Goal: Transaction & Acquisition: Purchase product/service

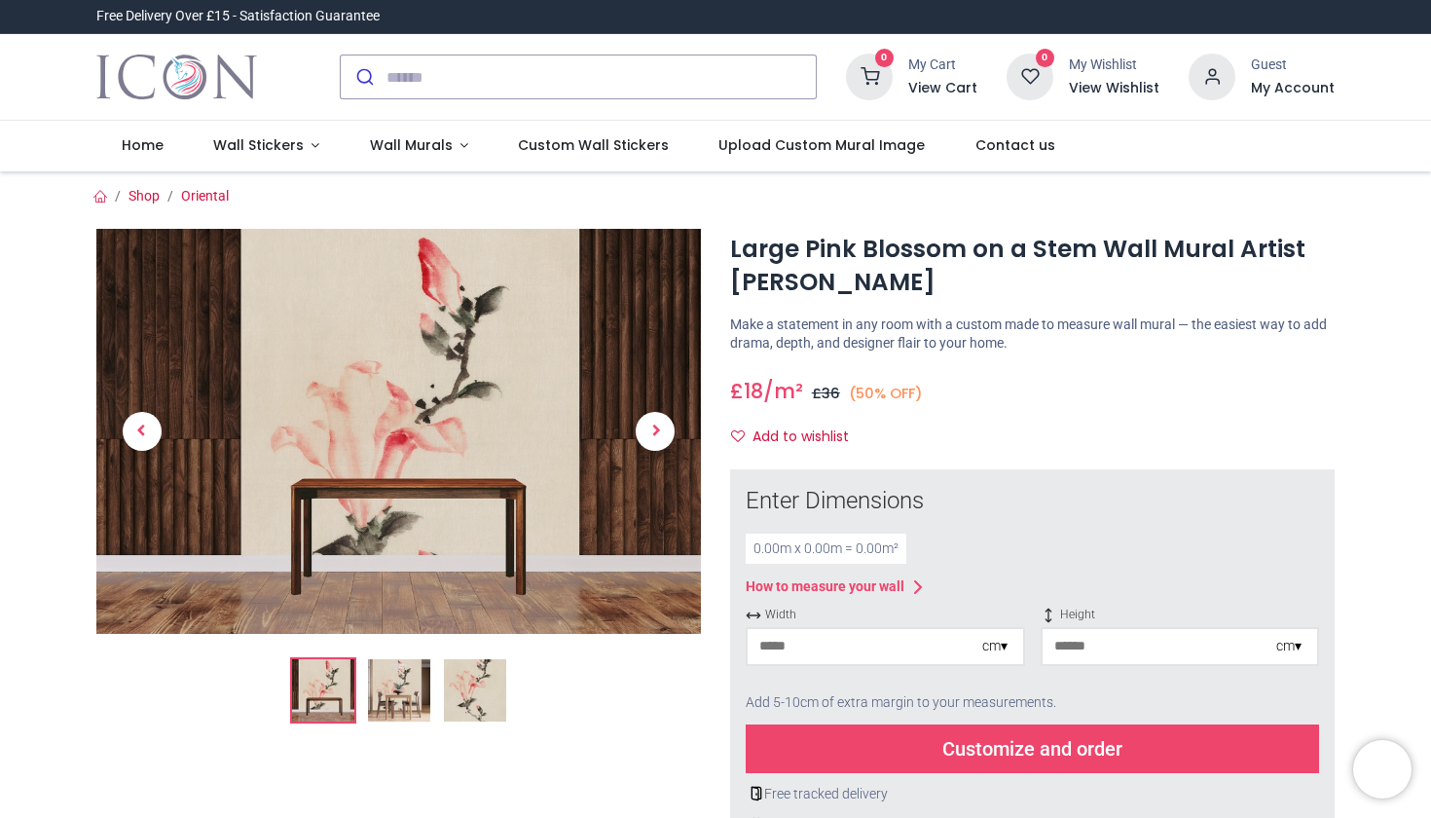
click at [392, 687] on img at bounding box center [399, 690] width 62 height 62
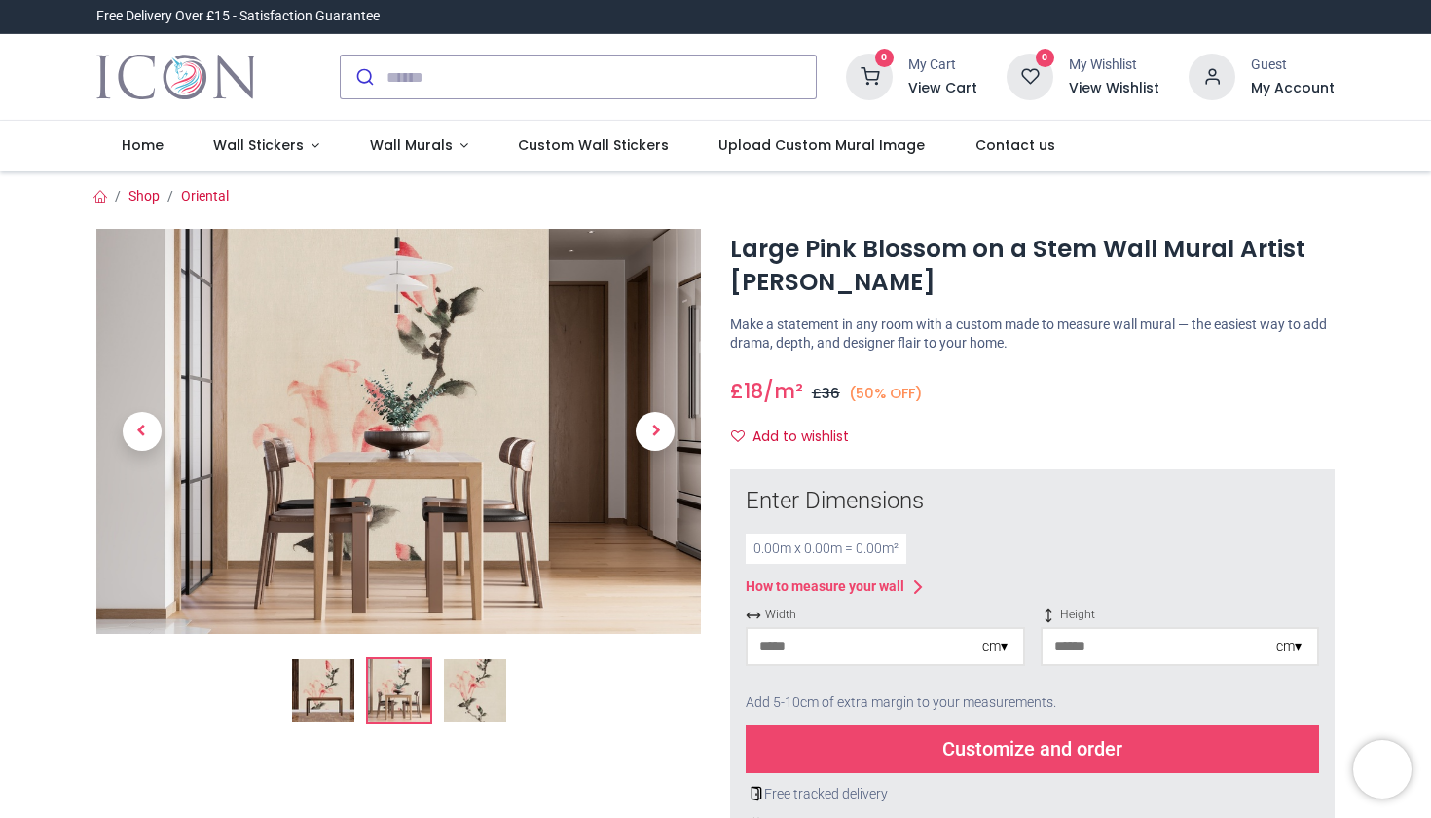
click at [763, 549] on div "0.00 m x 0.00 m = 0.00 m²" at bounding box center [826, 548] width 161 height 31
drag, startPoint x: 758, startPoint y: 544, endPoint x: 739, endPoint y: 544, distance: 19.5
click at [739, 544] on div "Enter Dimensions 0.00 m x 0.00 m = 0.00 m² How to measure your wall Width cm ▾ …" at bounding box center [1032, 674] width 604 height 411
drag, startPoint x: 783, startPoint y: 546, endPoint x: 720, endPoint y: 545, distance: 62.3
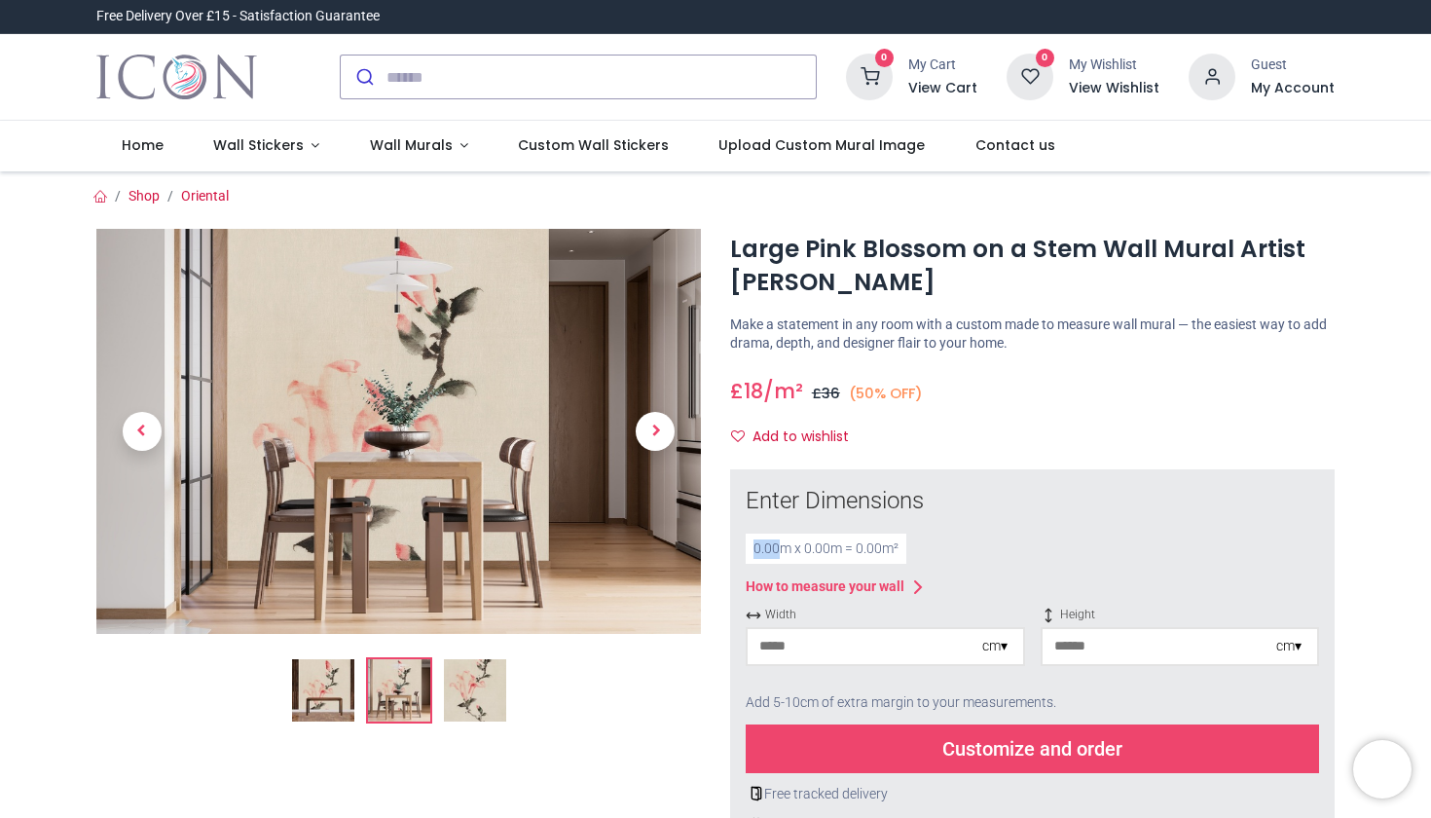
click at [792, 641] on input "number" at bounding box center [864, 646] width 235 height 35
click at [1005, 638] on div "cm ▾" at bounding box center [1002, 646] width 41 height 19
click at [996, 641] on div "cm ▾" at bounding box center [994, 646] width 25 height 19
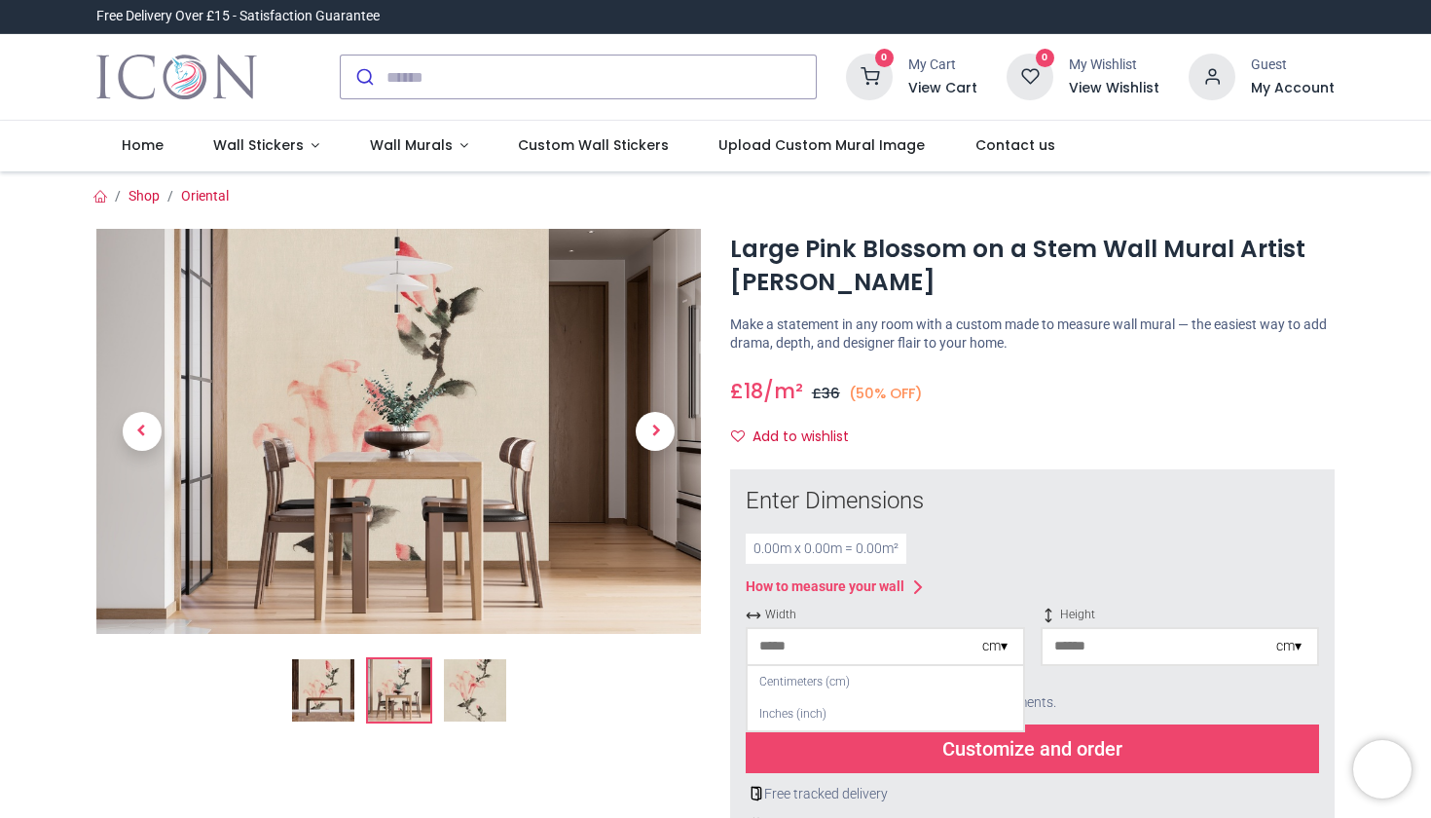
click at [871, 545] on div "0.00 m x 0.00 m = 0.00 m²" at bounding box center [826, 548] width 161 height 31
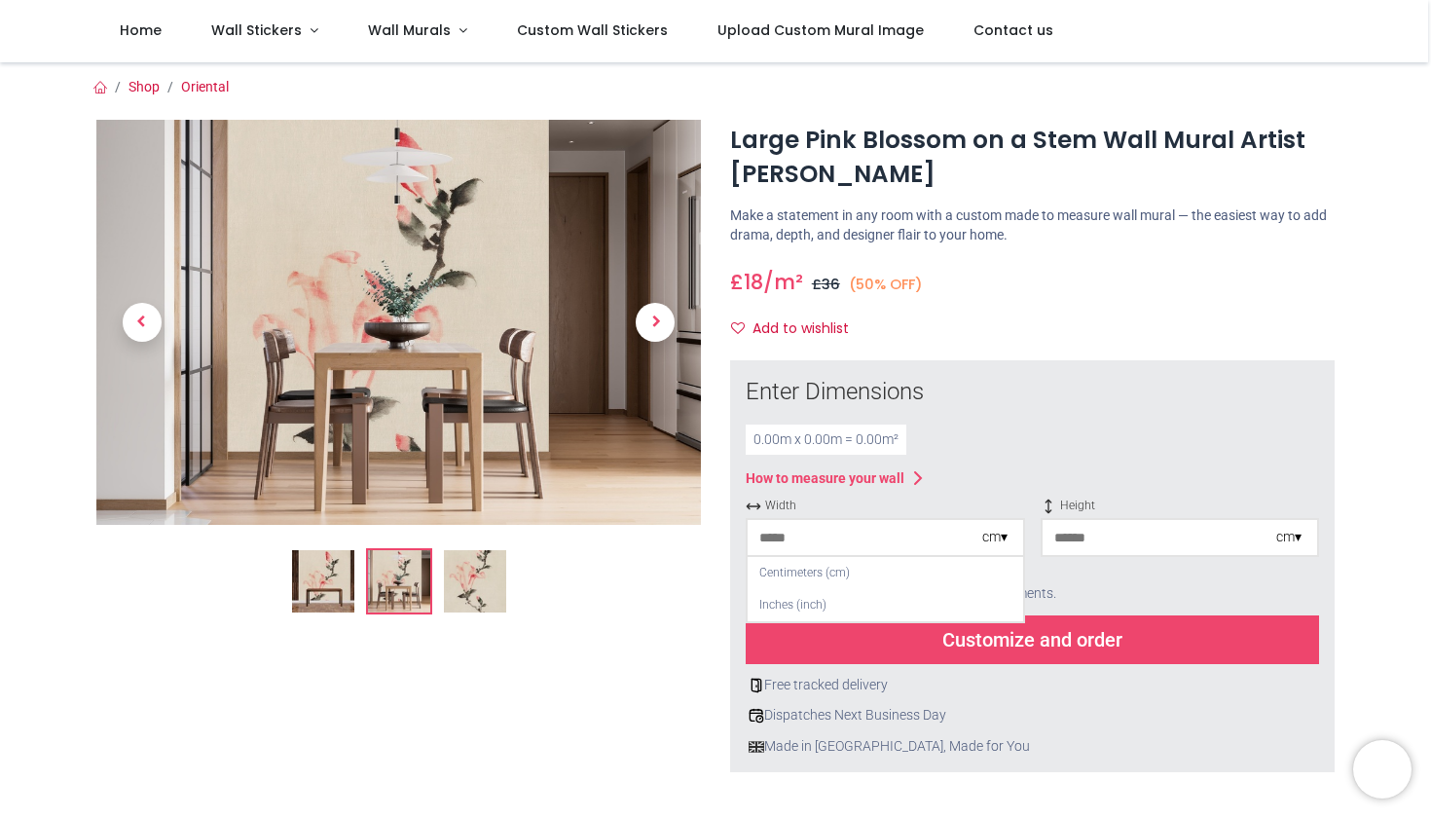
scroll to position [13, 0]
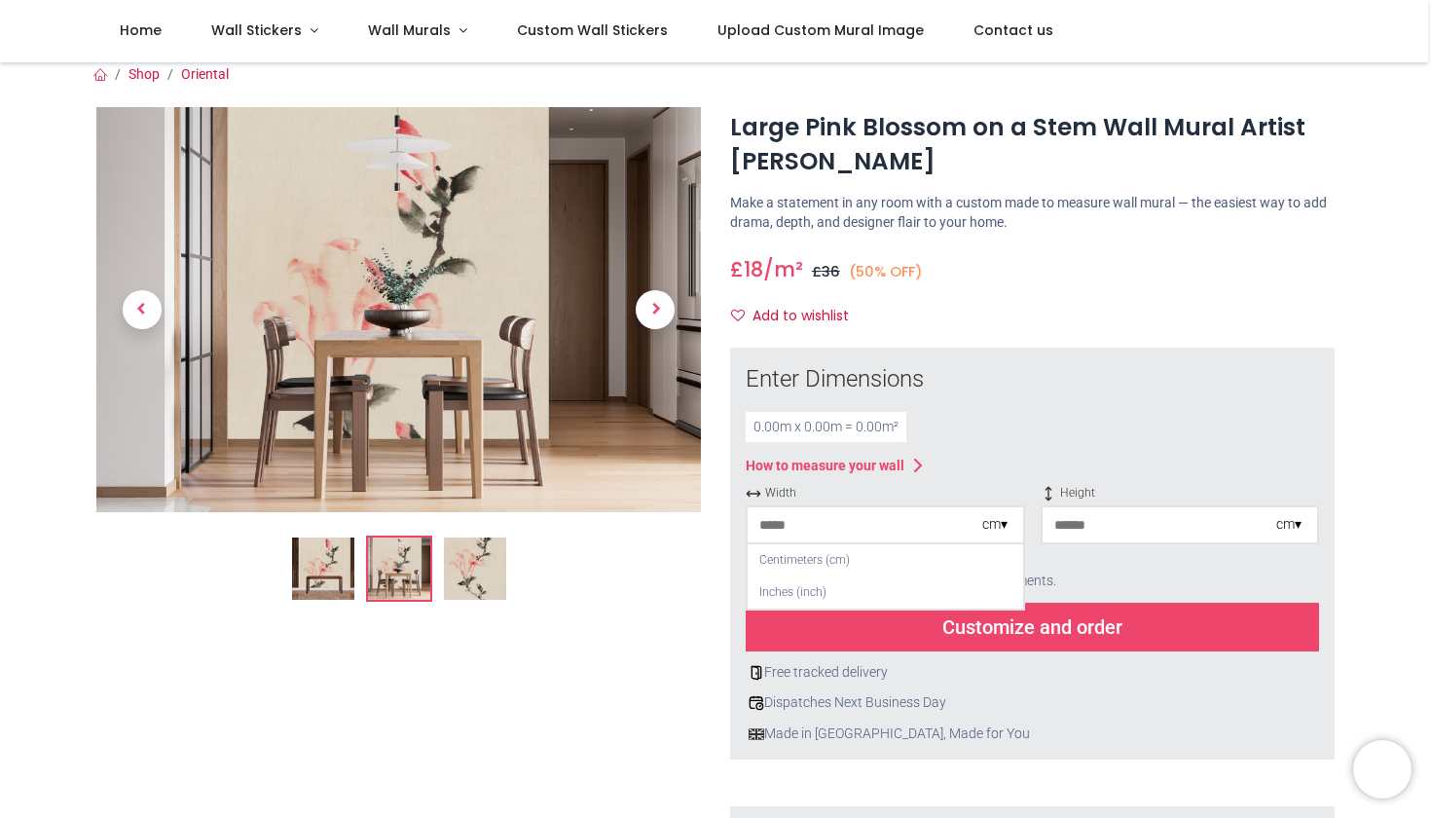
click at [1014, 397] on div "Enter Dimensions 0.00 m x 0.00 m = 0.00 m² How to measure your wall Width cm ▾ …" at bounding box center [1032, 553] width 573 height 380
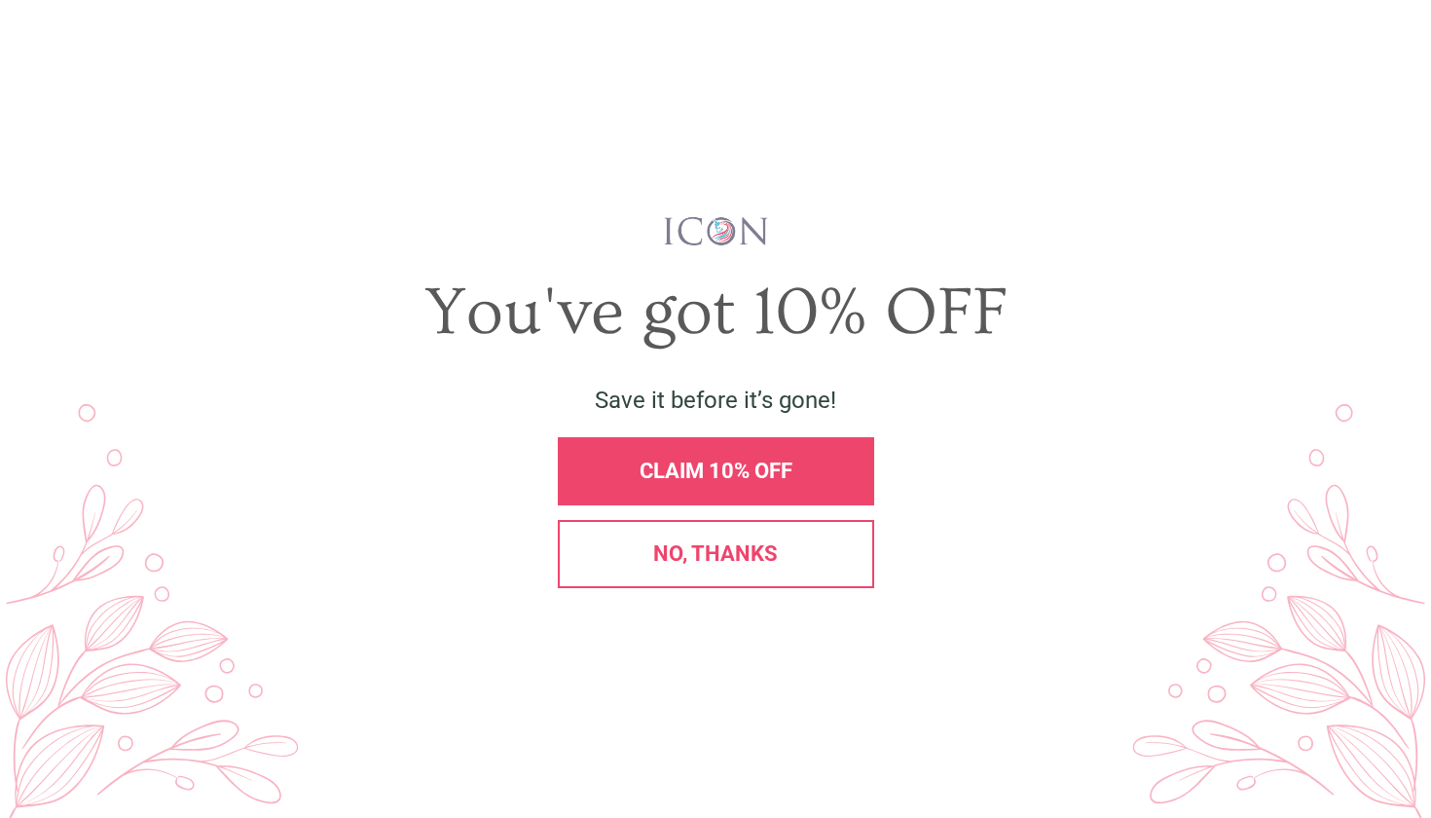
scroll to position [0, 0]
click at [633, 571] on div "No, thanks" at bounding box center [716, 554] width 316 height 68
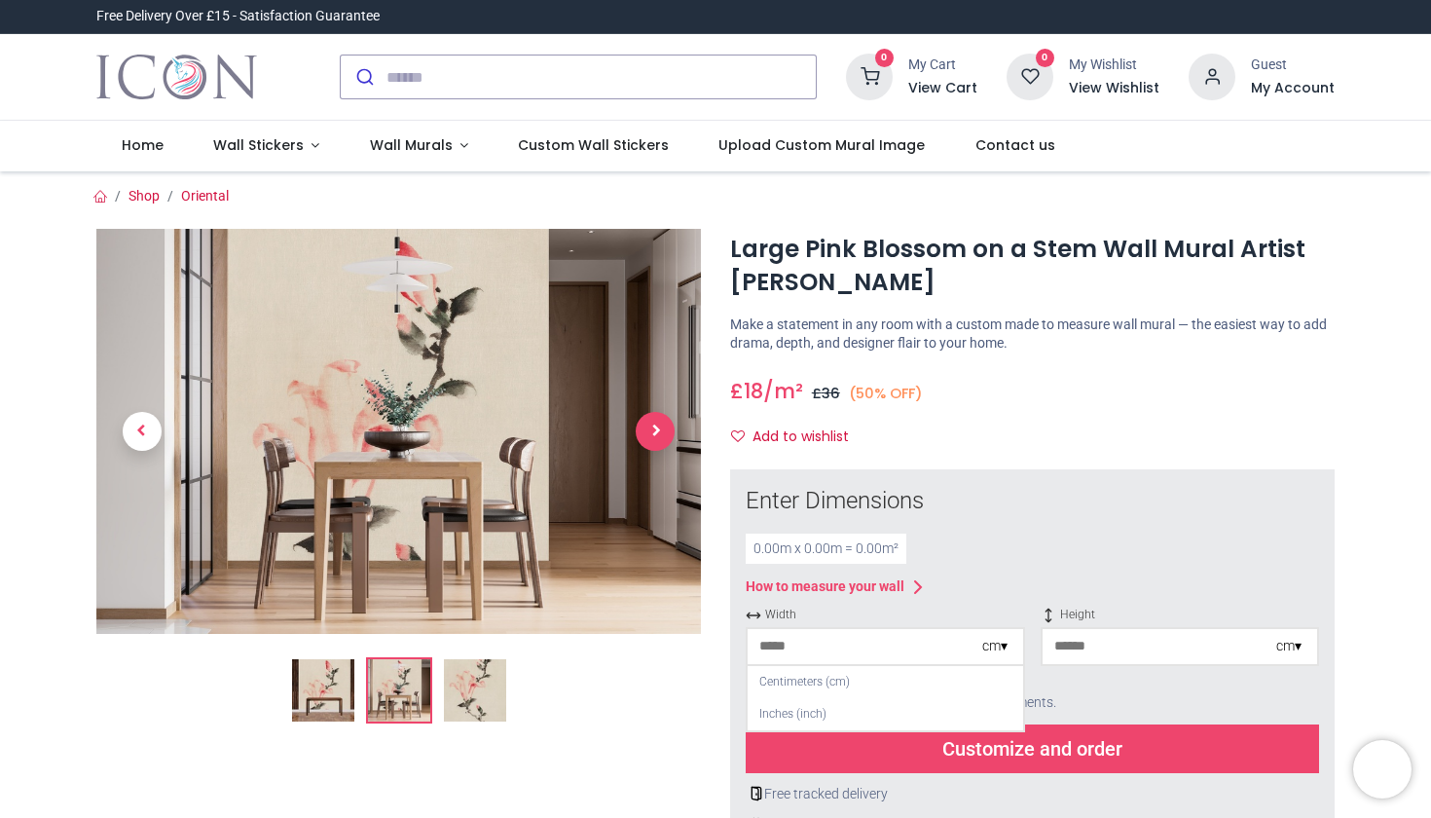
click at [662, 431] on span "Next" at bounding box center [655, 431] width 39 height 39
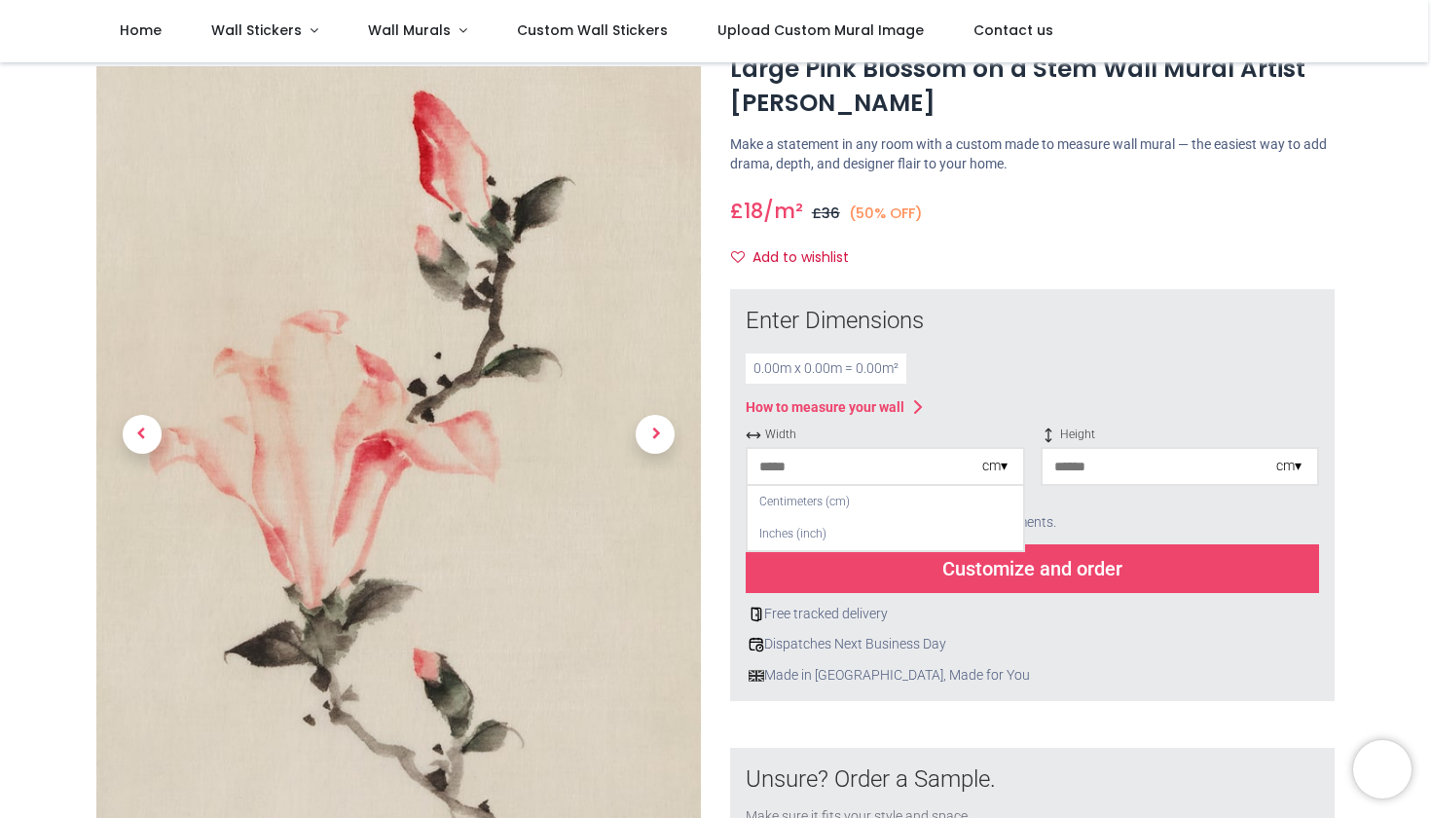
scroll to position [75, 0]
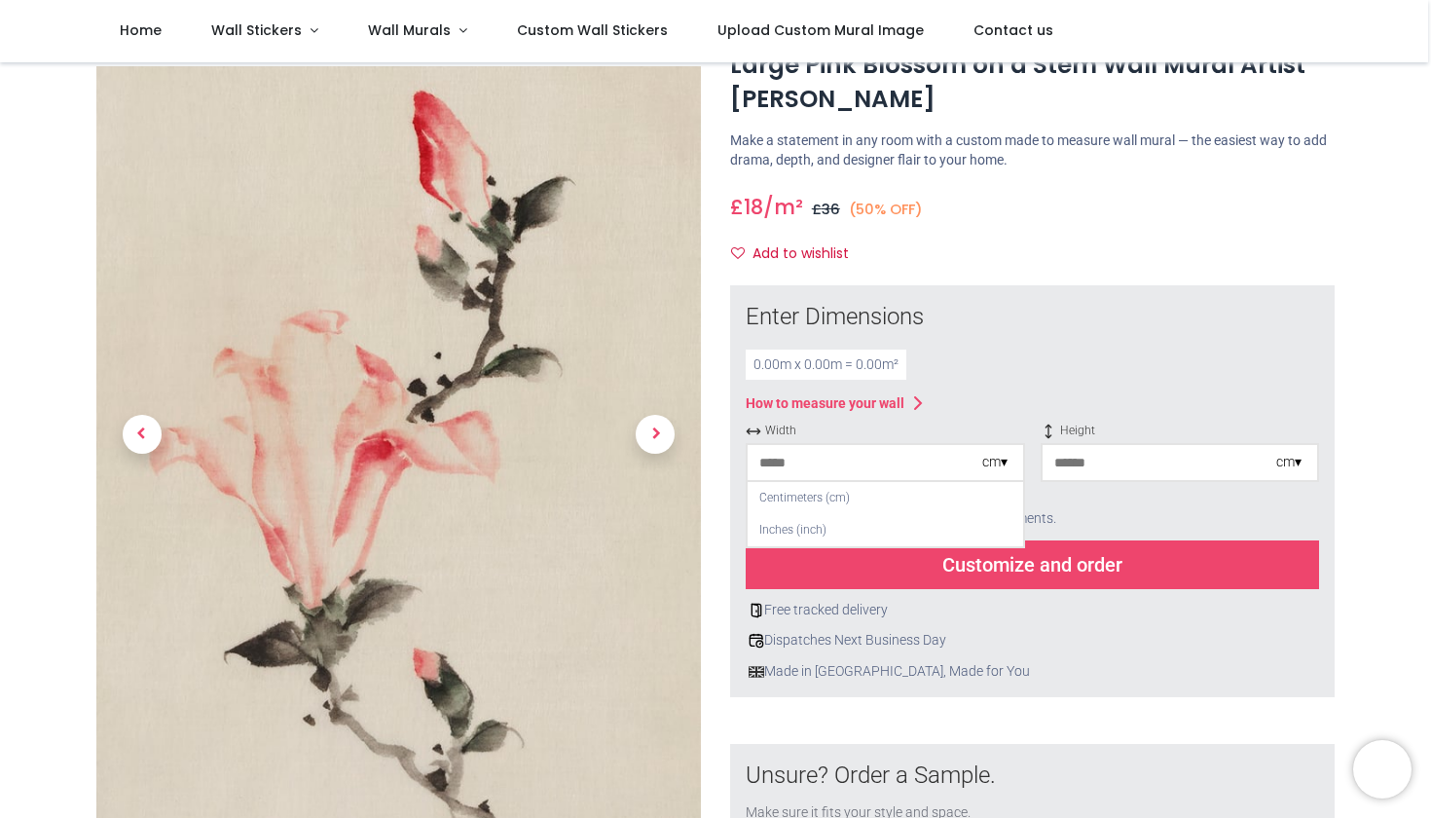
click at [389, 453] on img at bounding box center [398, 509] width 604 height 884
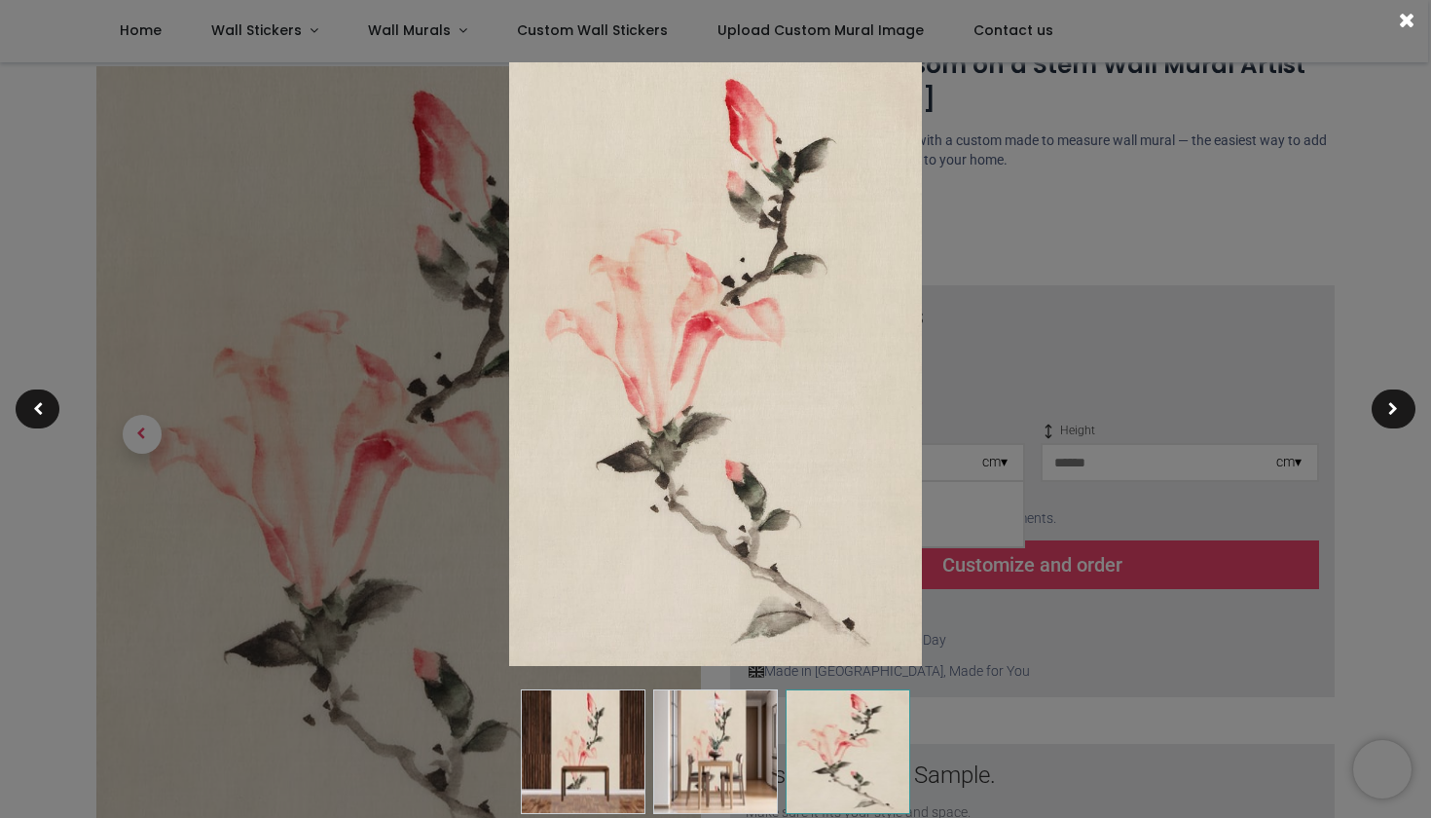
click at [710, 719] on img at bounding box center [715, 751] width 125 height 125
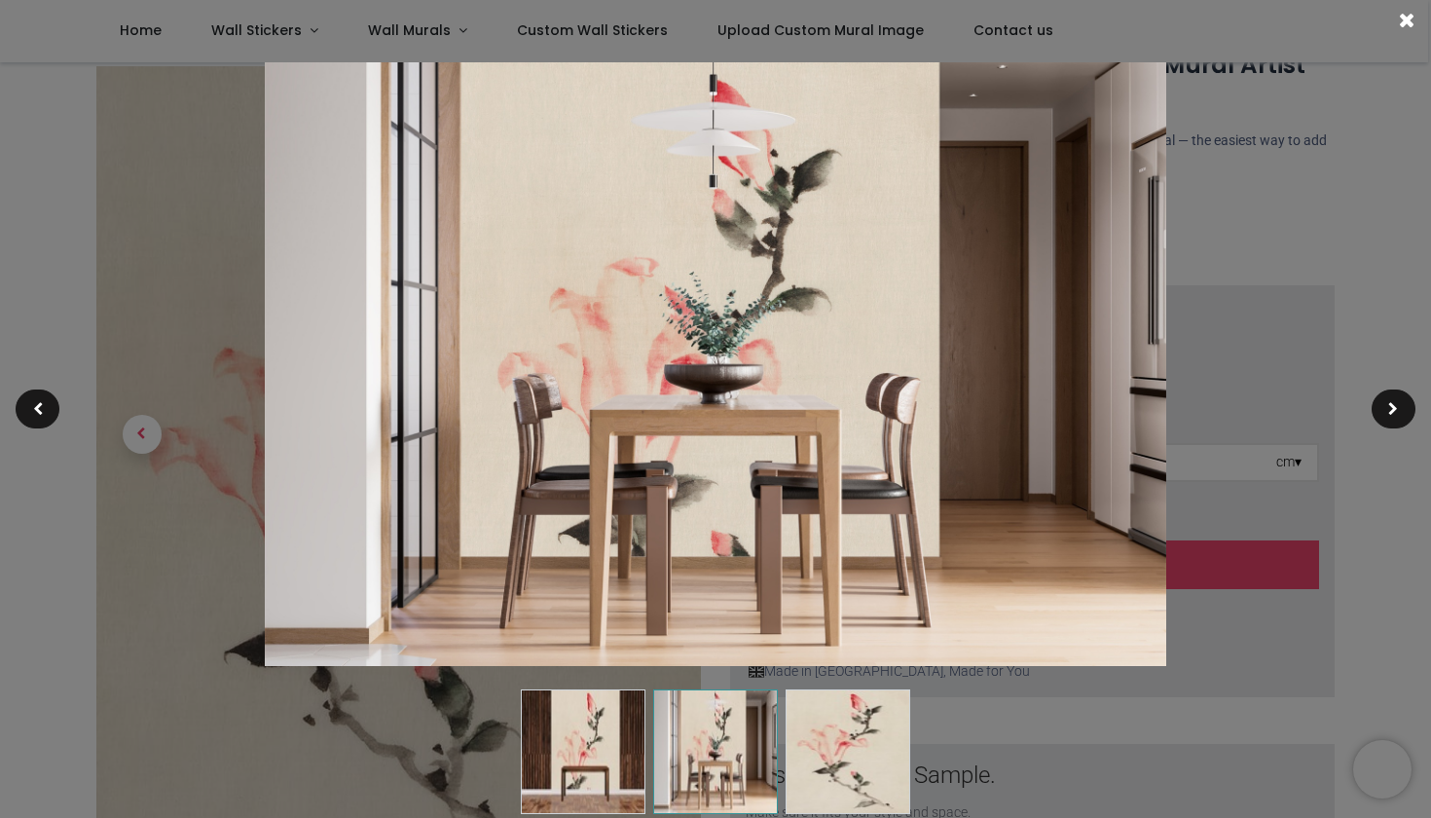
click at [856, 768] on img at bounding box center [847, 751] width 125 height 125
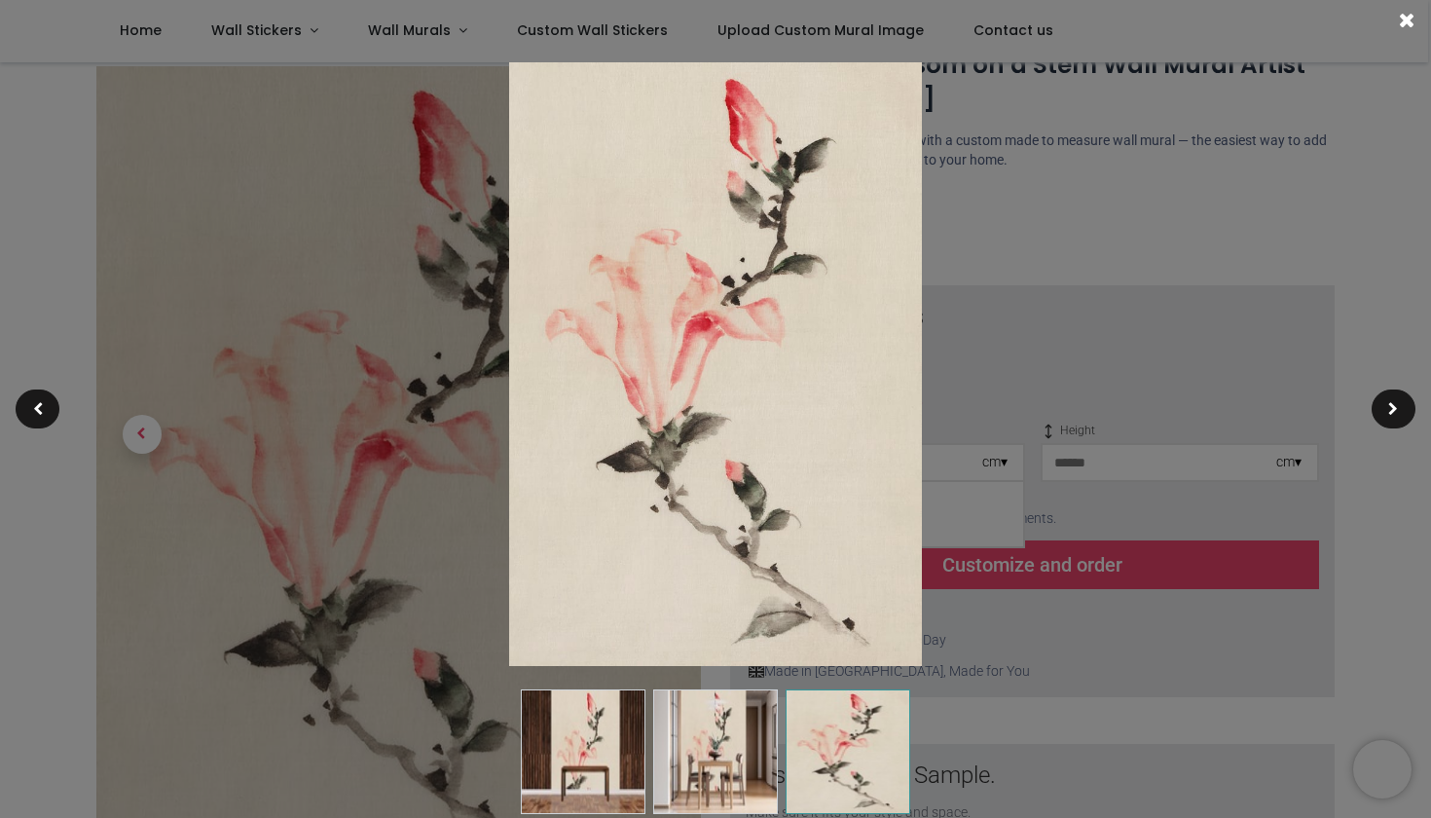
click at [1202, 244] on div at bounding box center [715, 409] width 1431 height 818
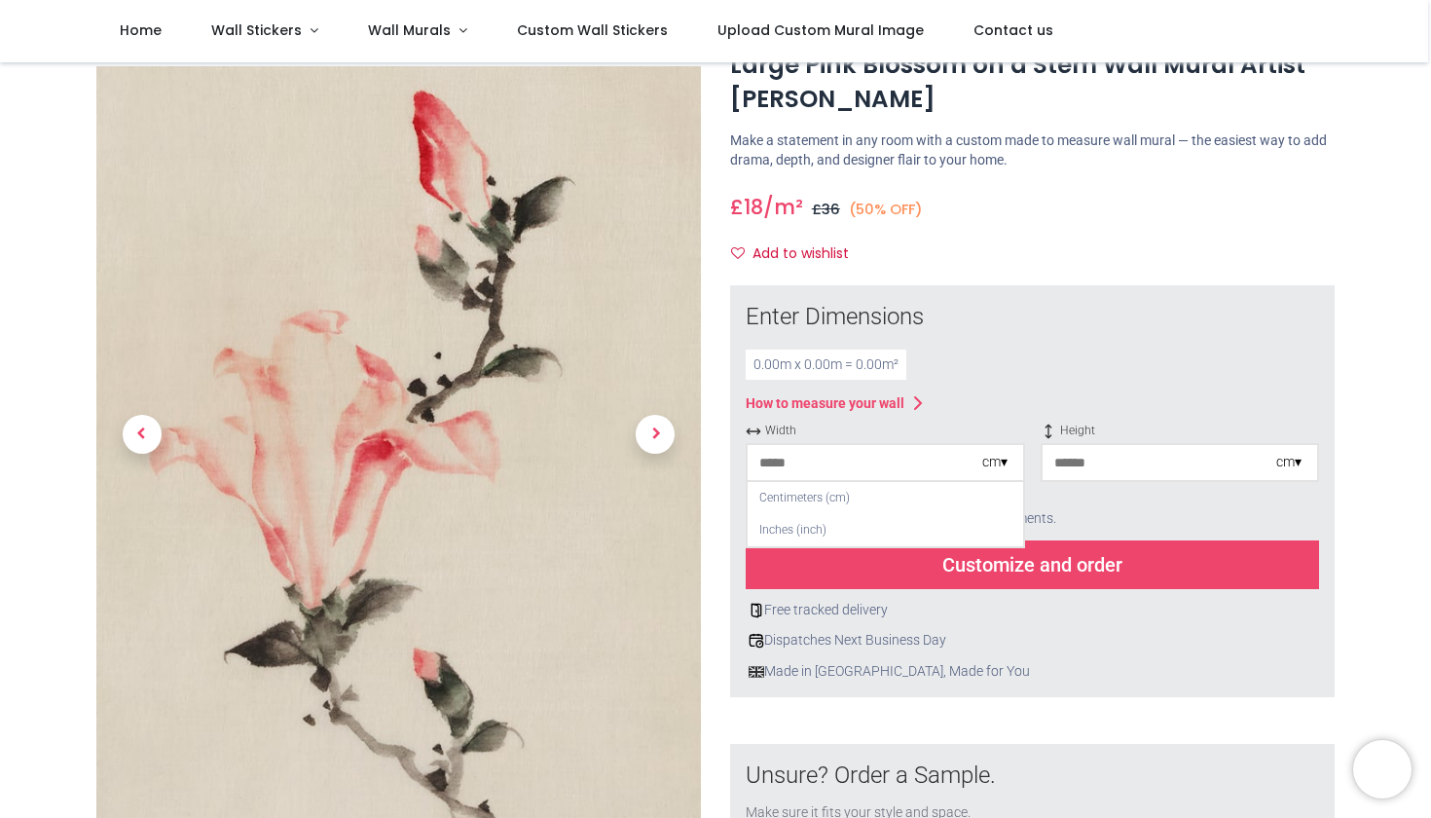
click at [811, 457] on input "number" at bounding box center [864, 462] width 235 height 35
click at [806, 496] on div "Centimeters (cm)" at bounding box center [884, 498] width 275 height 32
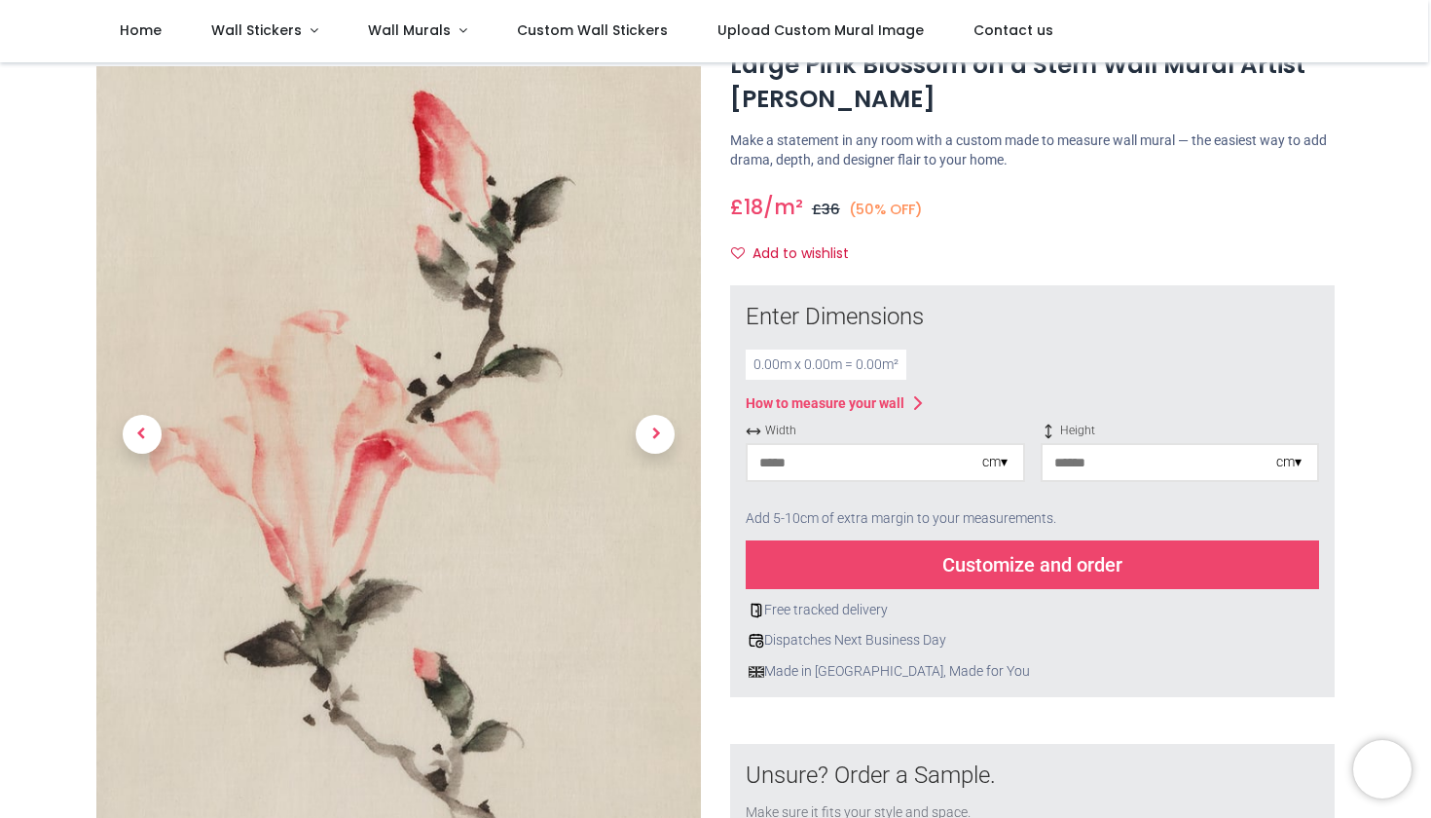
click at [821, 458] on input "number" at bounding box center [864, 462] width 235 height 35
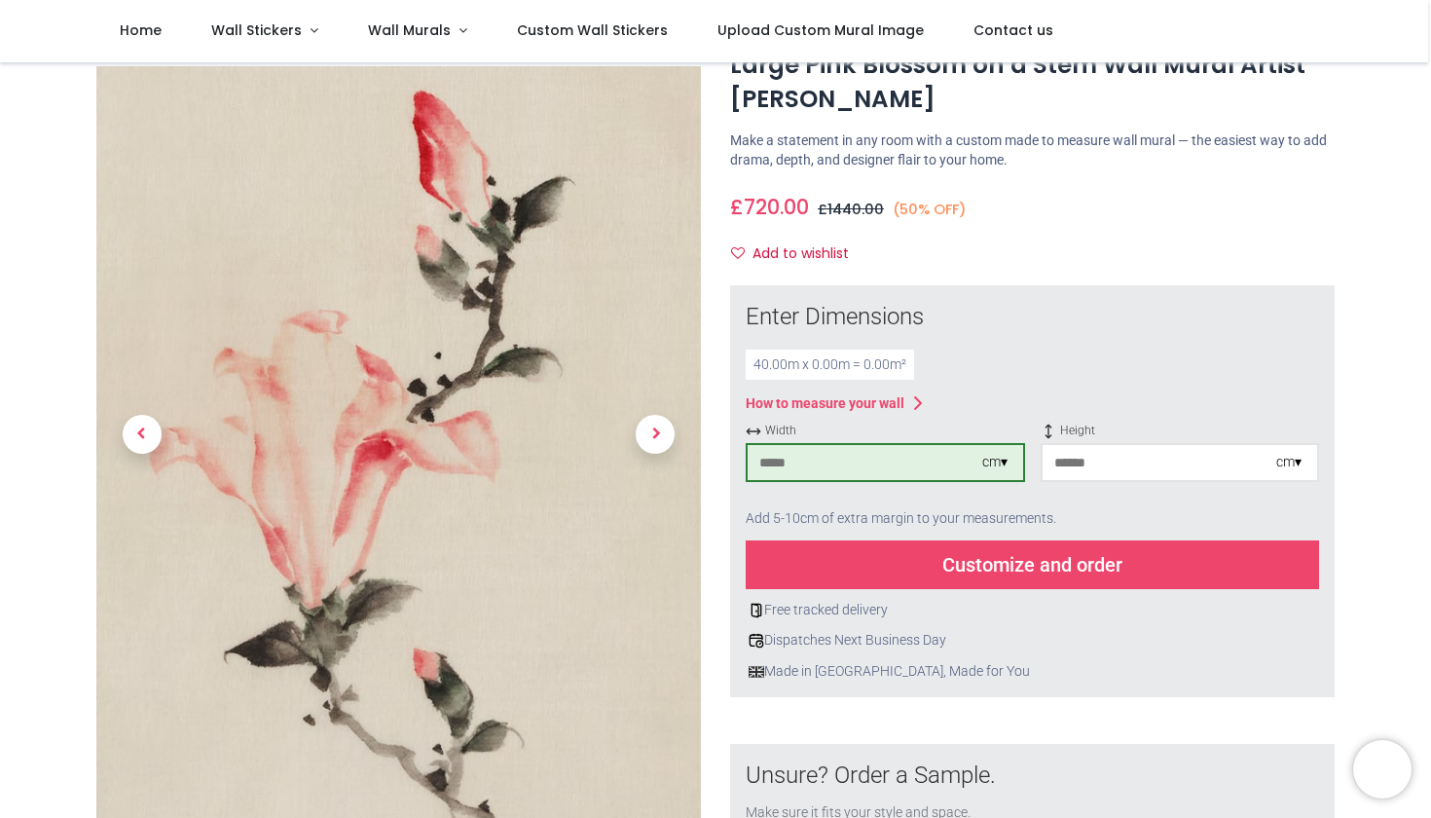
type input "****"
click at [1080, 460] on input "number" at bounding box center [1159, 462] width 235 height 35
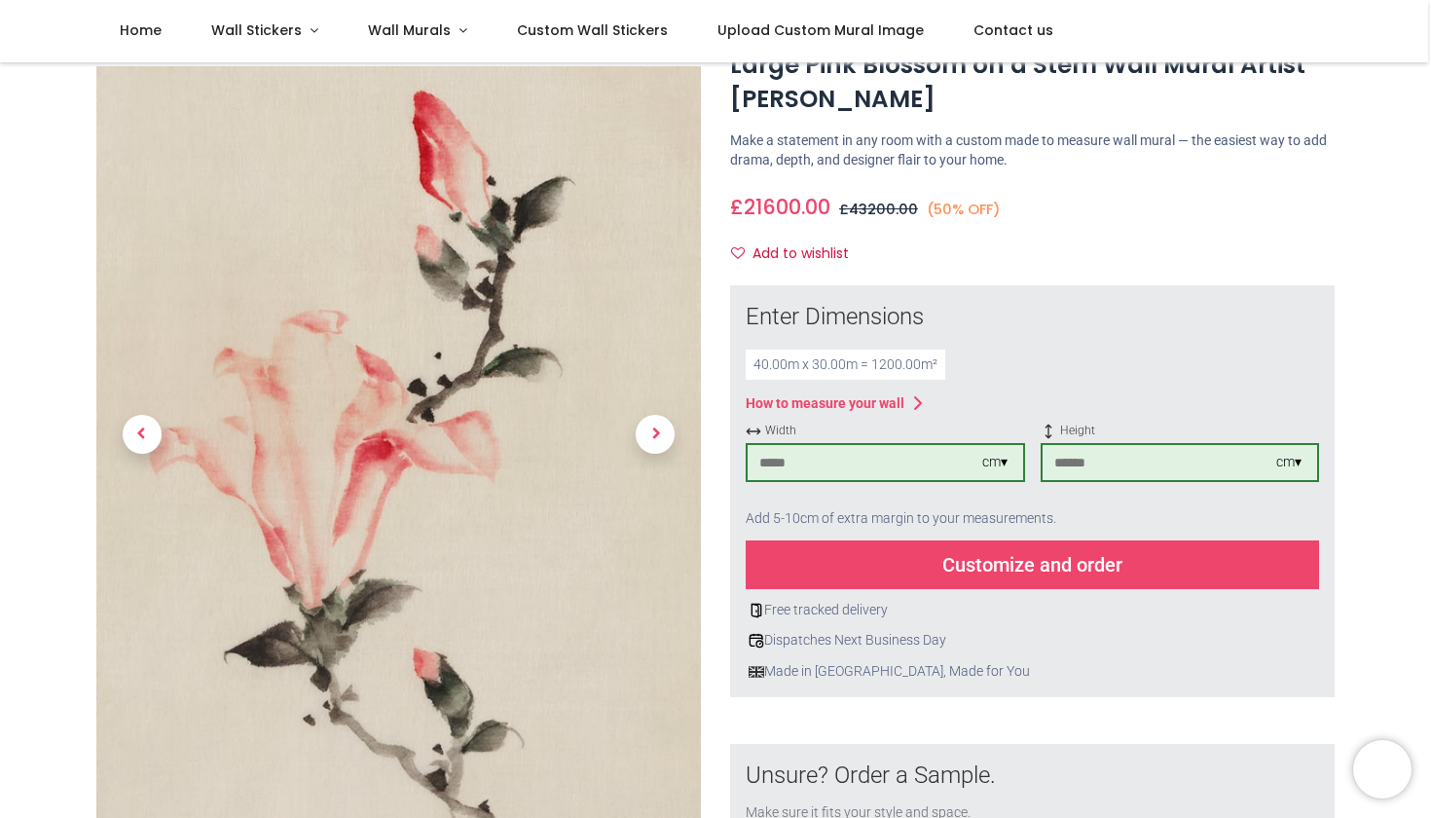
type input "****"
click at [1026, 555] on div "Customize and order" at bounding box center [1032, 564] width 573 height 49
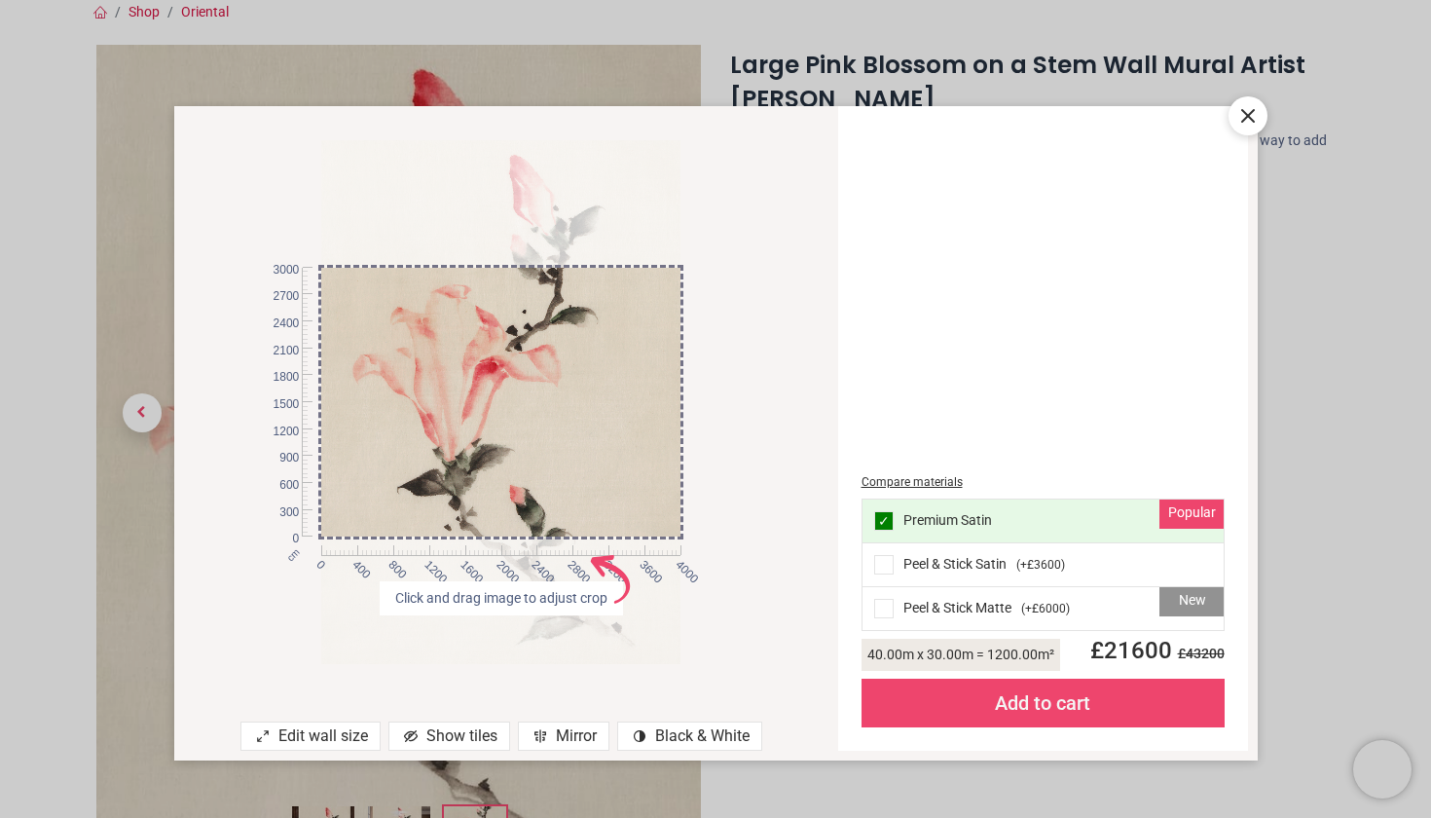
click at [1253, 115] on icon at bounding box center [1247, 115] width 23 height 23
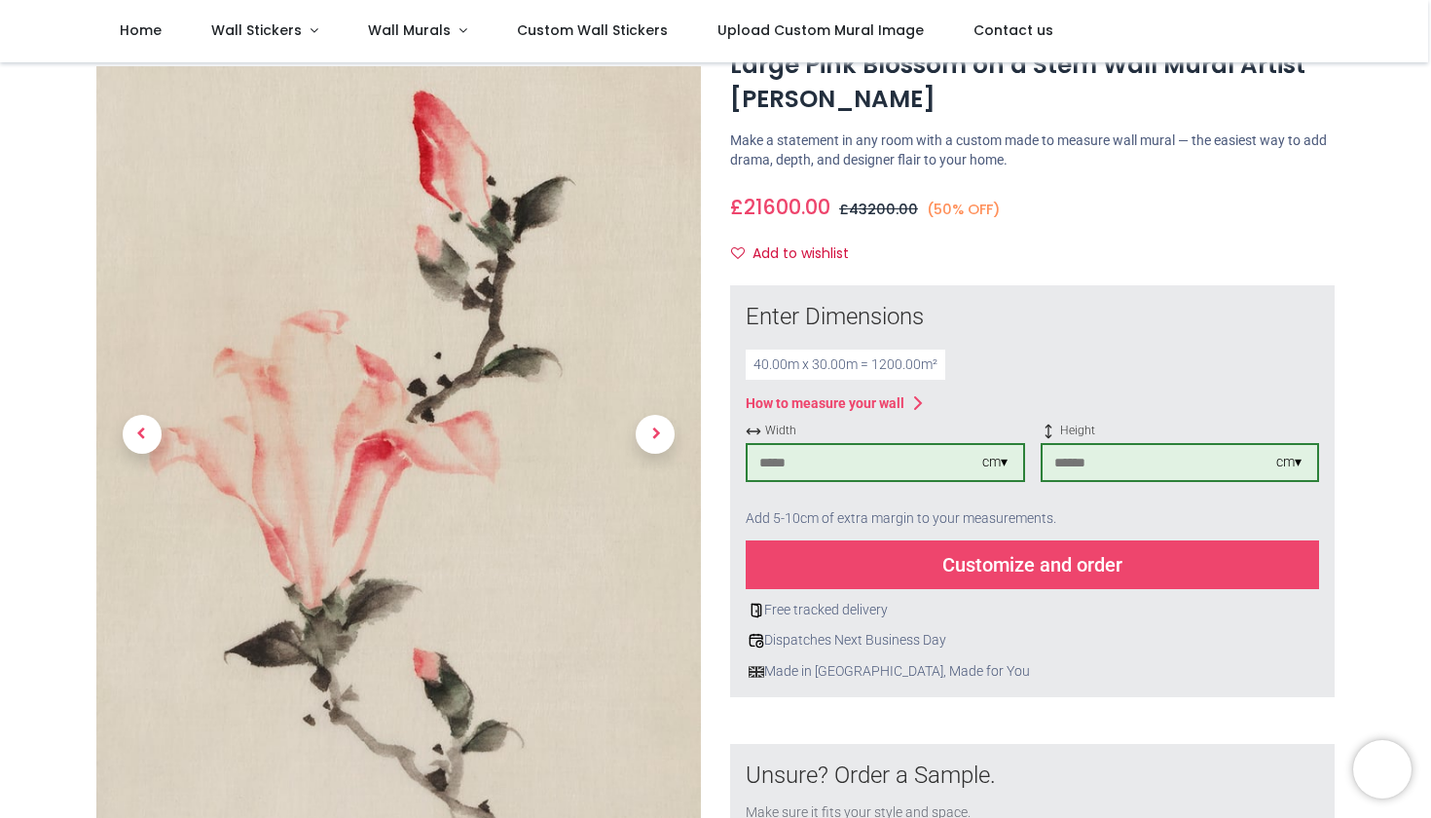
click at [798, 460] on input "****" at bounding box center [864, 462] width 235 height 35
type input "***"
click at [1104, 451] on input "****" at bounding box center [1159, 462] width 235 height 35
type input "***"
click at [961, 574] on div "Customize and order" at bounding box center [1032, 564] width 573 height 49
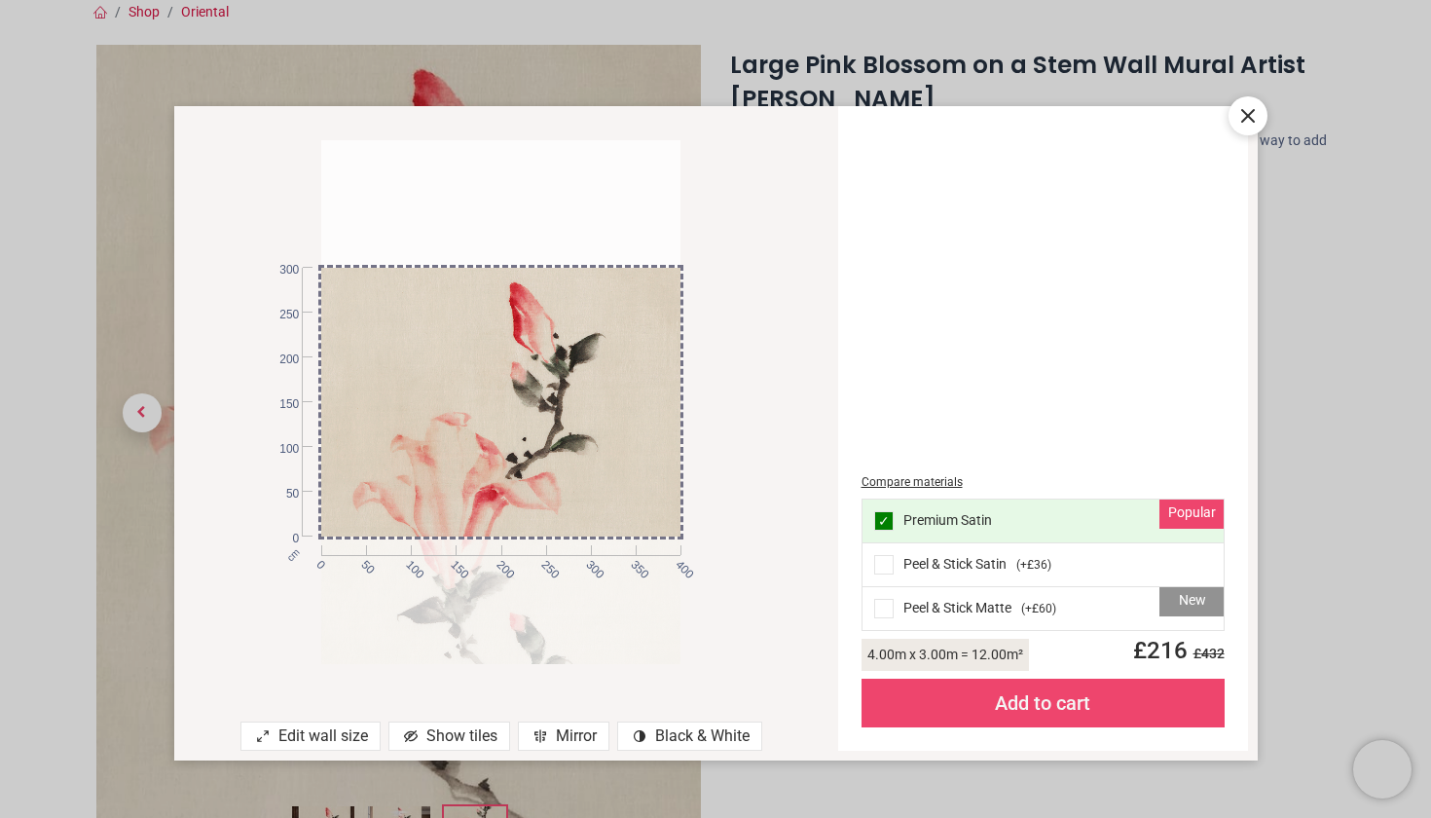
drag, startPoint x: 546, startPoint y: 355, endPoint x: 522, endPoint y: 486, distance: 132.7
click at [522, 486] on div at bounding box center [500, 530] width 359 height 525
click at [439, 741] on div "Show tiles" at bounding box center [449, 735] width 122 height 29
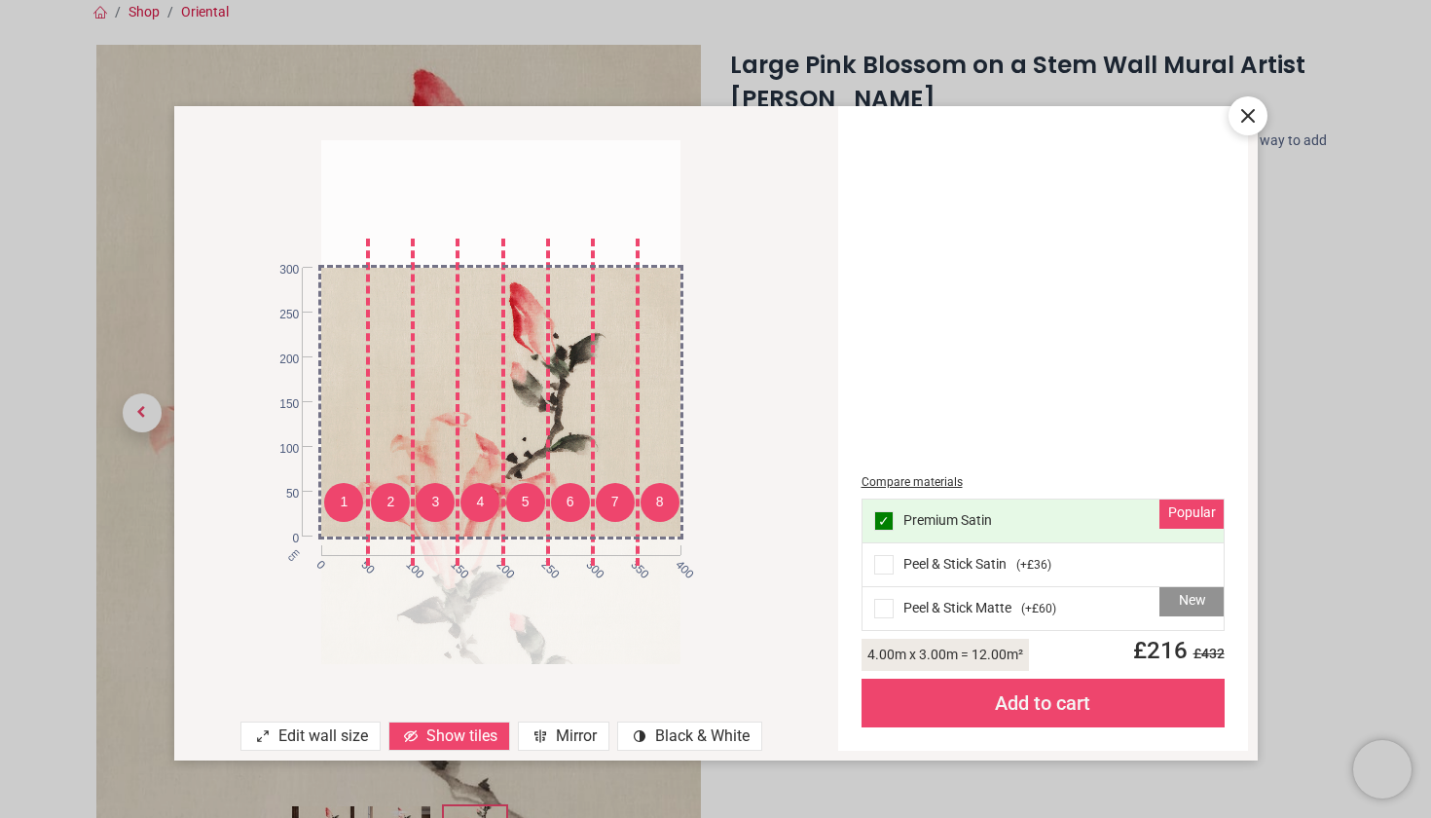
click at [547, 734] on span at bounding box center [539, 735] width 19 height 19
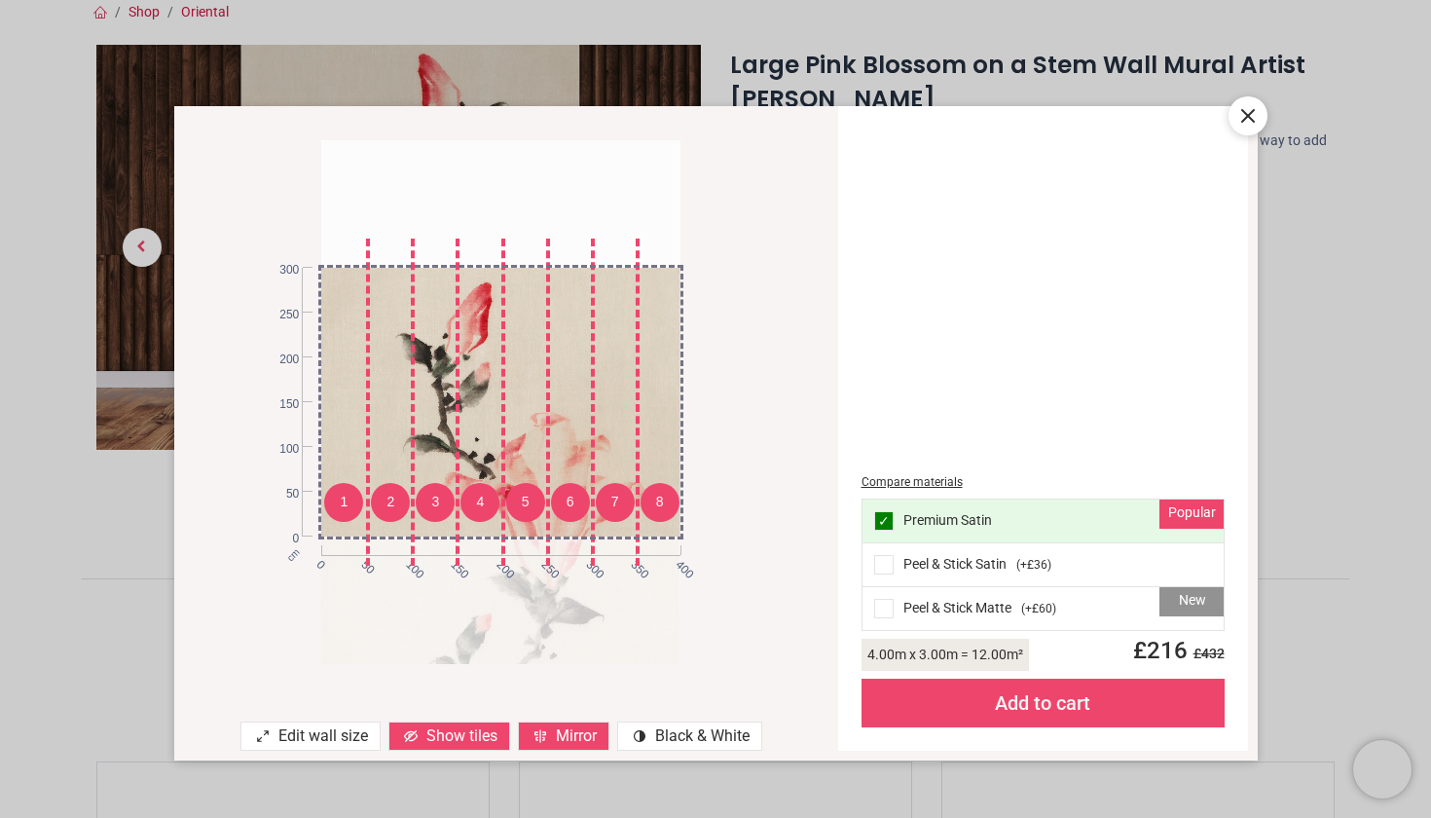
click at [663, 732] on div "contrast [#907] Created with Sketch. Black & White" at bounding box center [689, 735] width 145 height 29
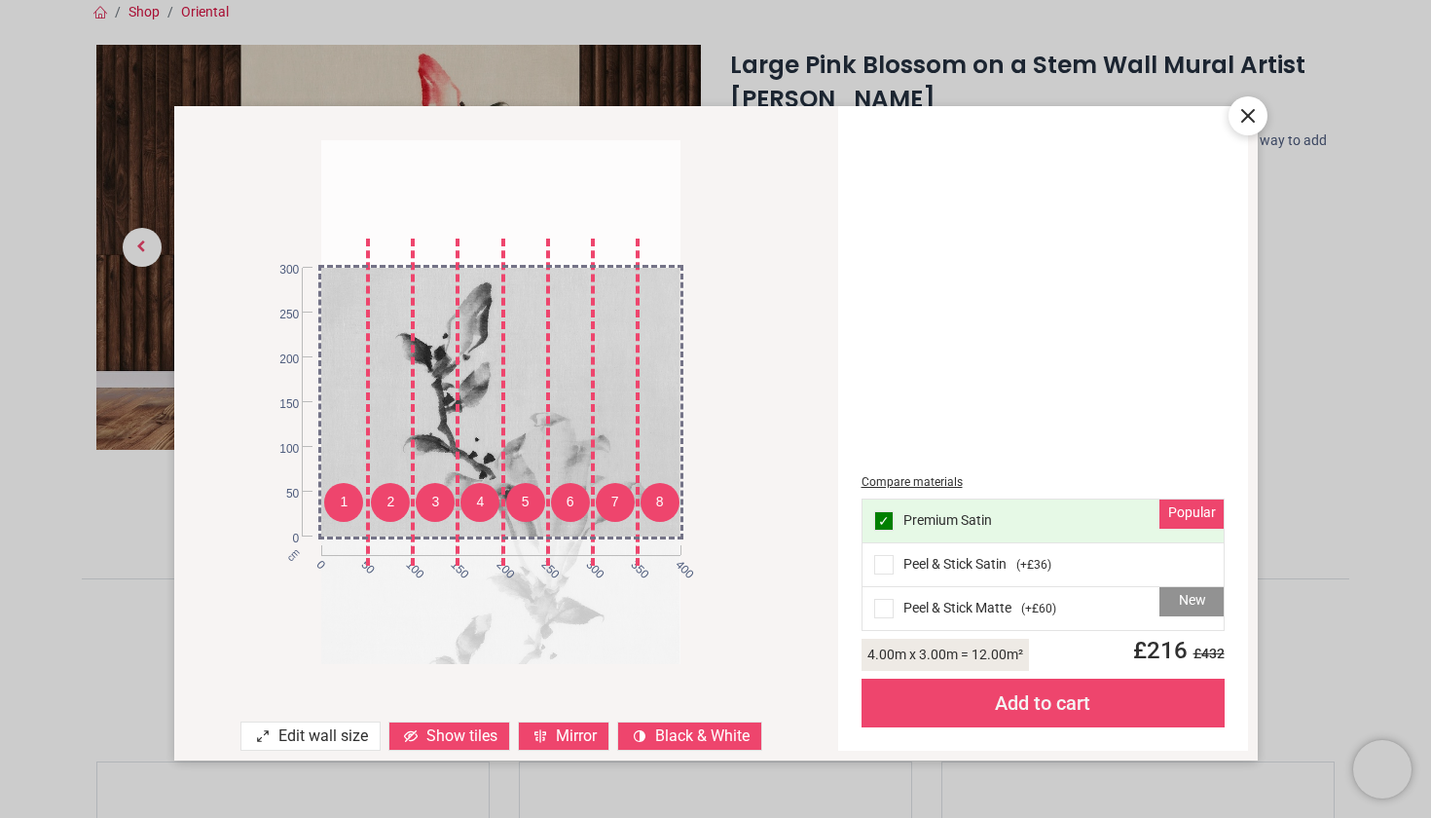
click at [584, 738] on div "Mirror" at bounding box center [563, 735] width 91 height 29
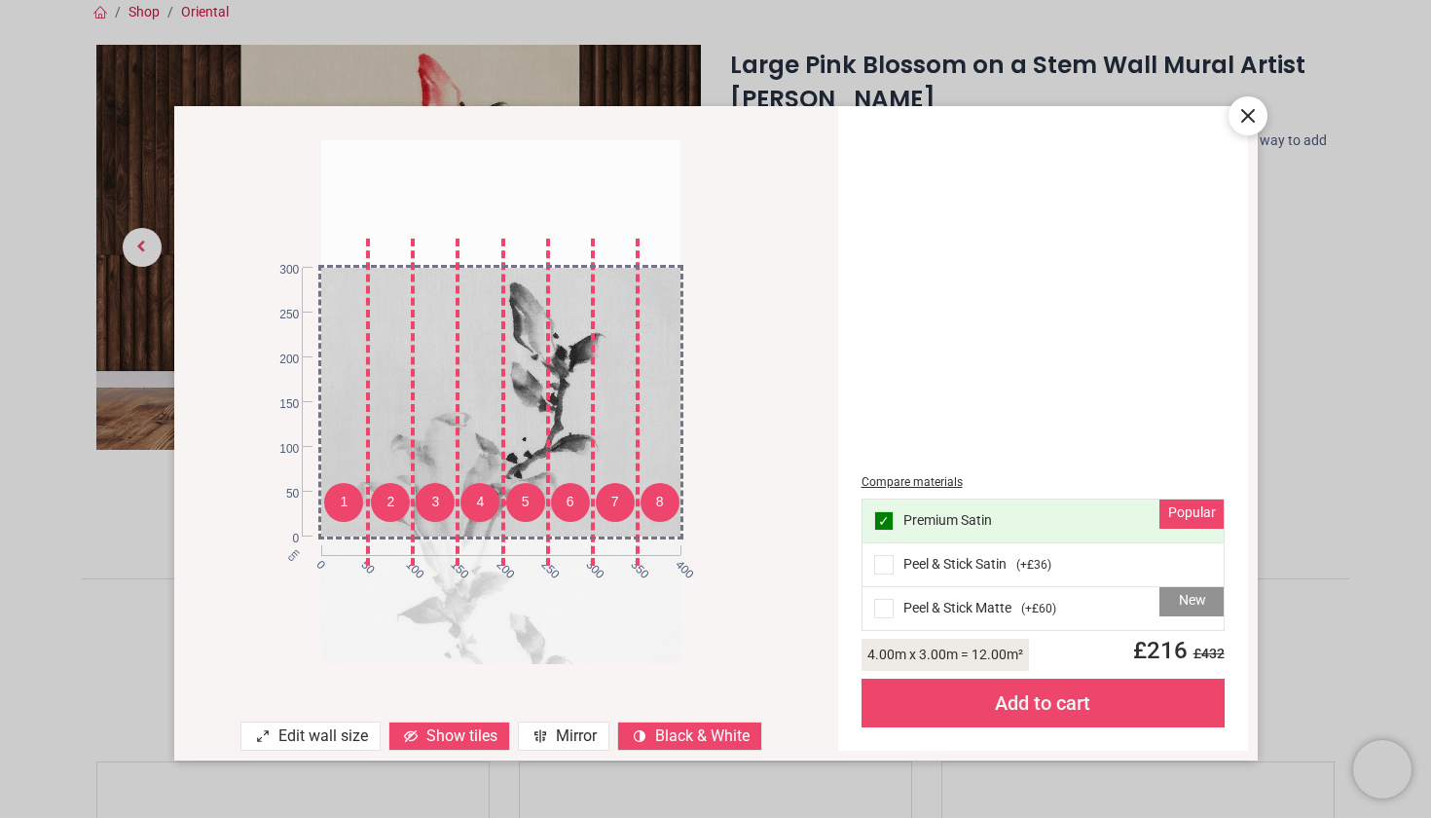
click at [637, 736] on icon "contrast [#907] Created with Sketch." at bounding box center [640, 736] width 12 height 12
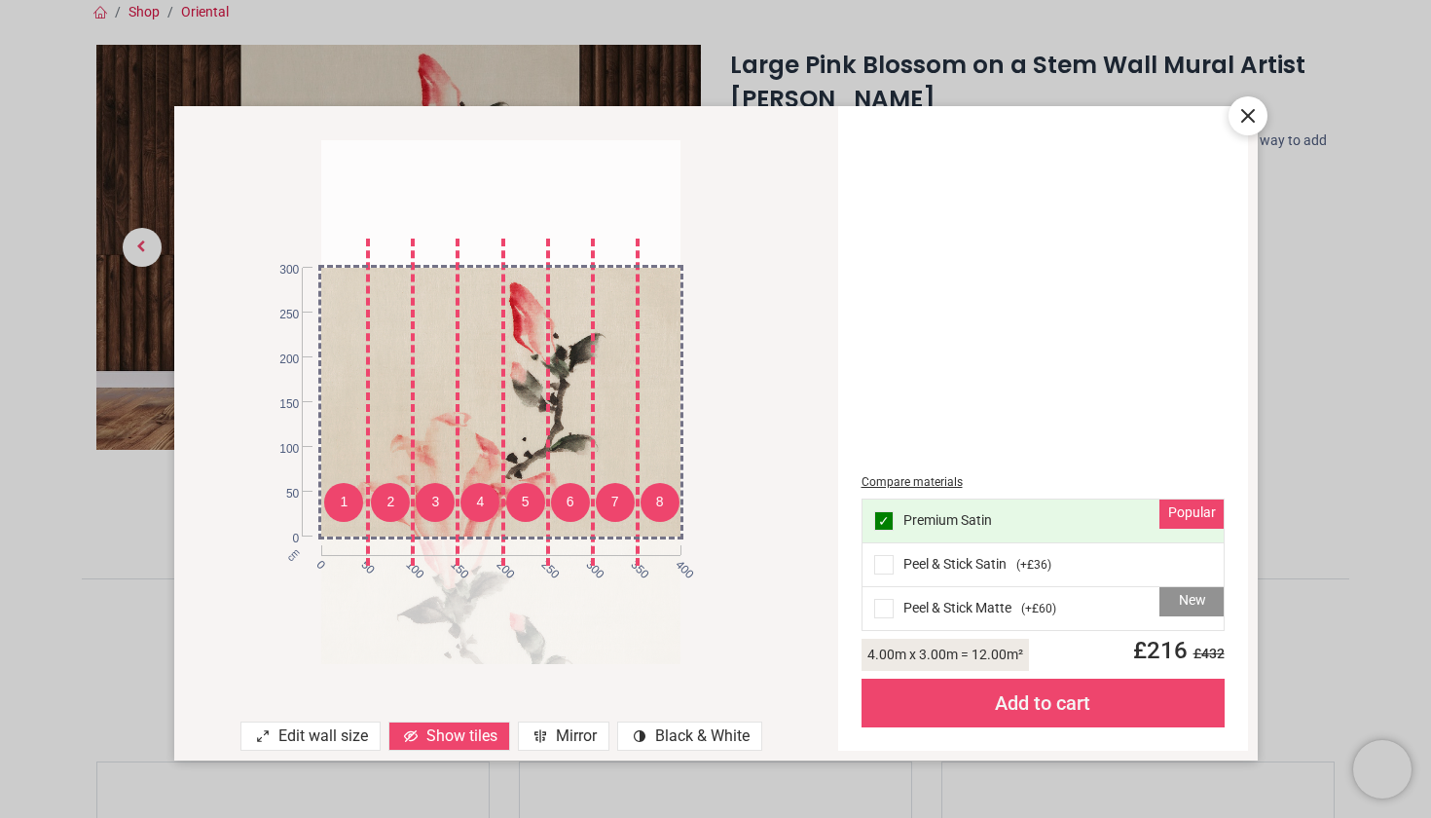
click at [564, 740] on div "Mirror" at bounding box center [563, 735] width 91 height 29
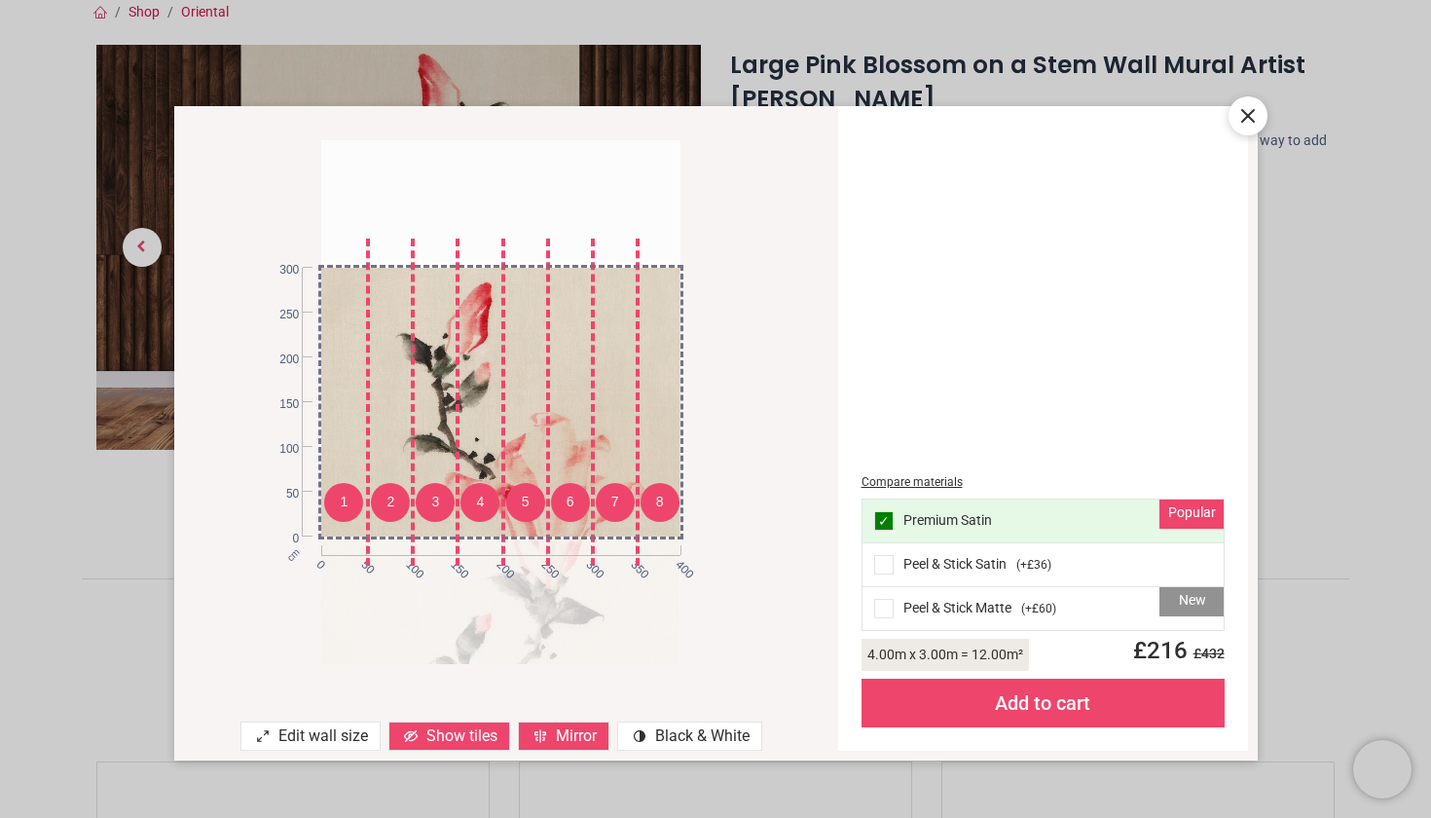
click at [887, 609] on span at bounding box center [883, 608] width 19 height 19
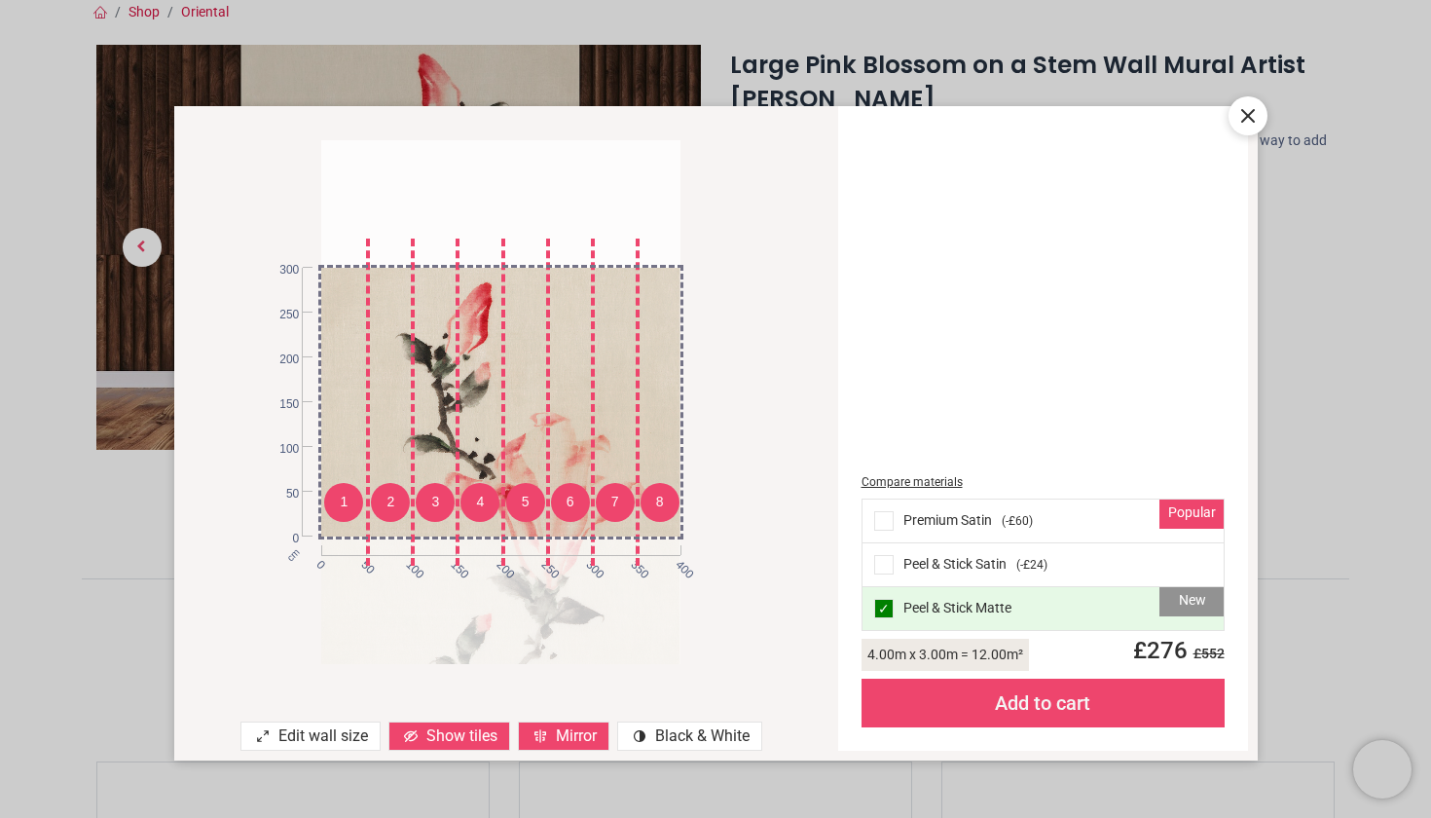
click at [906, 652] on div "4.00 m x 3.00 m = 12.00 m²" at bounding box center [944, 654] width 167 height 32
click at [347, 738] on div "Edit wall size" at bounding box center [310, 735] width 140 height 29
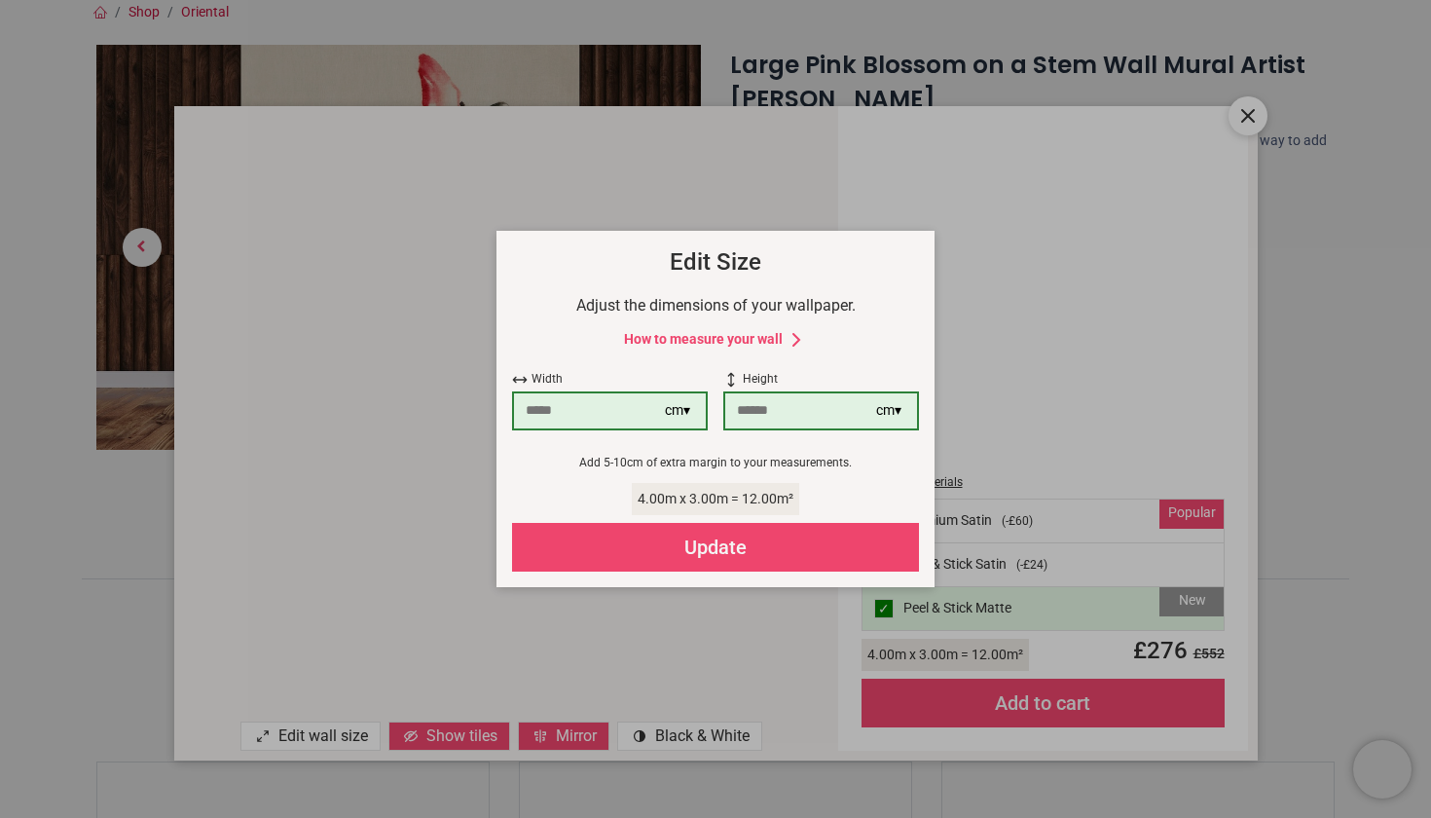
click at [534, 412] on input "***" at bounding box center [589, 410] width 151 height 35
drag, startPoint x: 534, startPoint y: 412, endPoint x: 524, endPoint y: 412, distance: 10.7
click at [524, 412] on input "***" at bounding box center [589, 410] width 151 height 35
type input "***"
drag, startPoint x: 737, startPoint y: 413, endPoint x: 768, endPoint y: 414, distance: 31.2
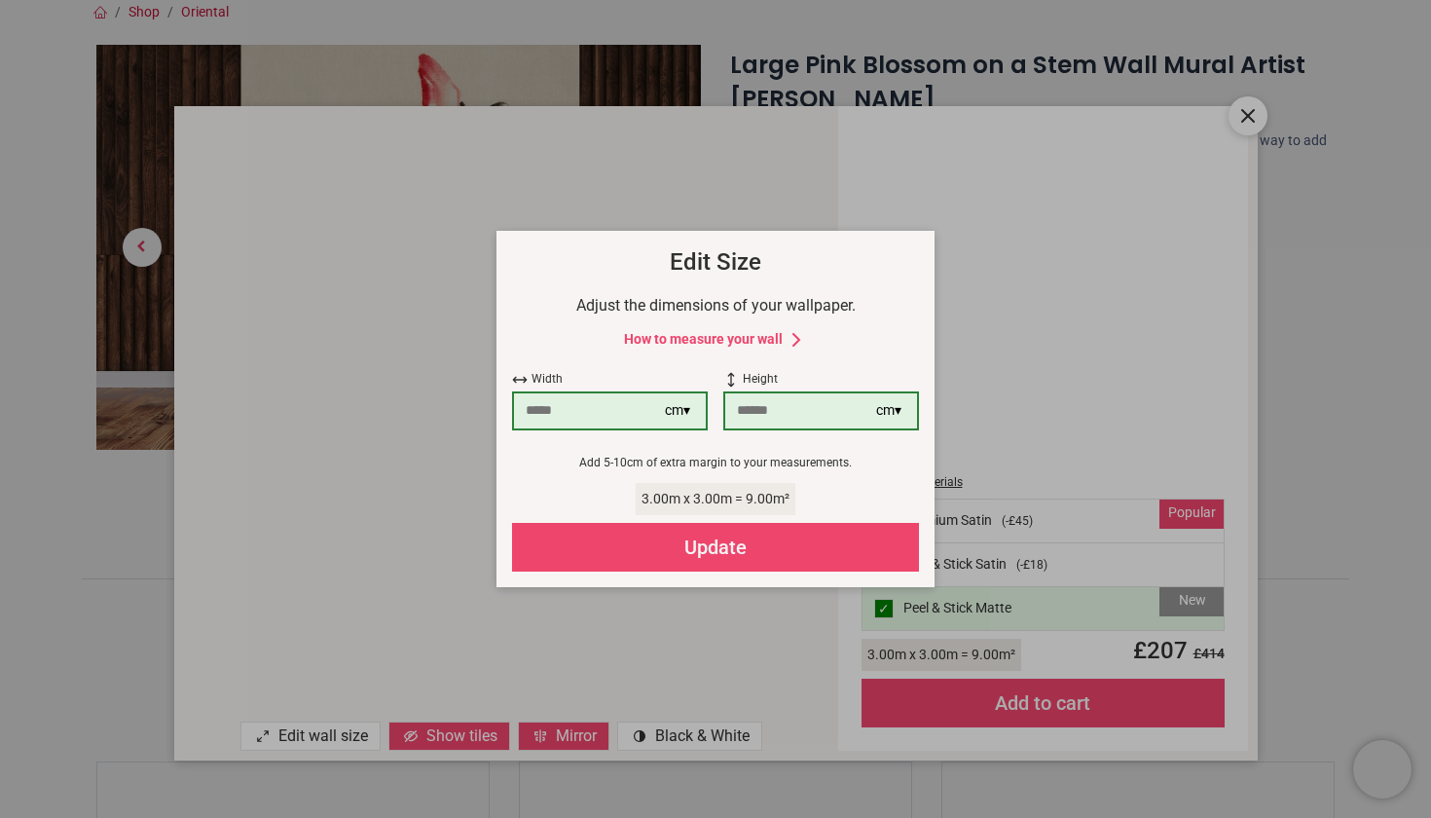
click at [768, 414] on input "***" at bounding box center [800, 410] width 151 height 35
type input "***"
click at [724, 555] on div "Update" at bounding box center [715, 547] width 407 height 49
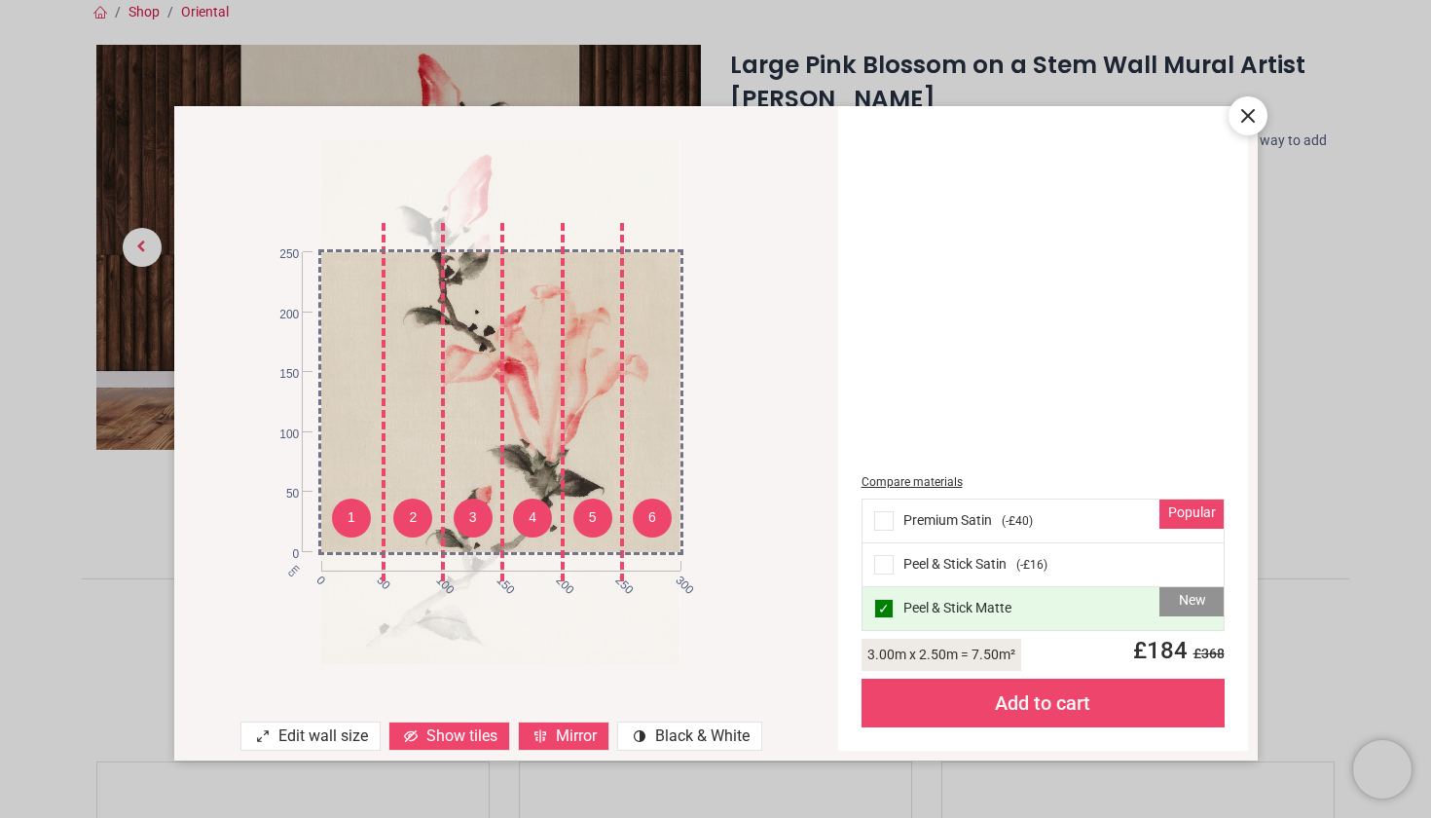
click at [750, 641] on div "1 2 3 4 5 6 cm 0 50 100 150 200 250 300 0 50 100 150 200 250" at bounding box center [501, 402] width 654 height 553
click at [329, 739] on div "Edit wall size" at bounding box center [310, 735] width 140 height 29
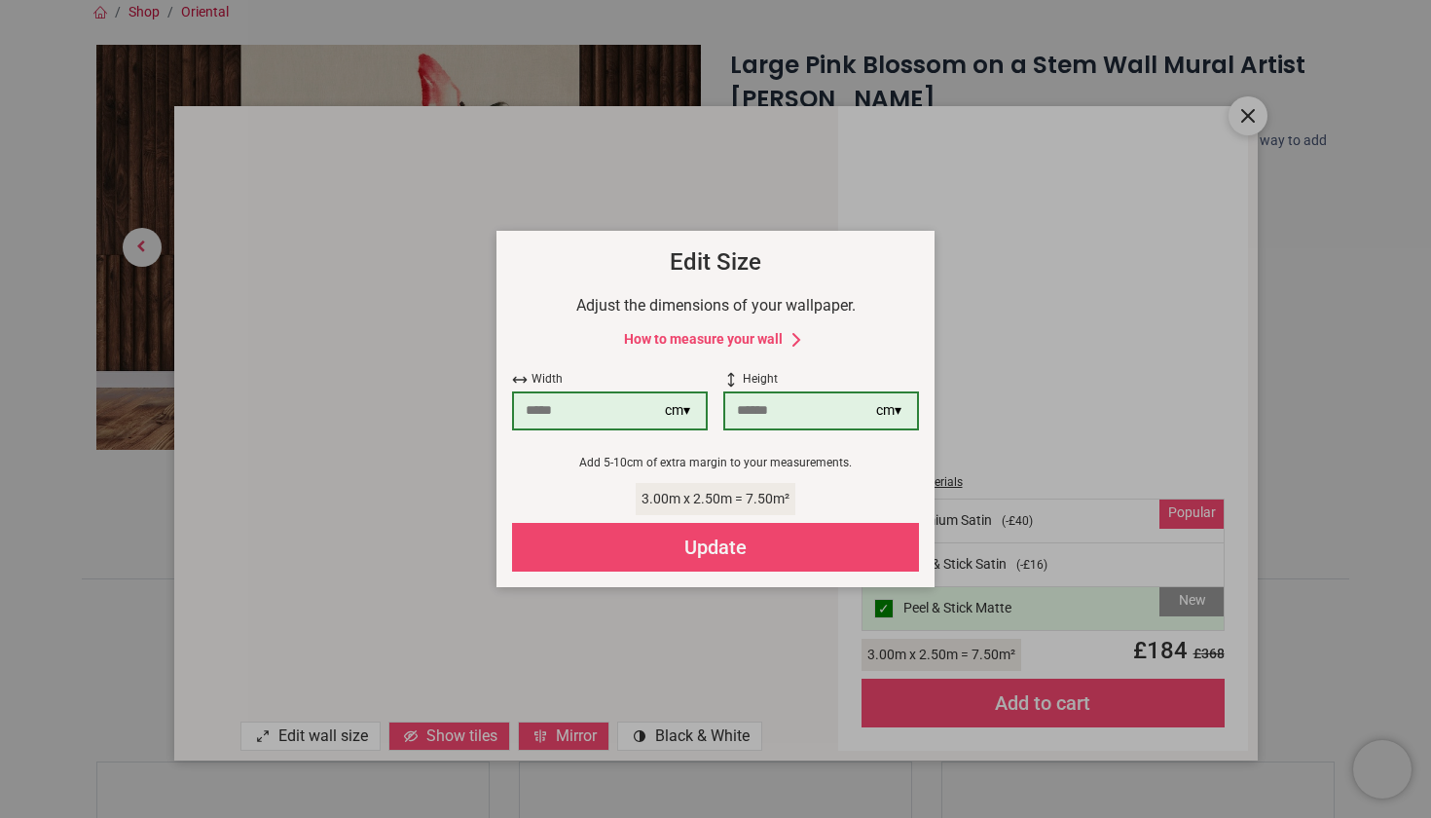
click at [643, 554] on div "Update" at bounding box center [715, 547] width 407 height 49
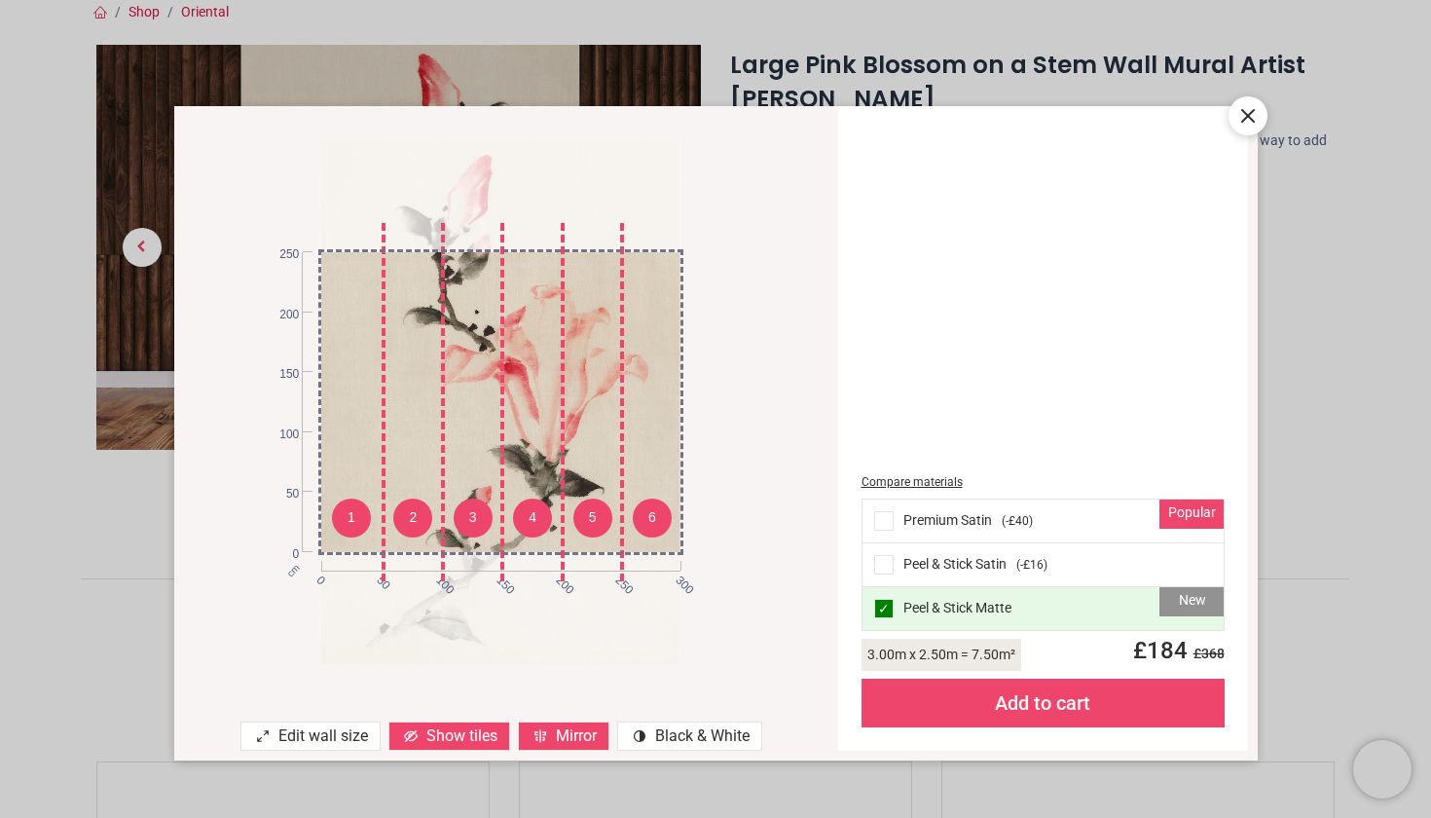
click at [545, 731] on icon at bounding box center [540, 736] width 16 height 16
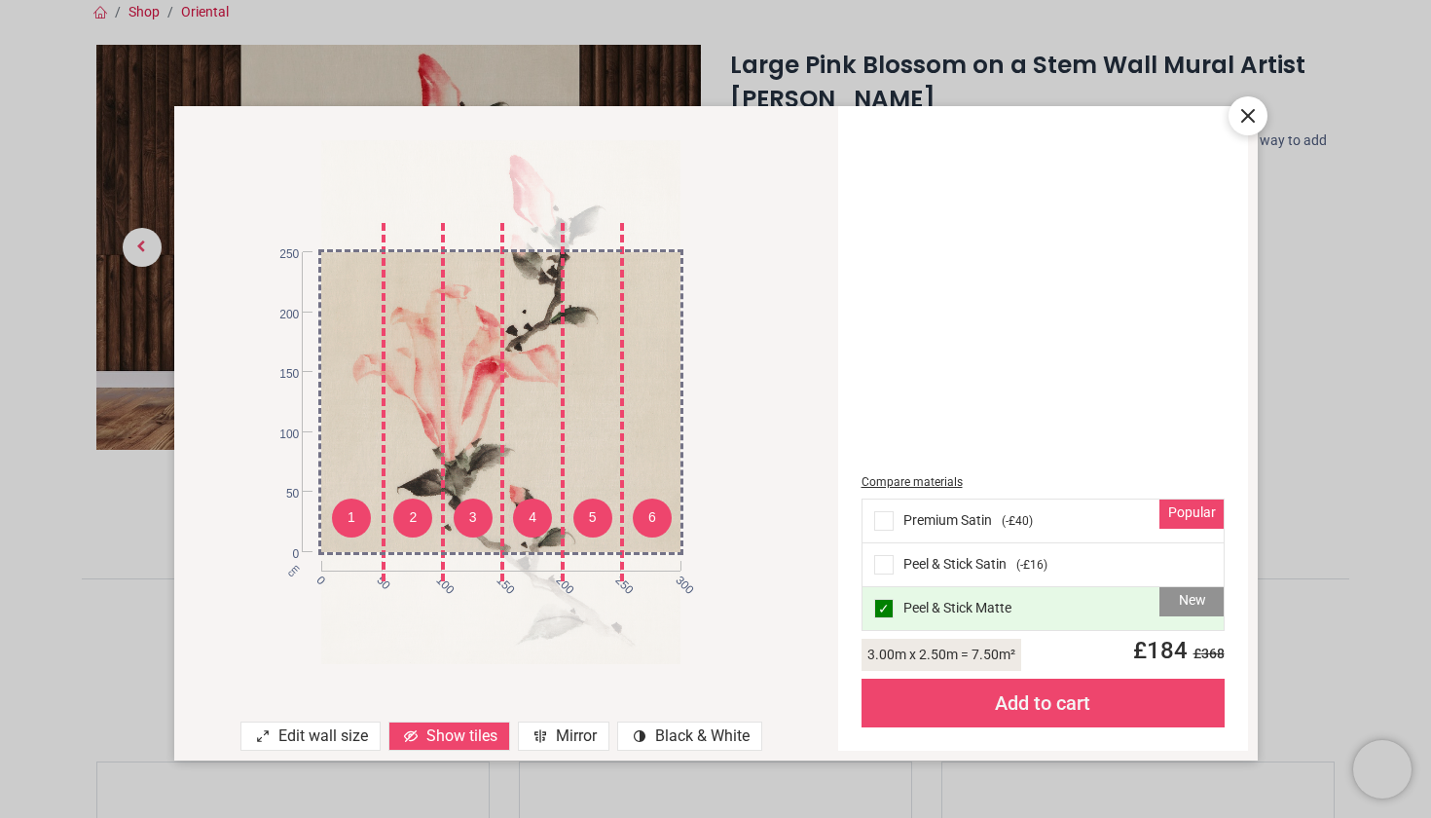
click at [409, 736] on icon at bounding box center [410, 735] width 3 height 3
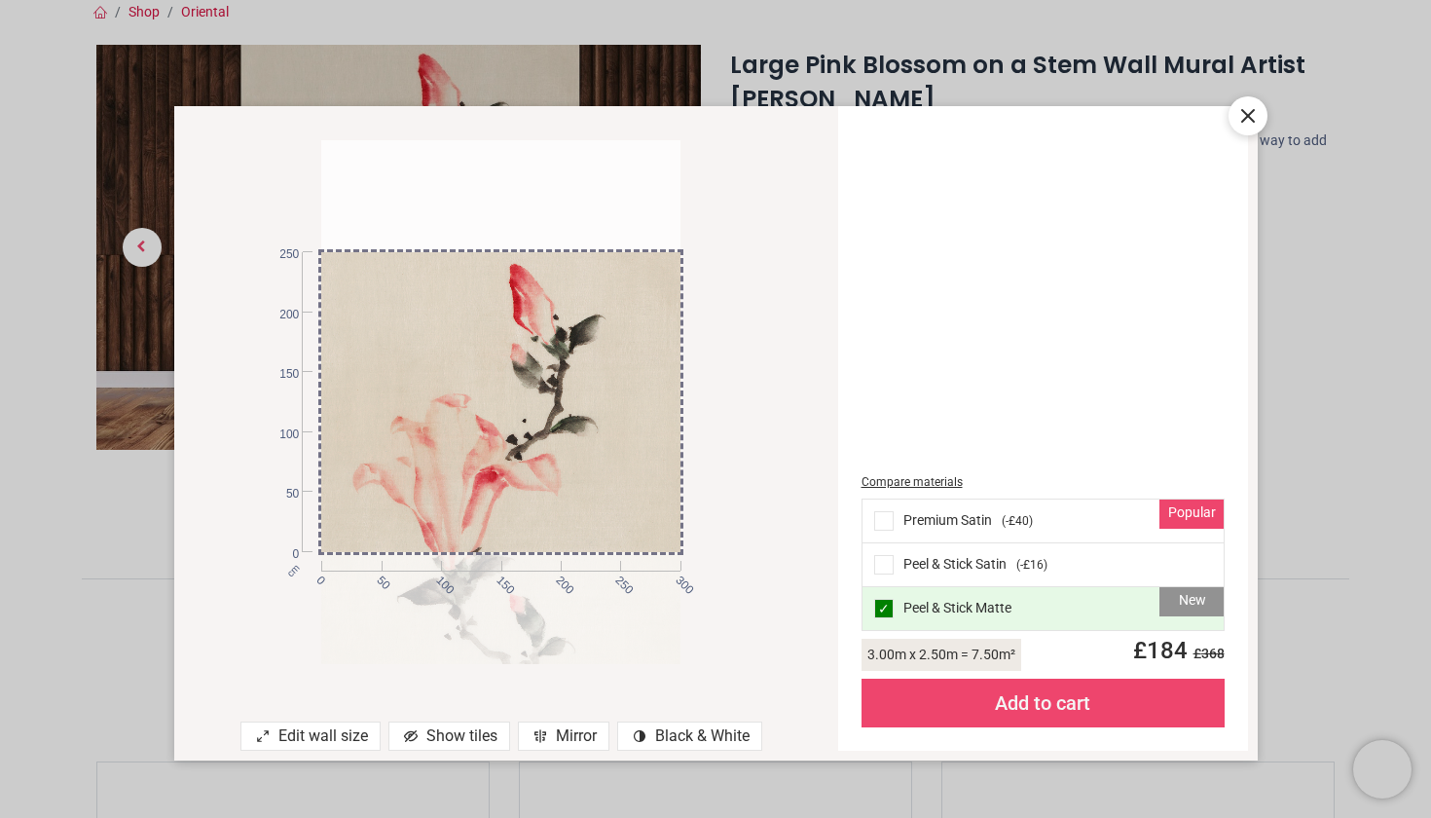
drag, startPoint x: 520, startPoint y: 390, endPoint x: 570, endPoint y: 499, distance: 120.2
click at [570, 499] on div at bounding box center [500, 511] width 359 height 525
click at [536, 747] on div "Mirror" at bounding box center [563, 735] width 91 height 29
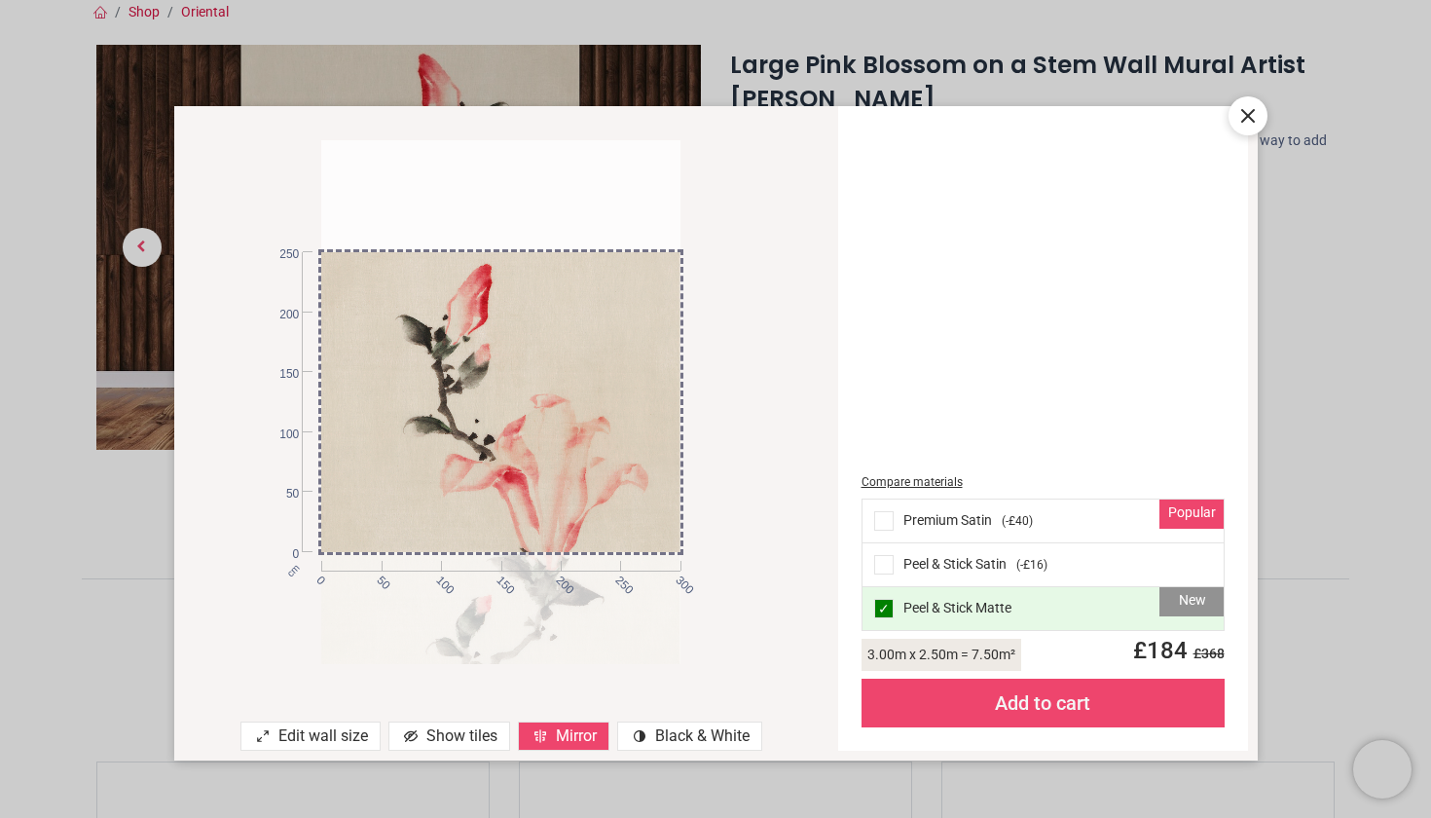
click at [447, 743] on div "Show tiles" at bounding box center [449, 735] width 122 height 29
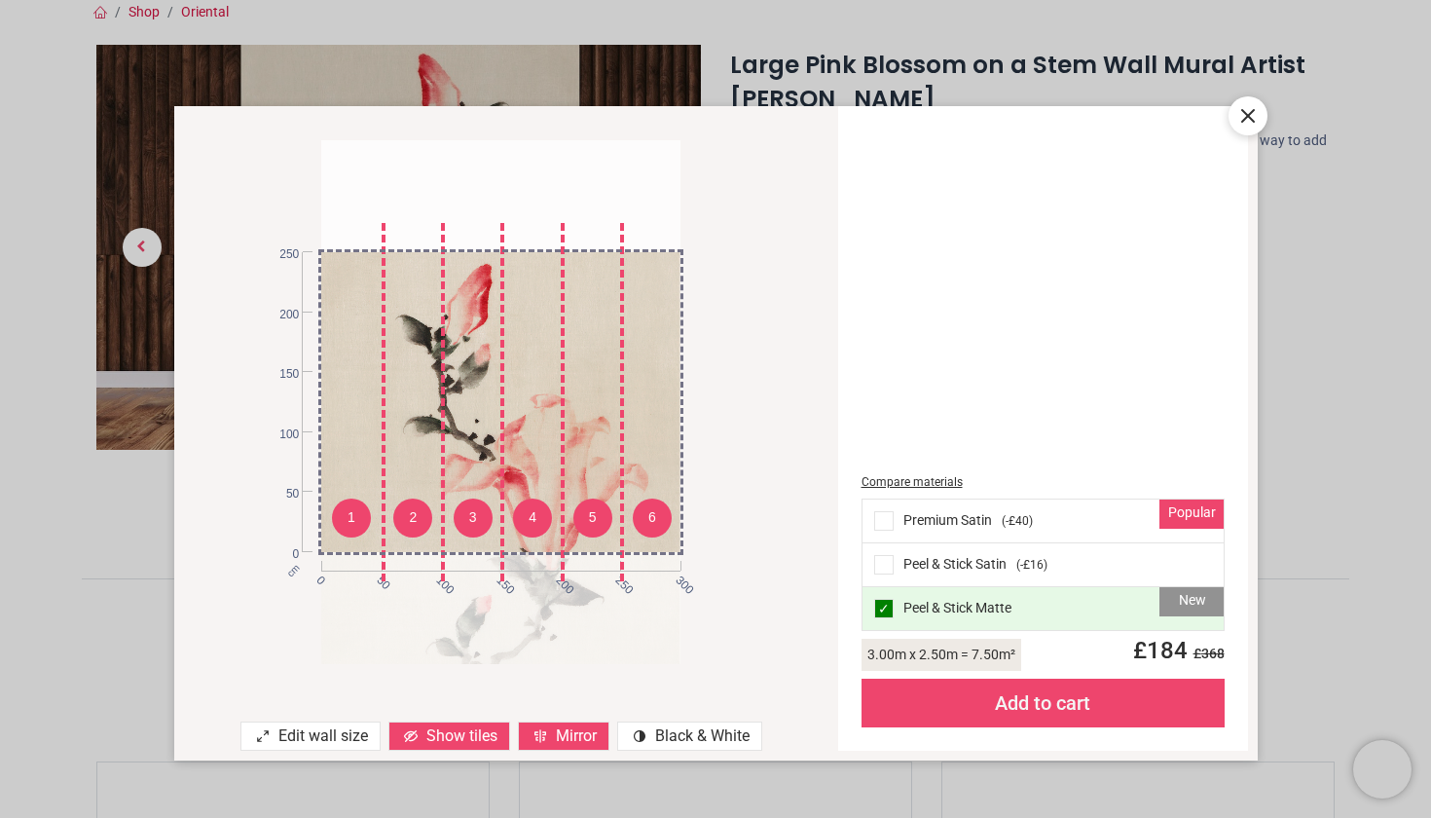
click at [543, 739] on icon at bounding box center [540, 736] width 16 height 16
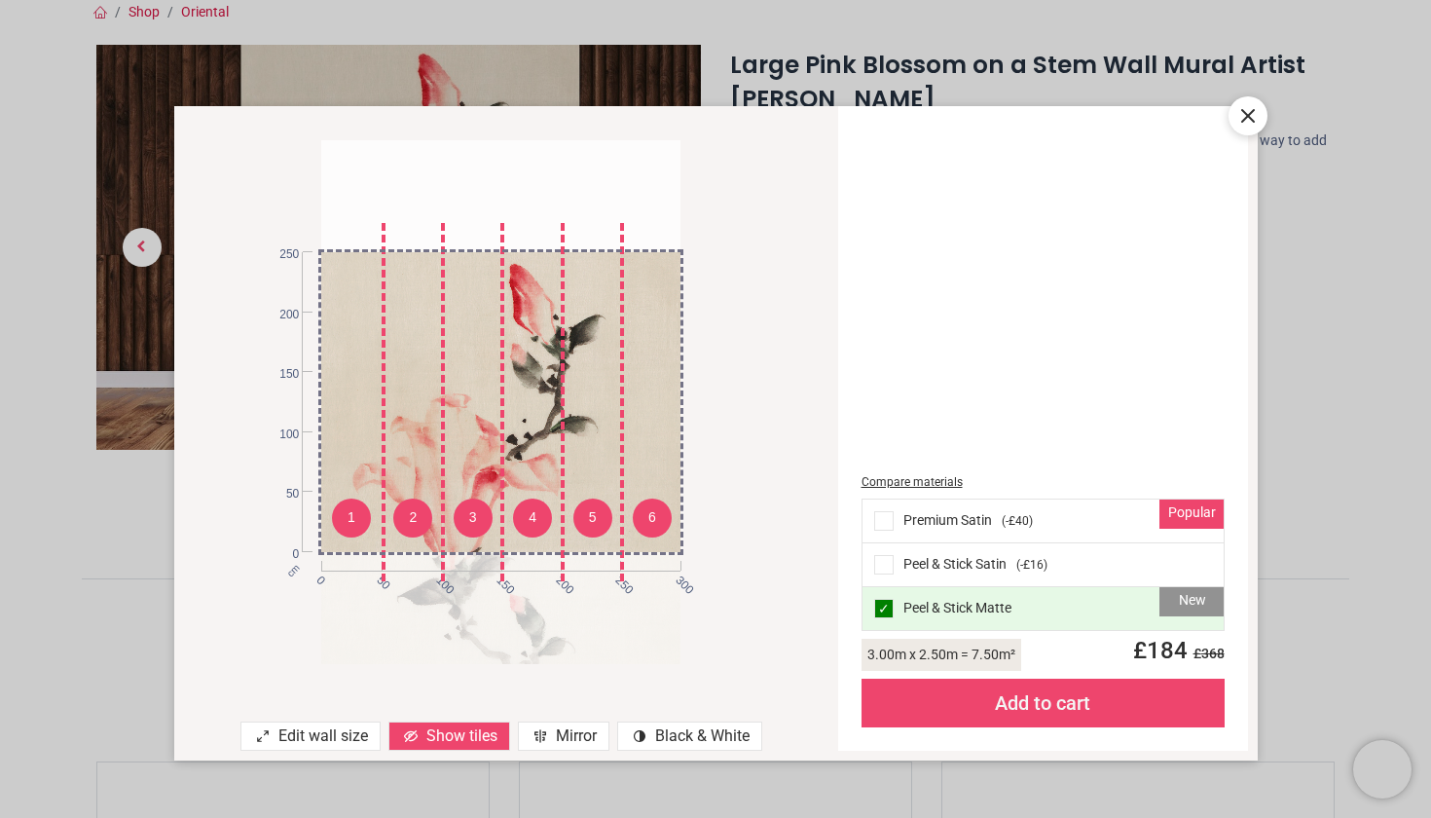
click at [404, 736] on icon at bounding box center [411, 736] width 16 height 16
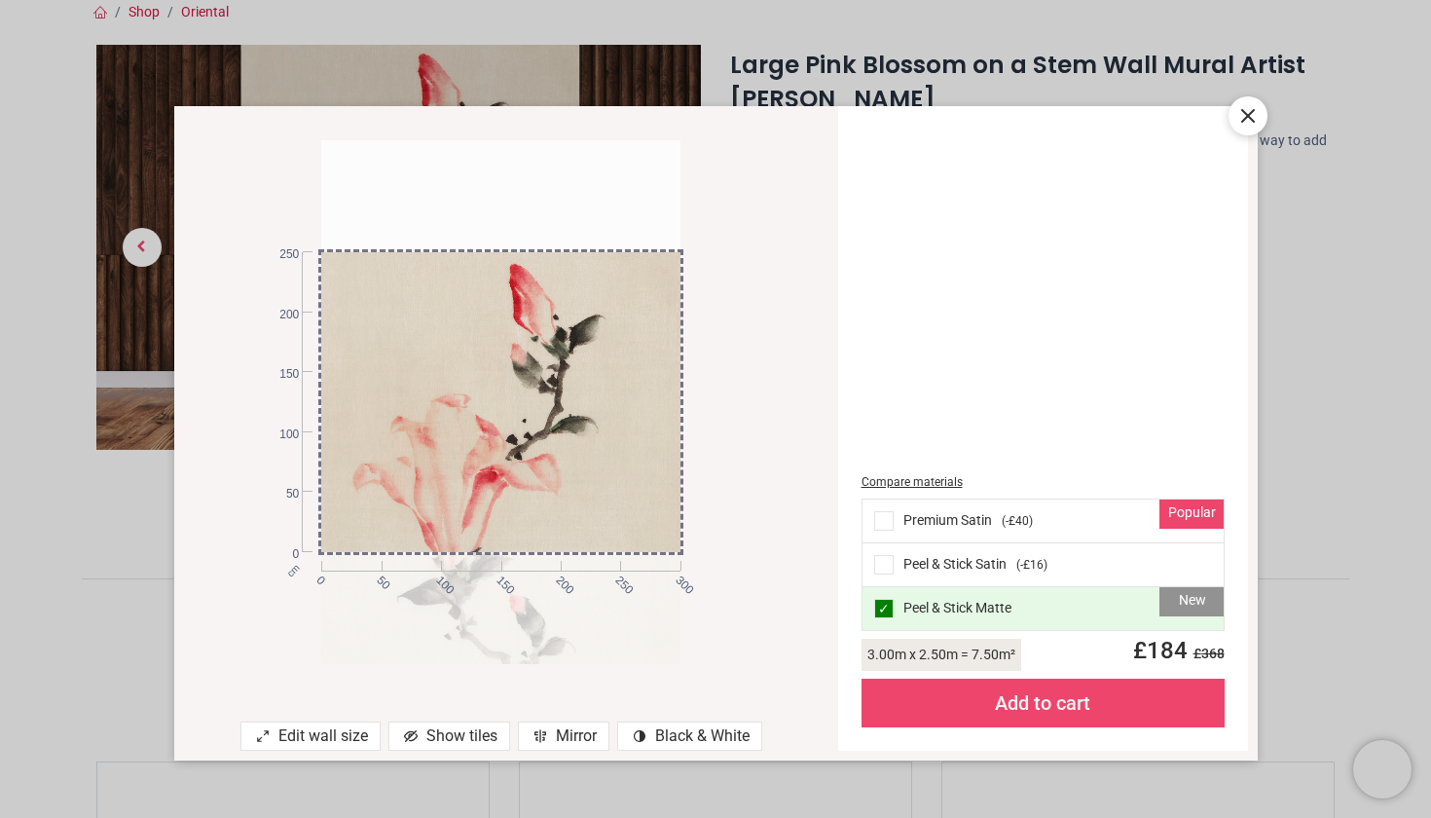
click at [138, 650] on div "cm 0 50 100 150 200 250 300 0 50 100 150 200 250 Edit wall size Show tiles Mirr…" at bounding box center [715, 409] width 1431 height 818
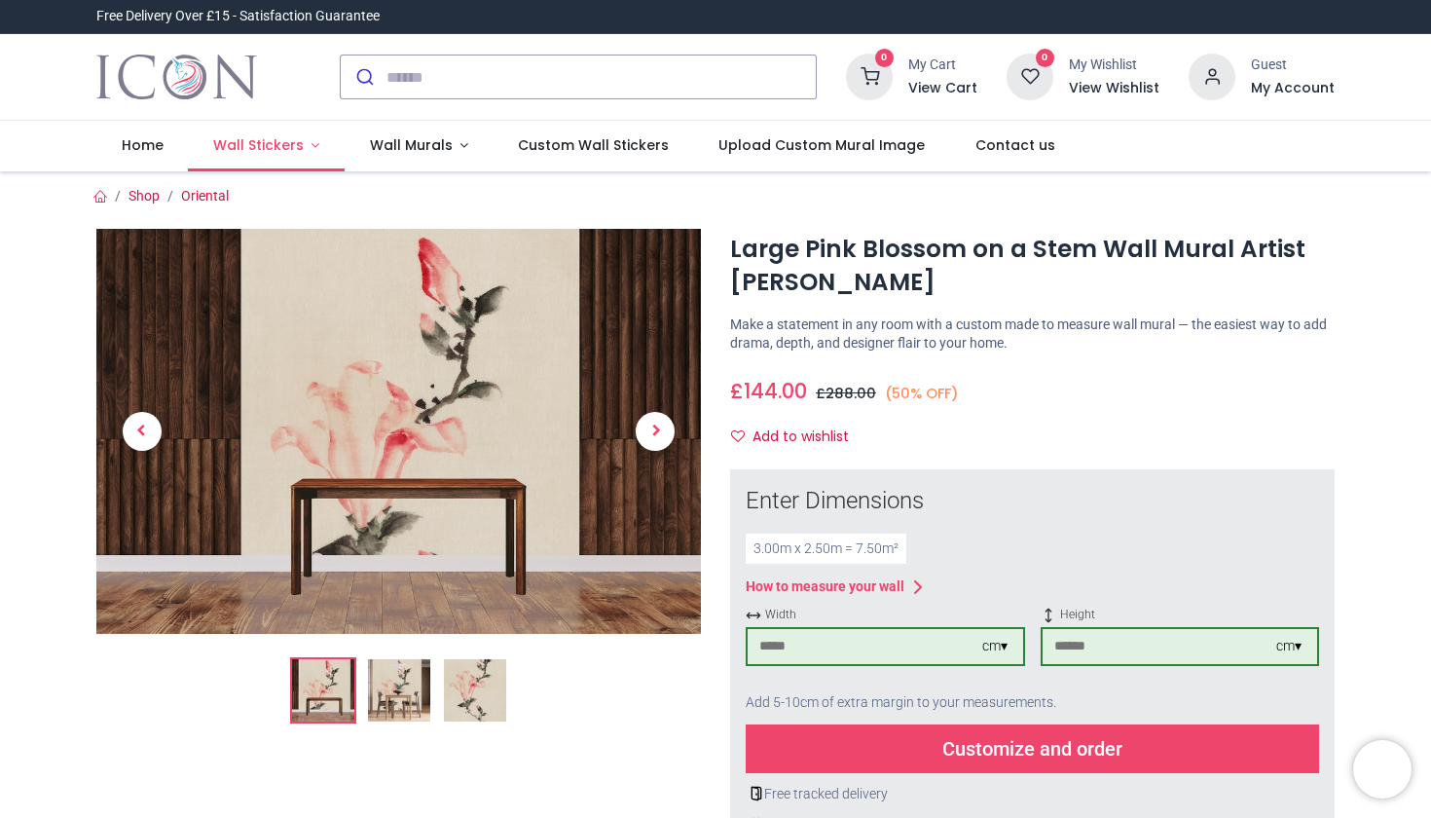
click at [276, 152] on span "Wall Stickers" at bounding box center [258, 144] width 91 height 19
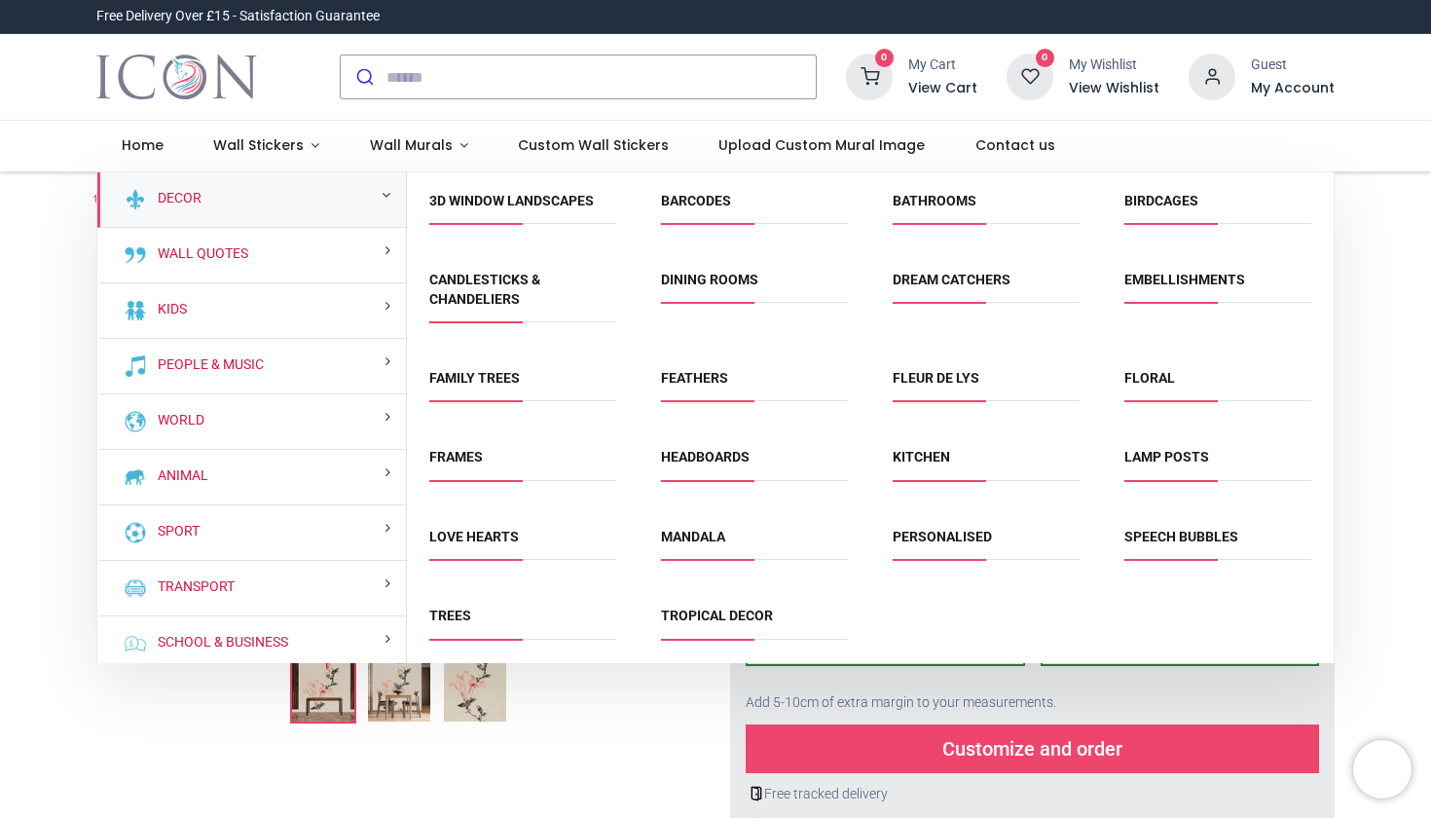
click at [382, 194] on small at bounding box center [386, 195] width 9 height 14
click at [382, 197] on small at bounding box center [386, 195] width 9 height 14
click at [311, 149] on link "Wall Stickers" at bounding box center [266, 146] width 157 height 51
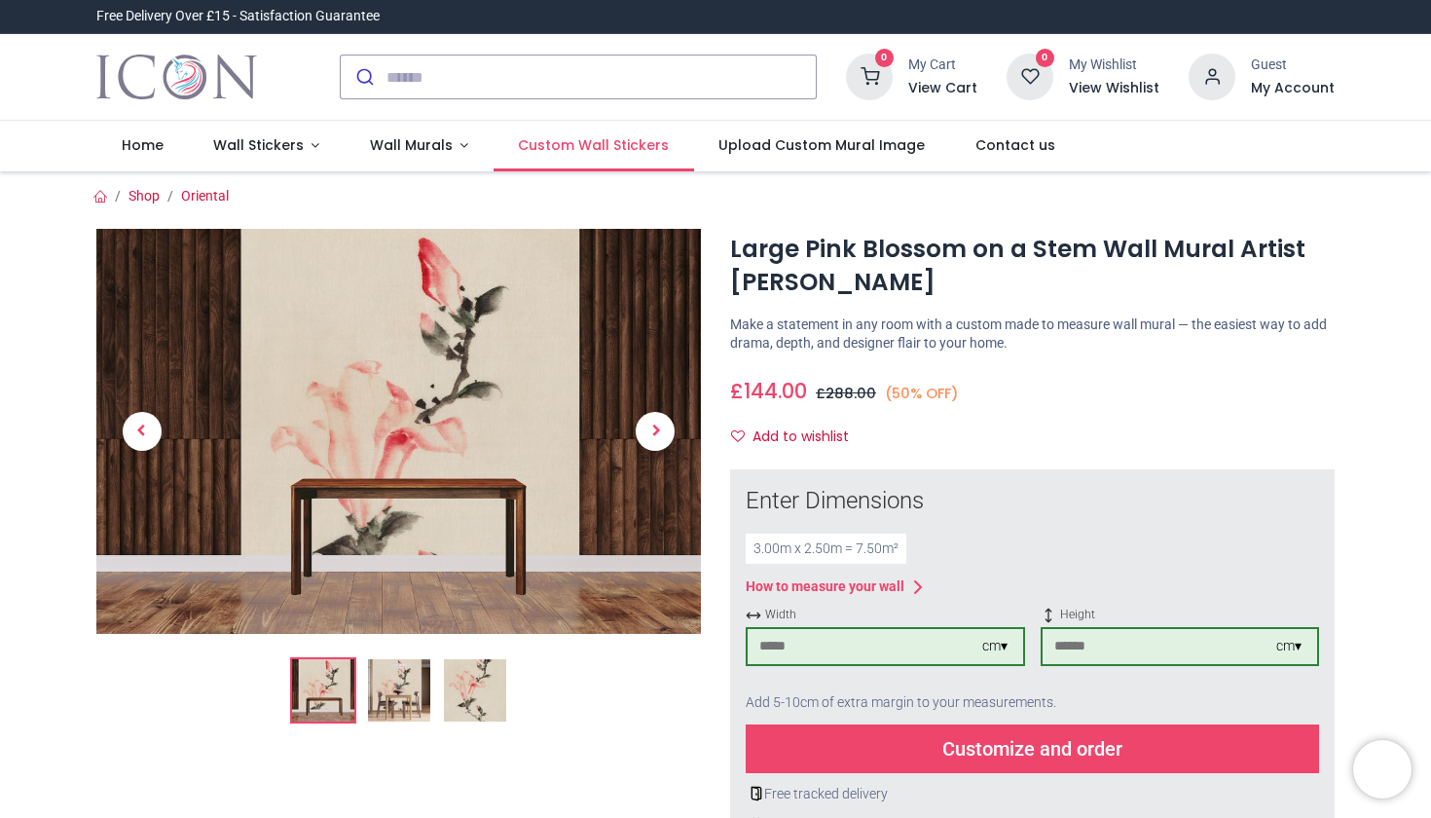
click at [605, 145] on span "Custom Wall Stickers" at bounding box center [593, 144] width 151 height 19
click at [209, 199] on link "Oriental" at bounding box center [205, 196] width 48 height 16
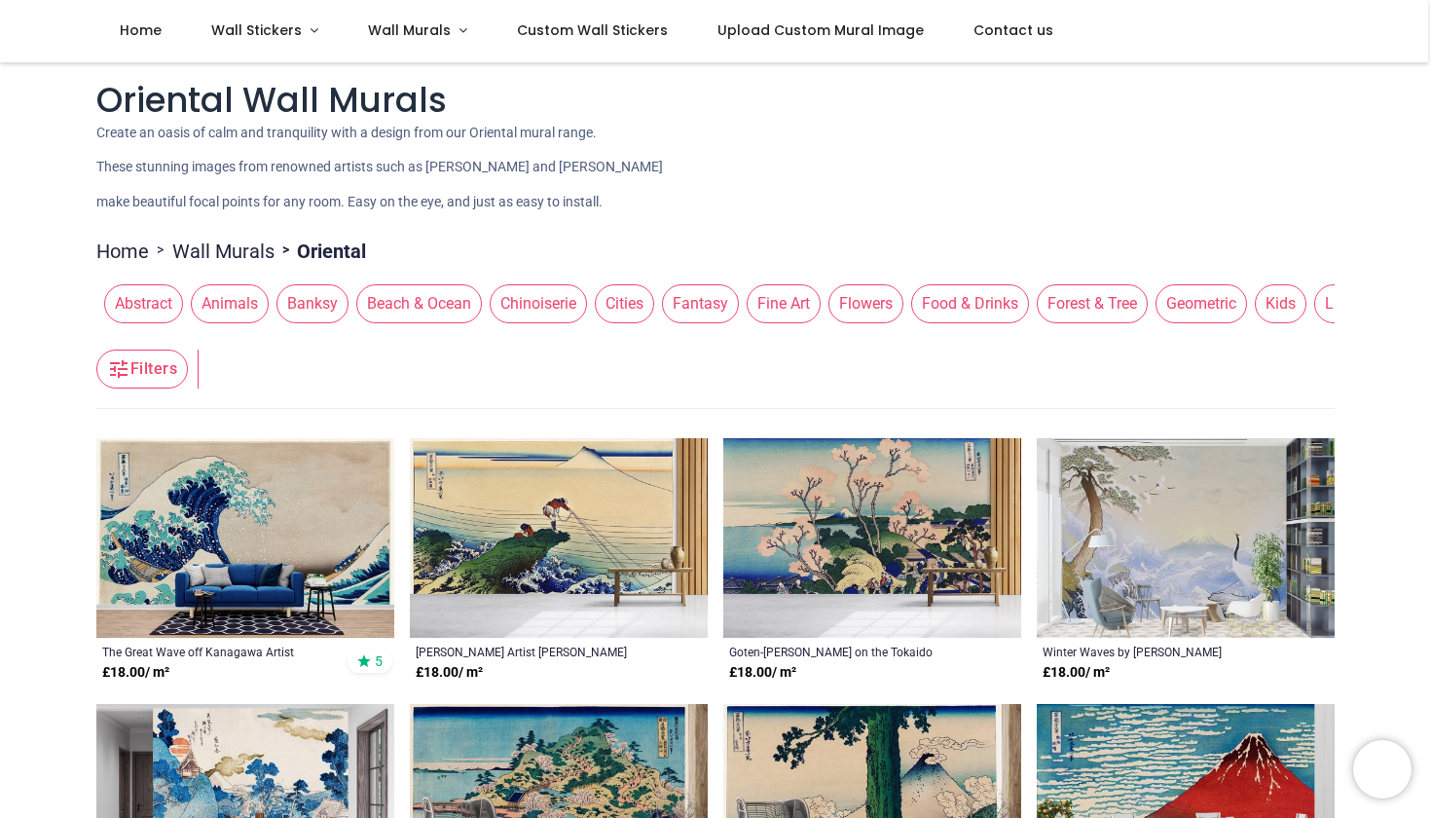
scroll to position [11, 0]
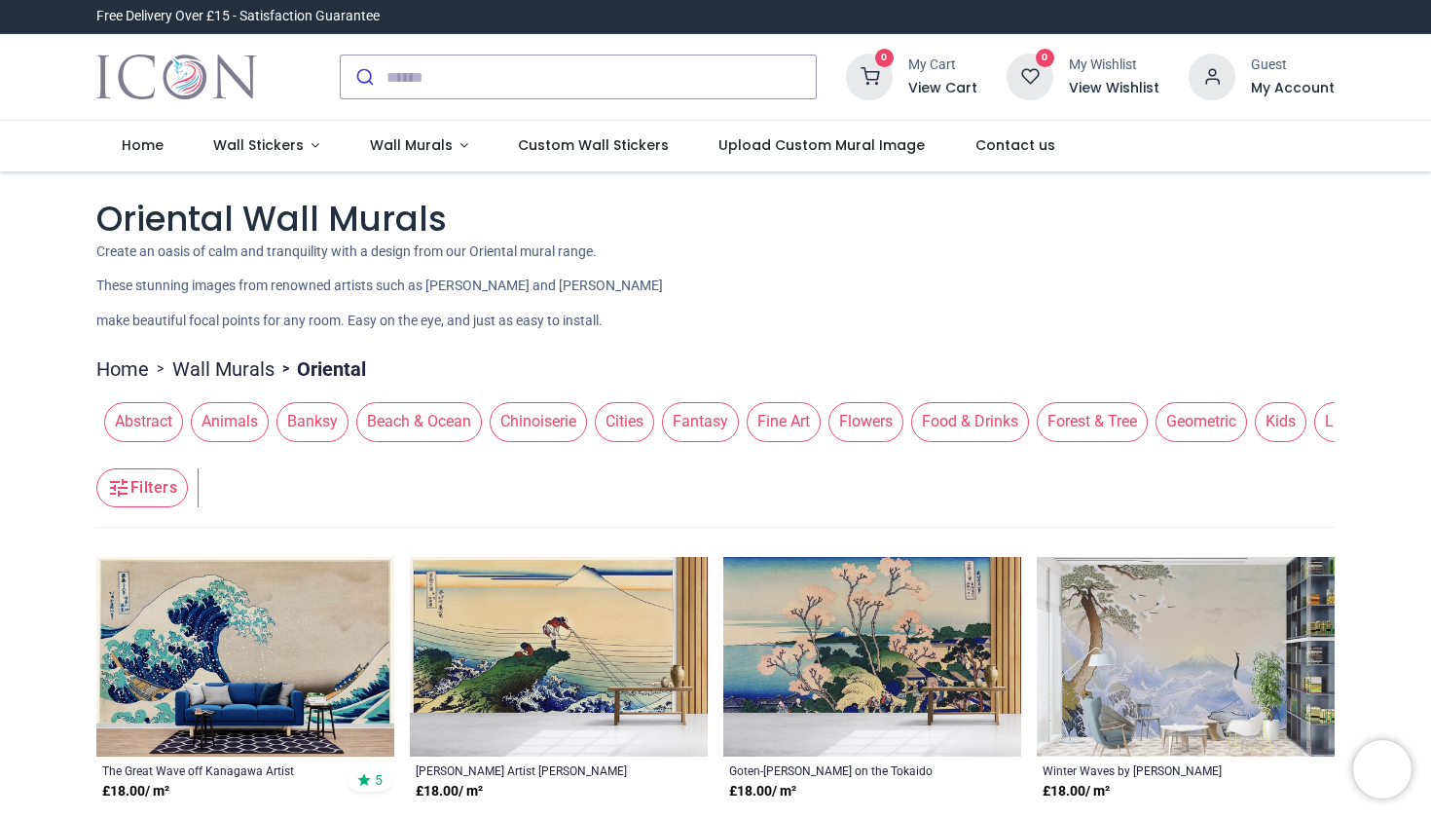
click at [158, 419] on span "Abstract" at bounding box center [143, 421] width 79 height 39
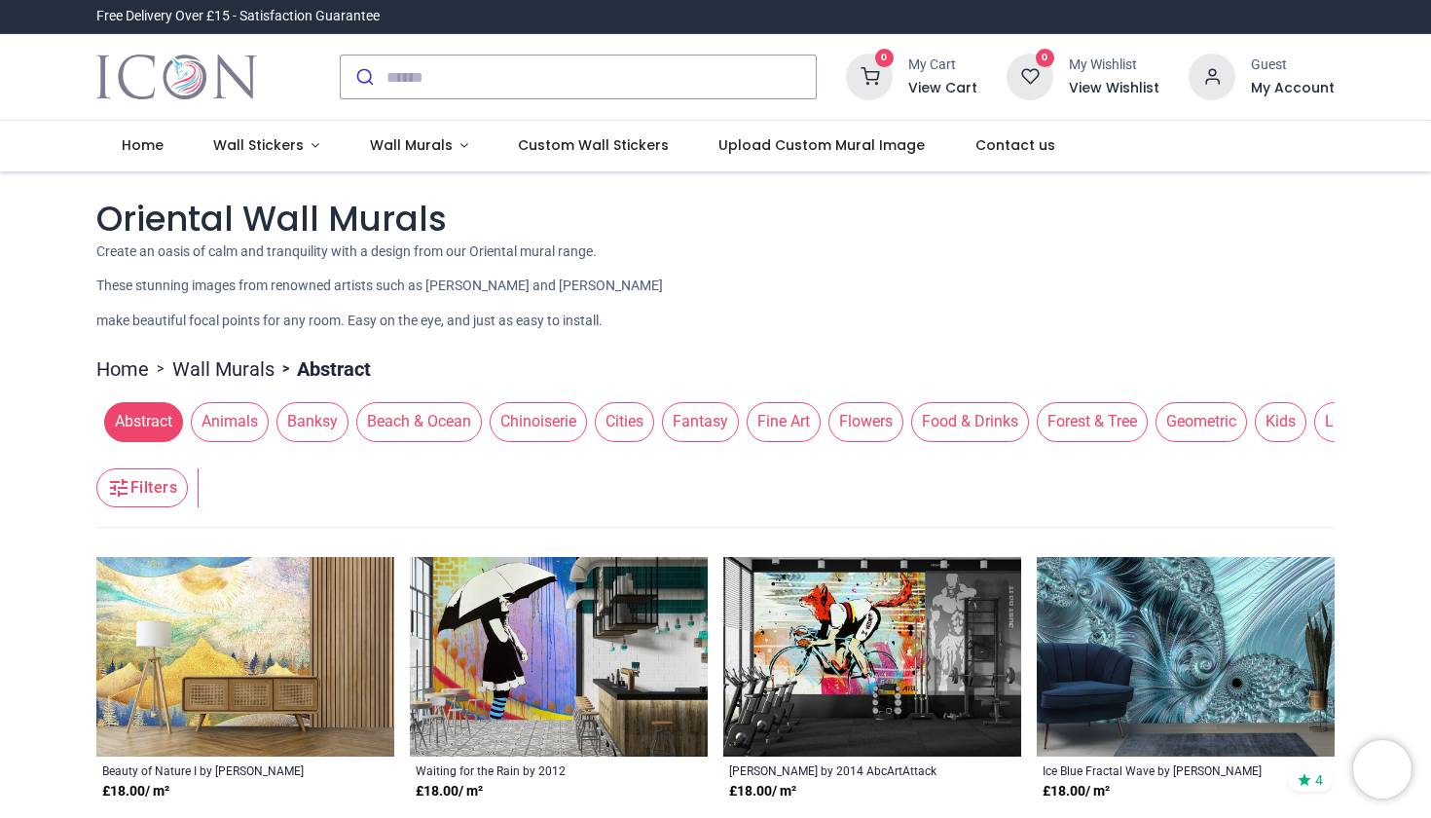
click at [307, 422] on span "Banksy" at bounding box center [312, 421] width 72 height 39
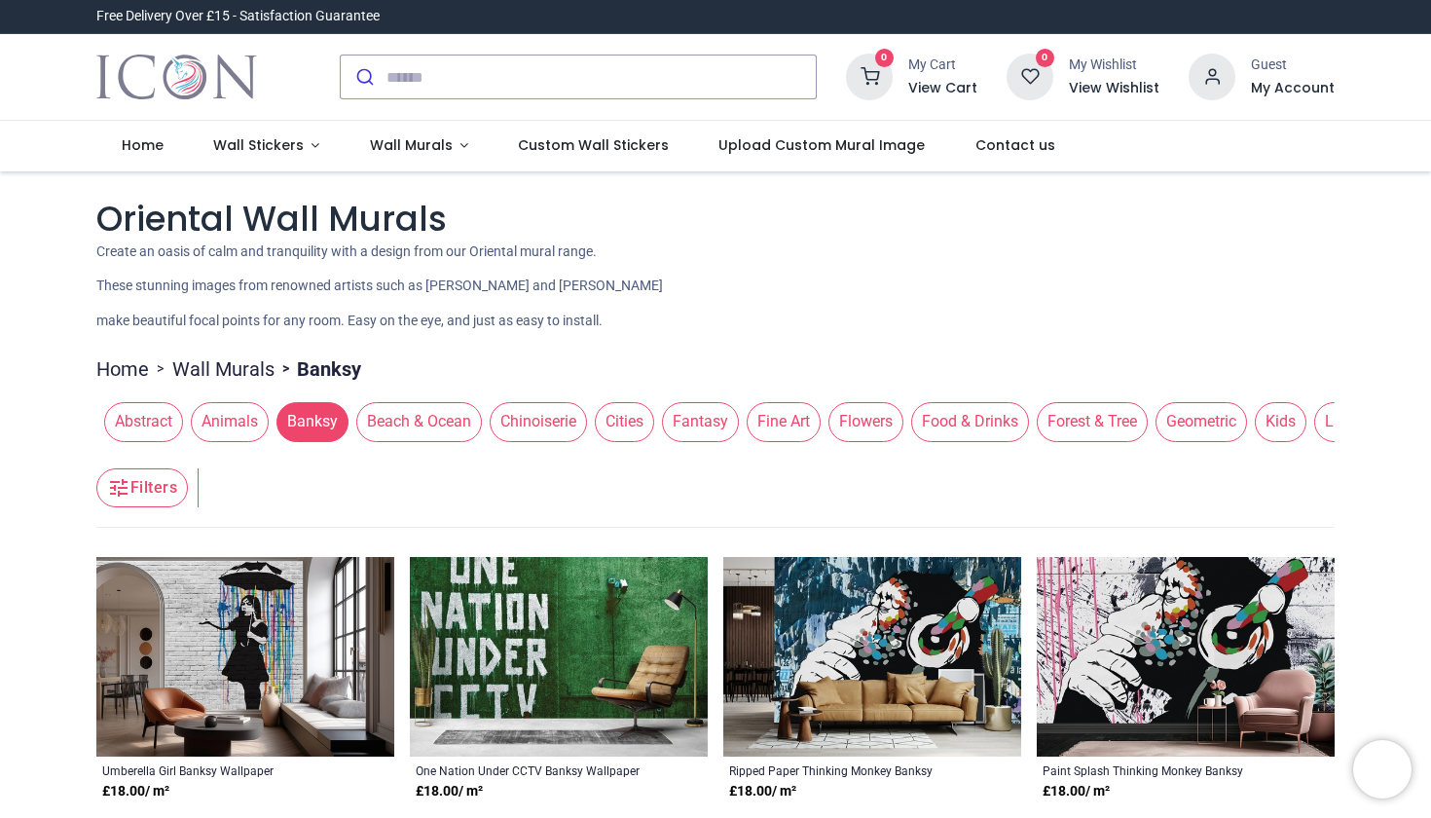
click at [425, 419] on span "Beach & Ocean" at bounding box center [419, 421] width 126 height 39
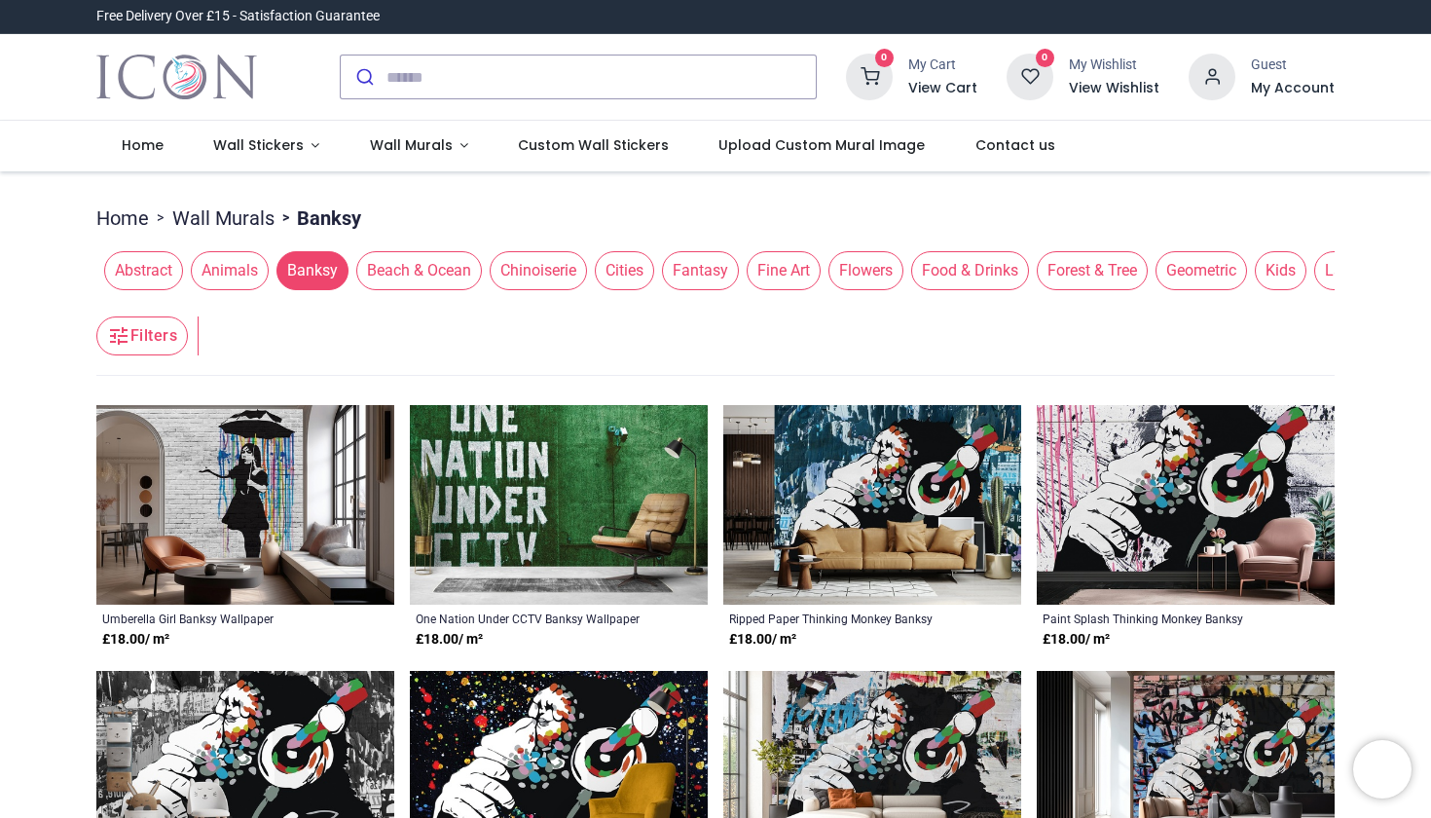
click at [432, 265] on span "Beach & Ocean" at bounding box center [419, 270] width 126 height 39
click at [788, 271] on span "Fine Art" at bounding box center [784, 270] width 74 height 39
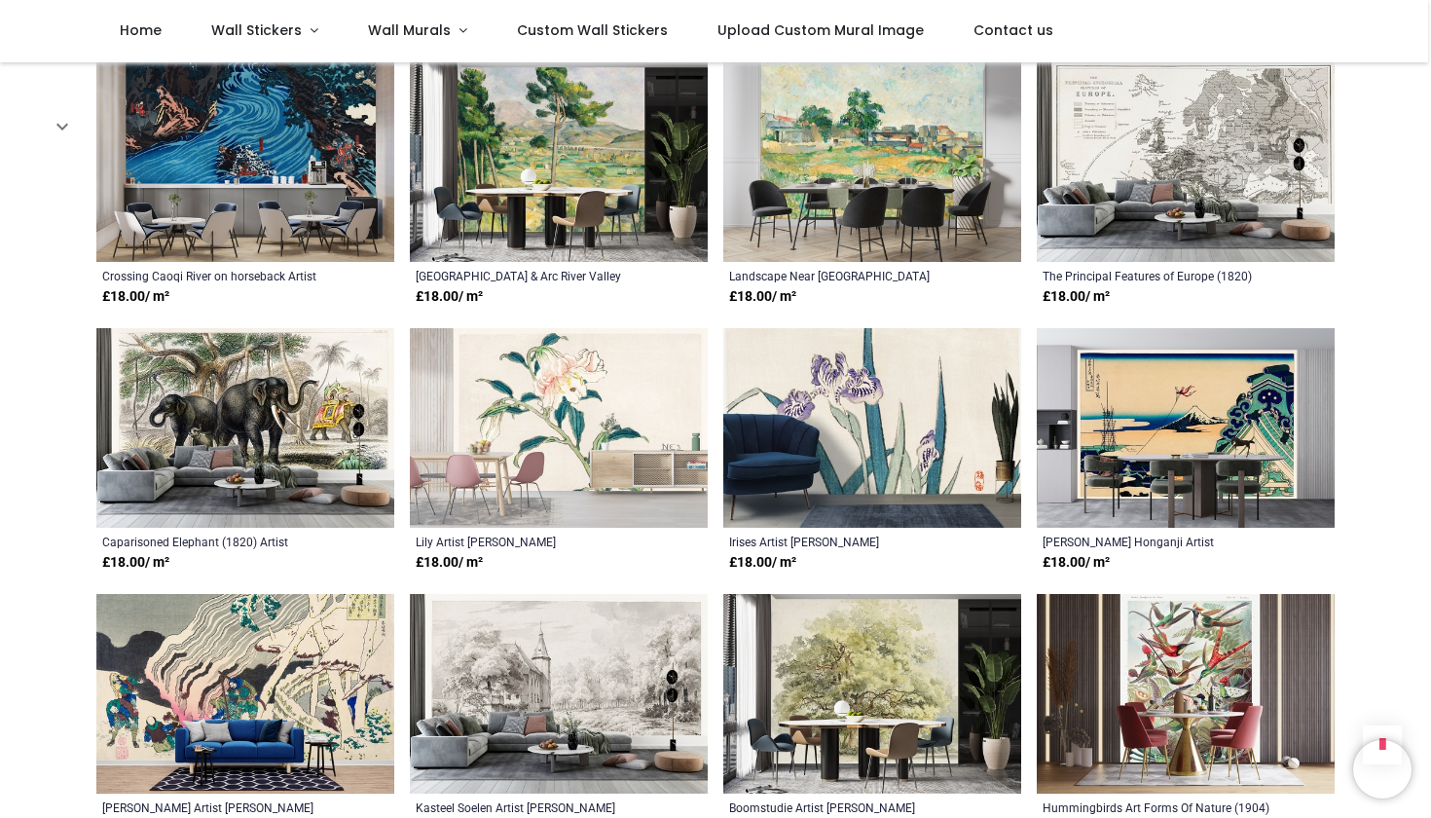
scroll to position [2892, 0]
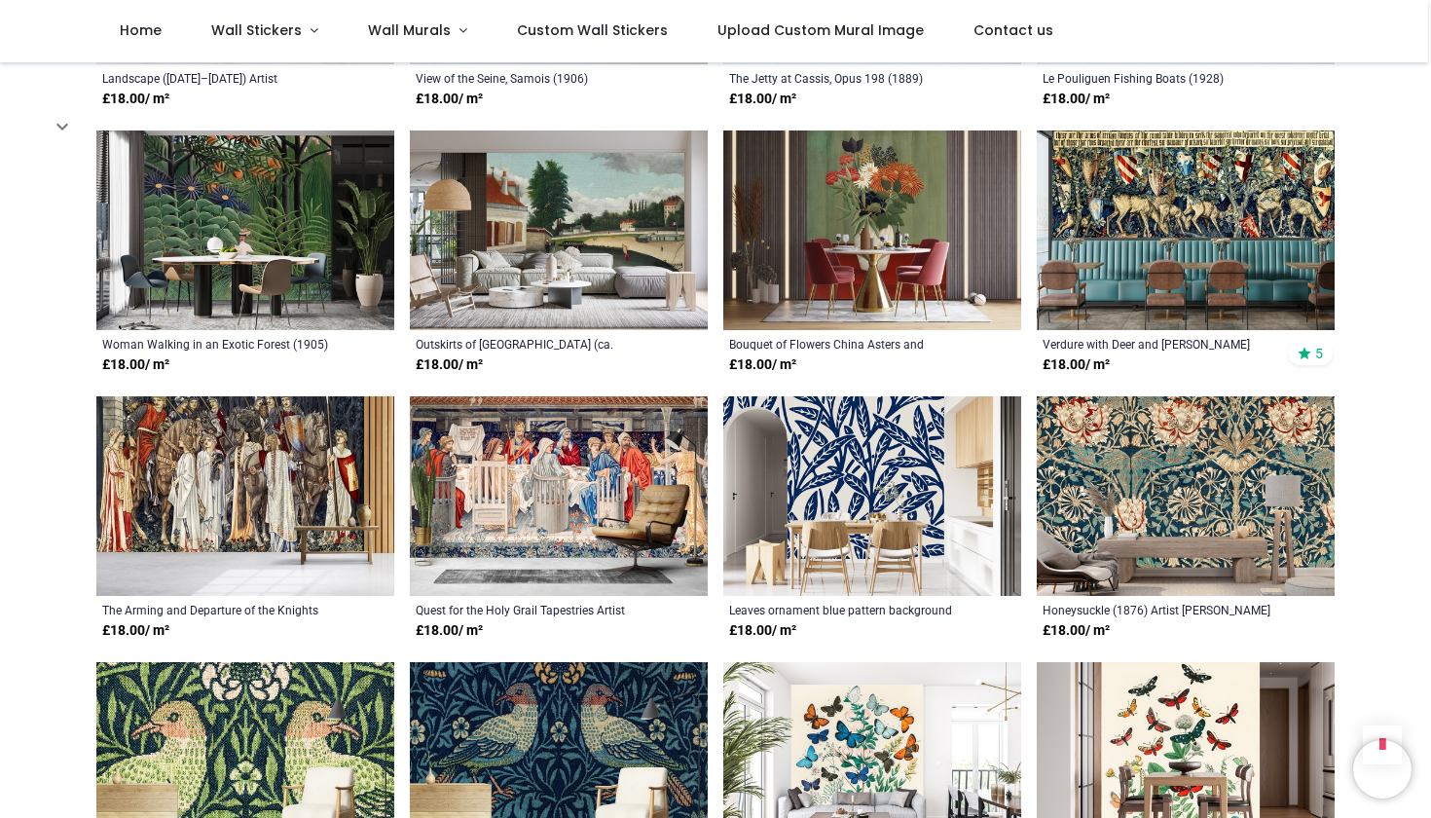
scroll to position [4152, 0]
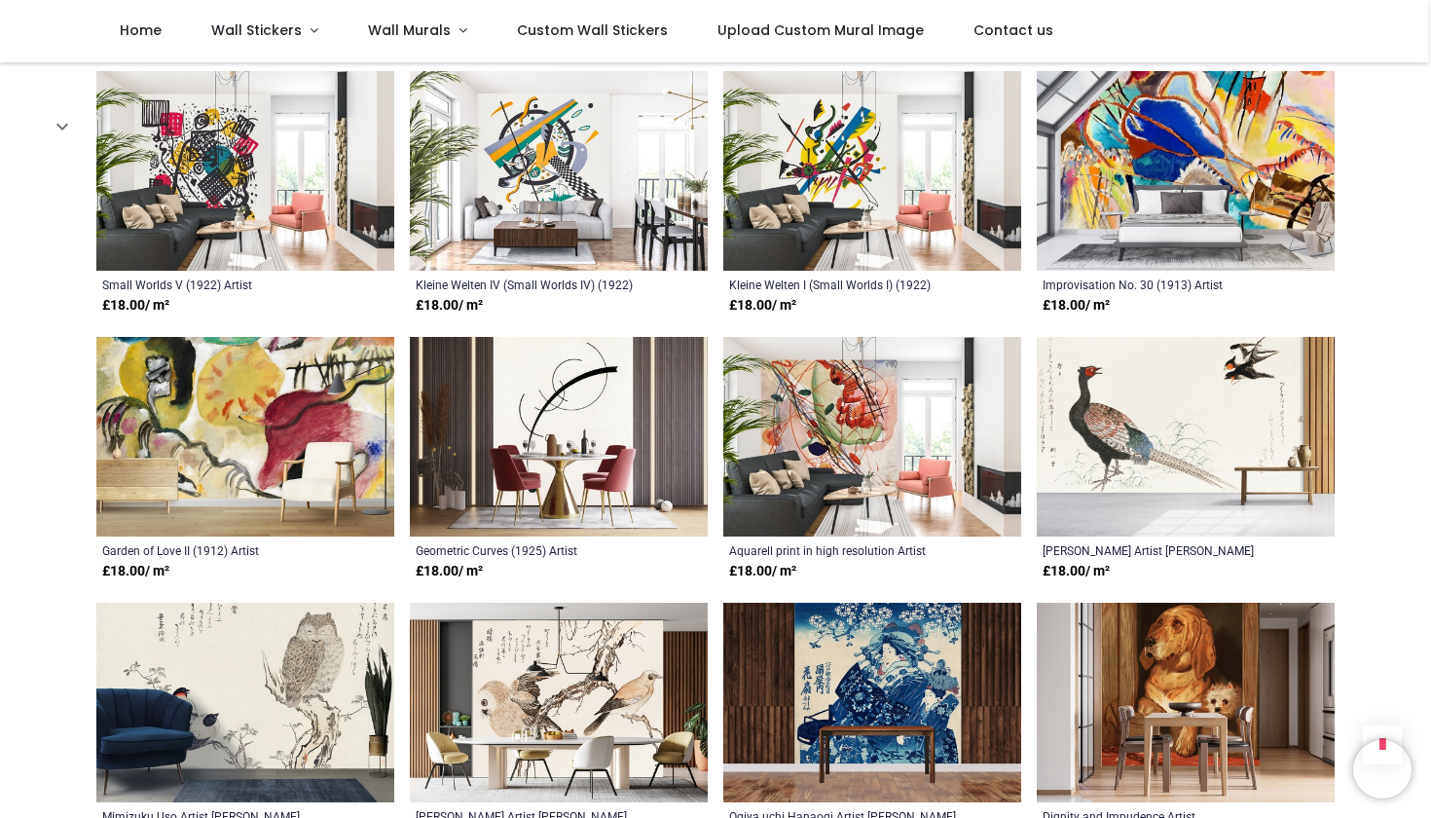
scroll to position [8198, 0]
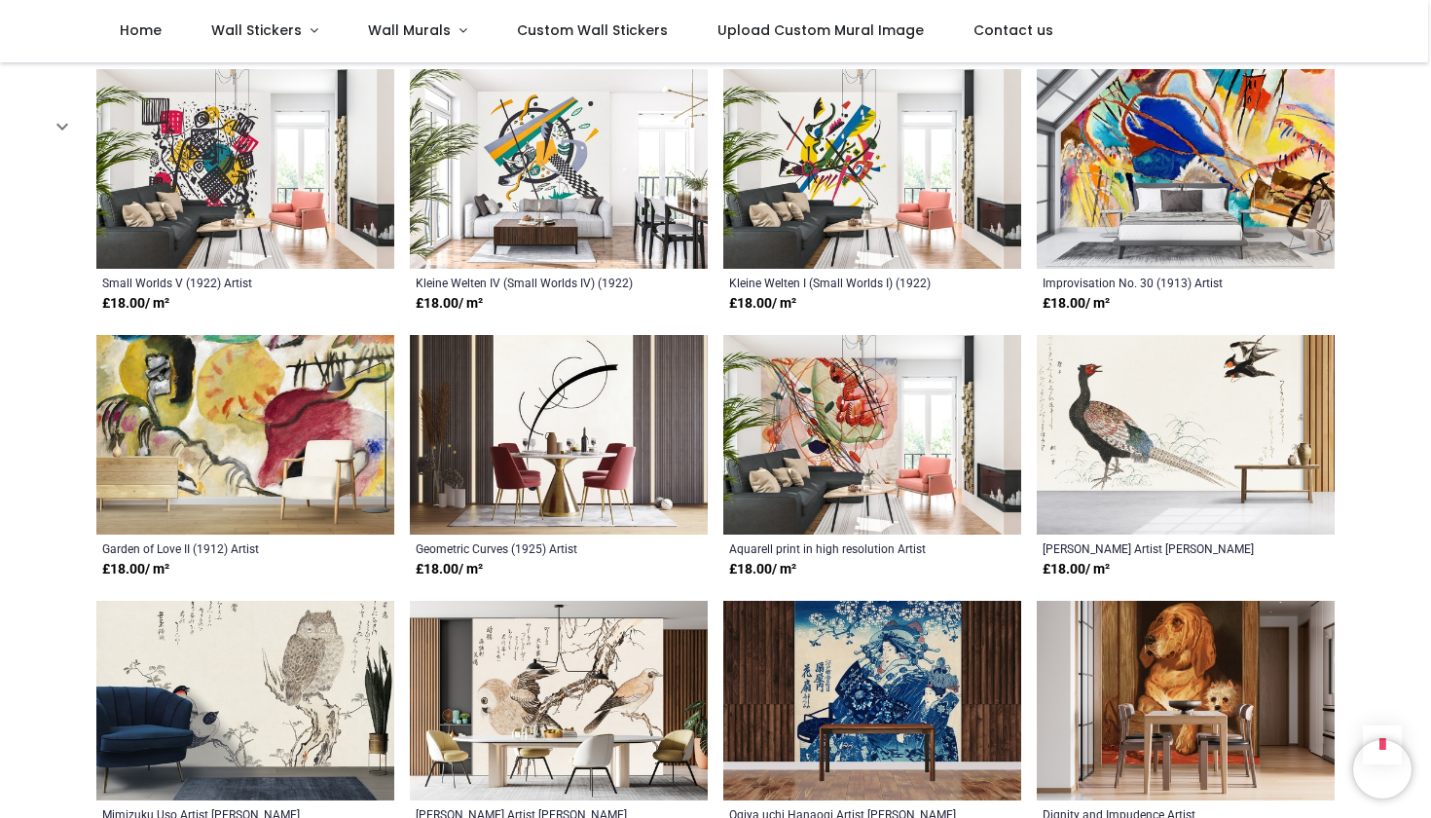
click at [548, 400] on img at bounding box center [559, 435] width 298 height 200
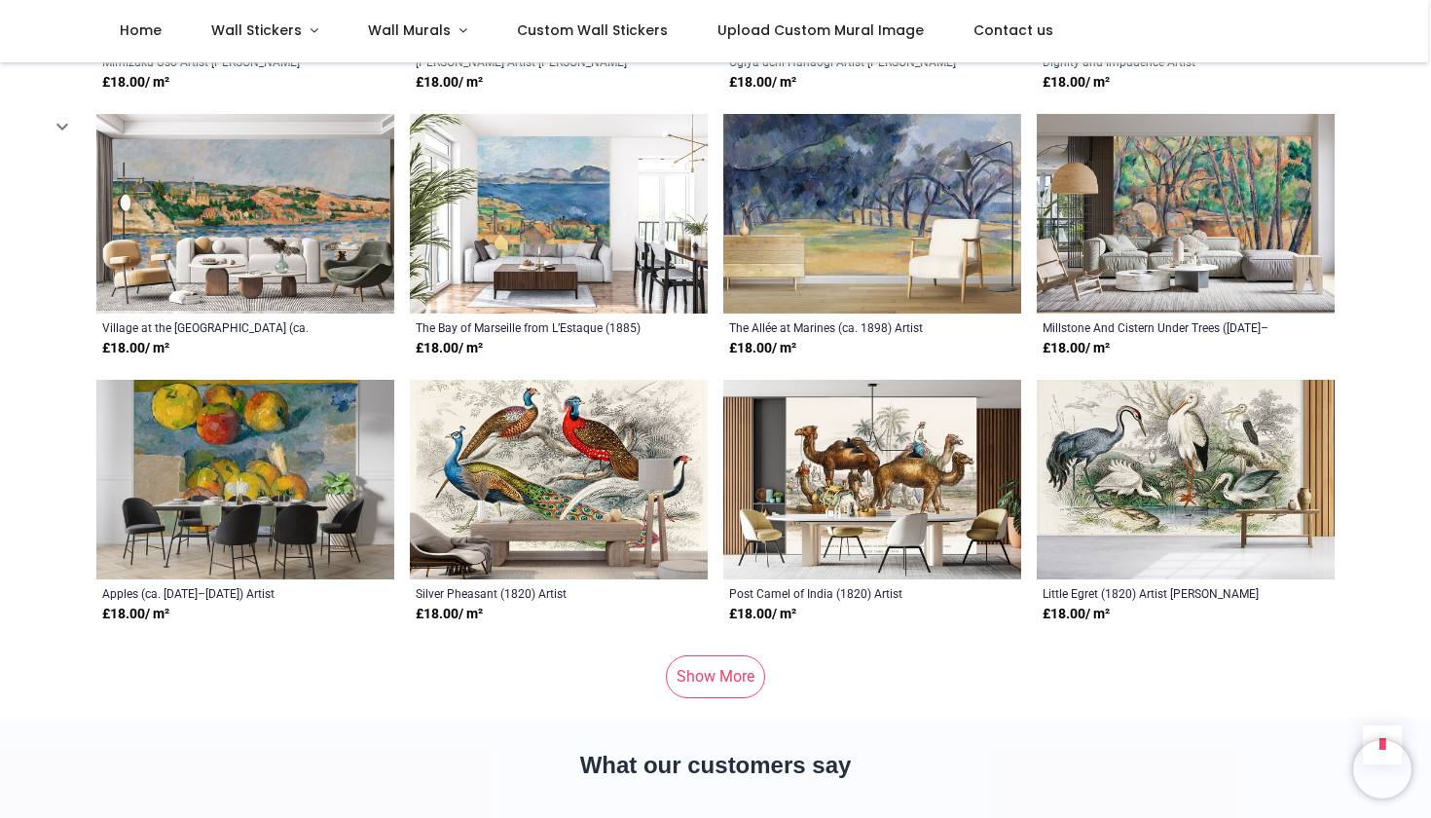
scroll to position [8954, 0]
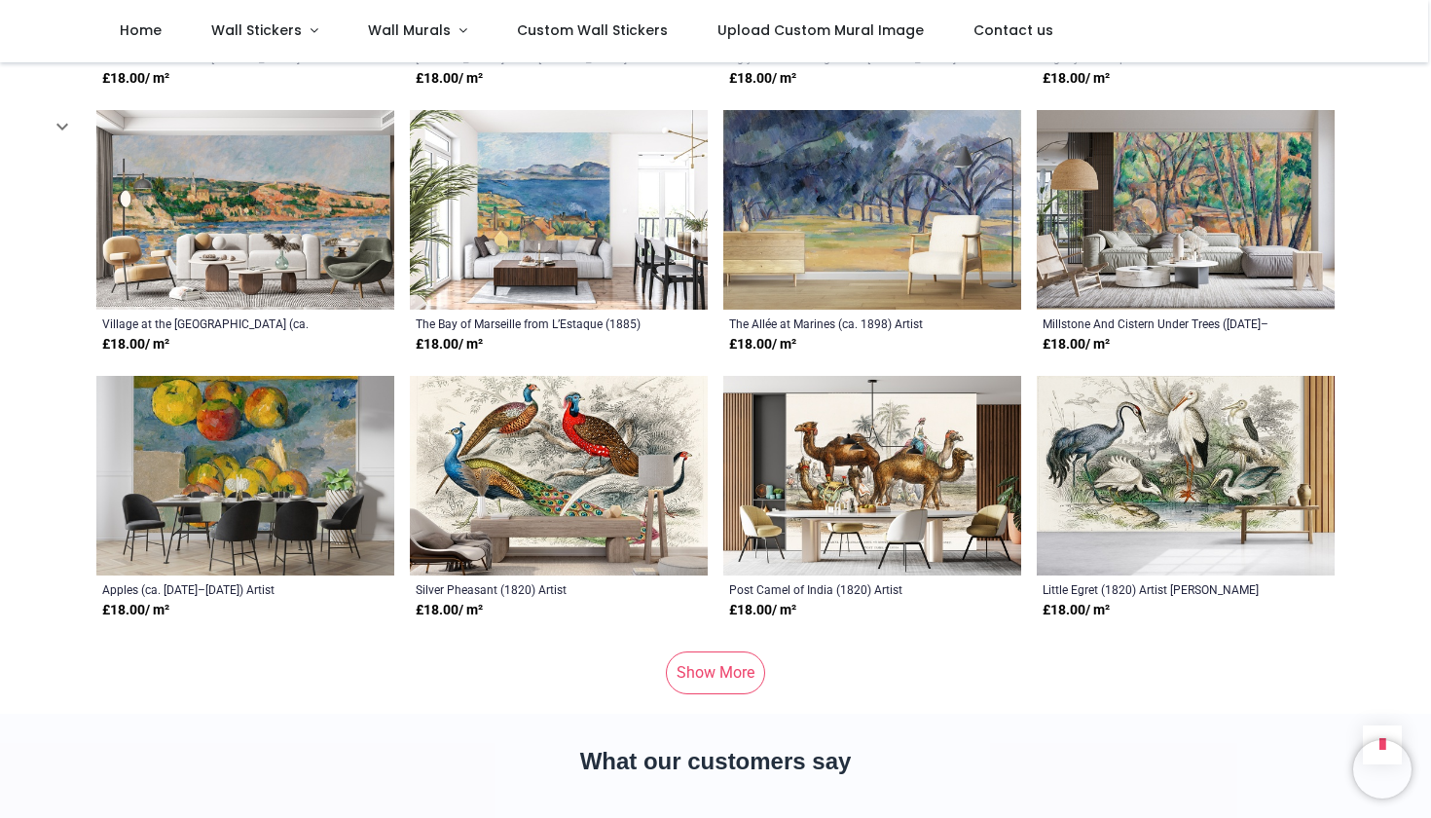
click at [693, 651] on link "Show More" at bounding box center [715, 672] width 99 height 43
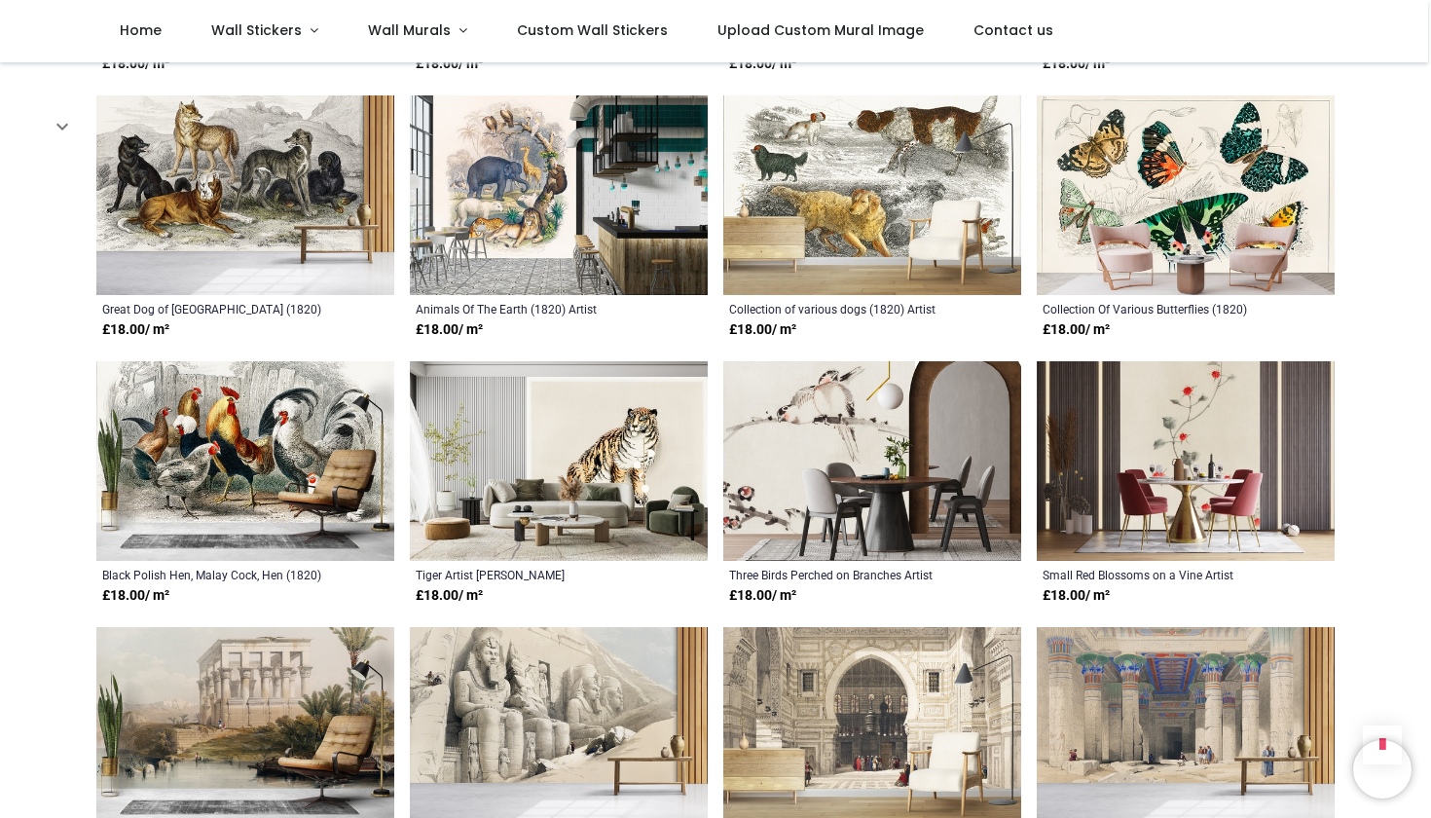
scroll to position [9501, 0]
click at [1198, 461] on img at bounding box center [1186, 460] width 298 height 200
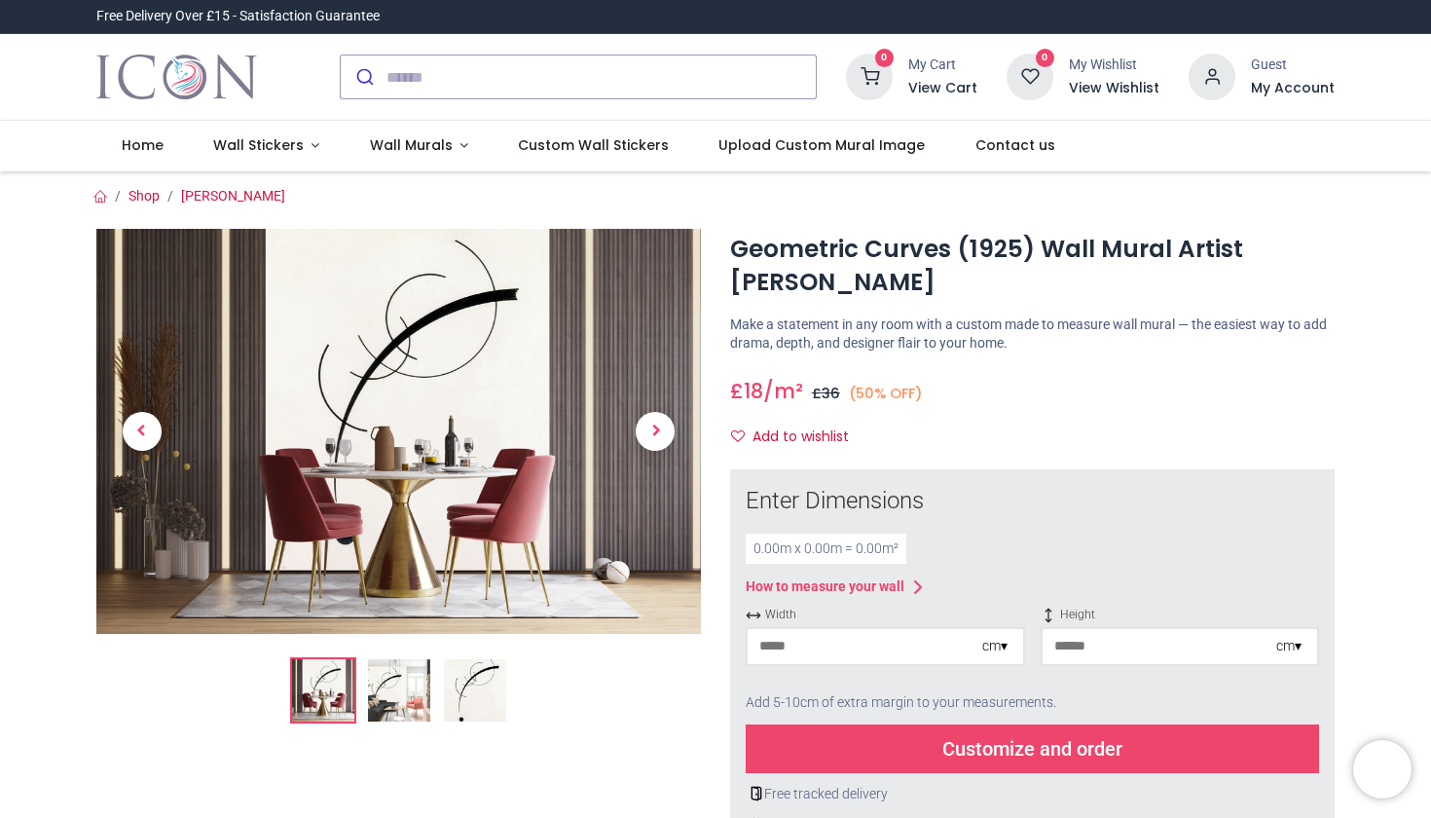
click at [768, 641] on input "number" at bounding box center [864, 646] width 235 height 35
type input "***"
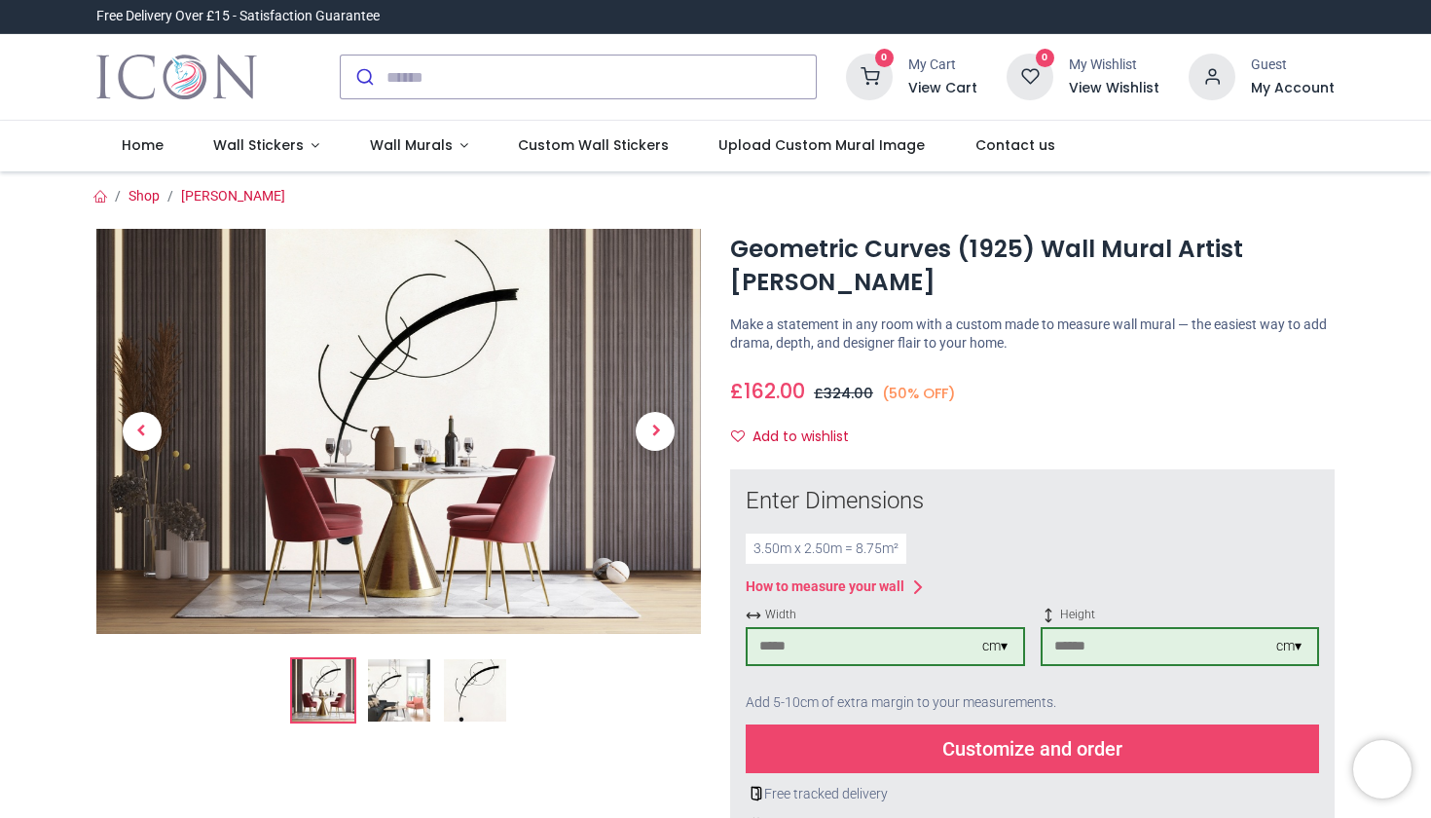
type input "***"
click at [874, 748] on div "Customize and order" at bounding box center [1032, 748] width 573 height 49
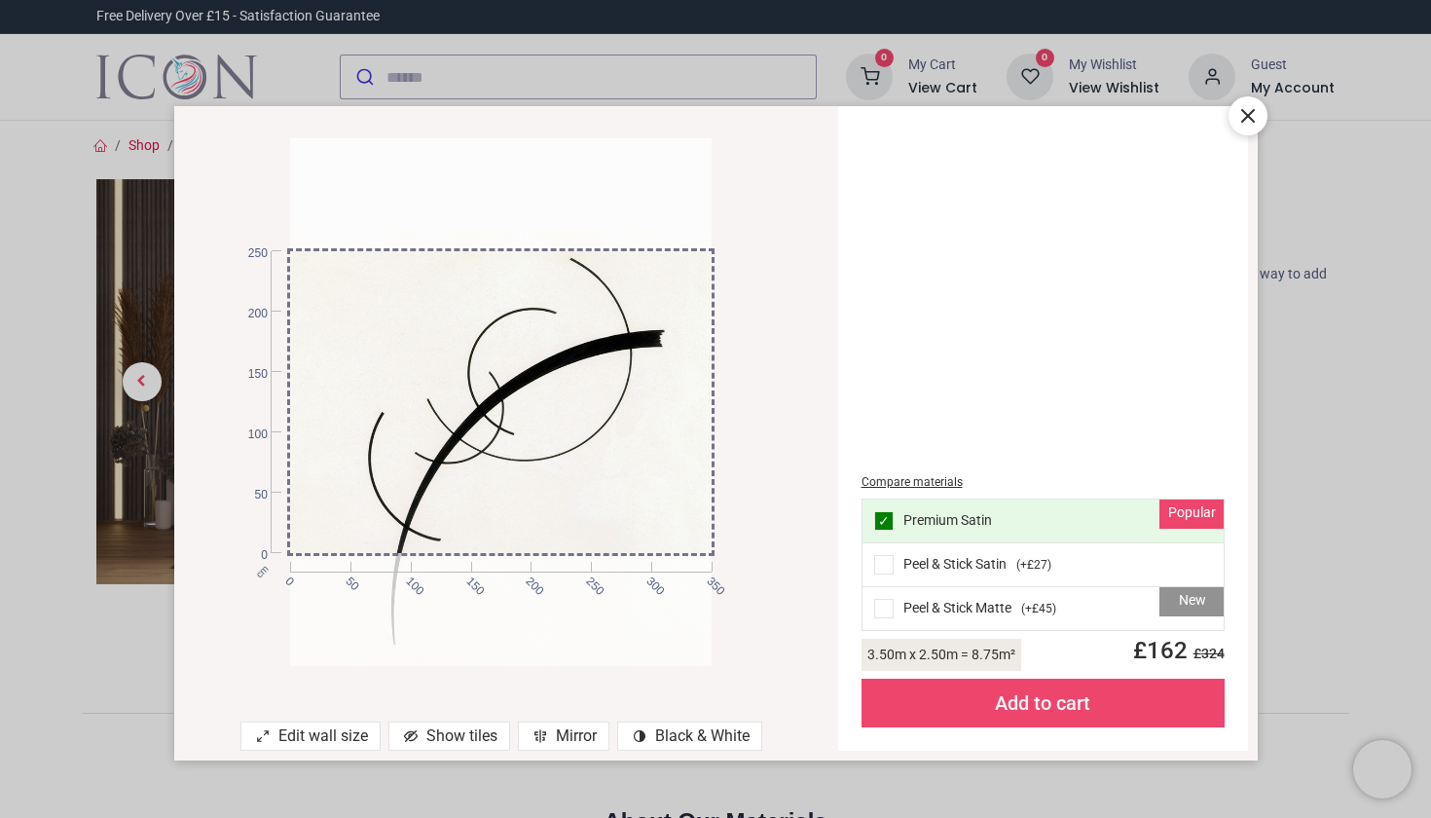
drag, startPoint x: 516, startPoint y: 320, endPoint x: 490, endPoint y: 415, distance: 98.0
click at [490, 415] on div at bounding box center [500, 497] width 421 height 528
click at [552, 737] on div "Mirror" at bounding box center [563, 735] width 91 height 29
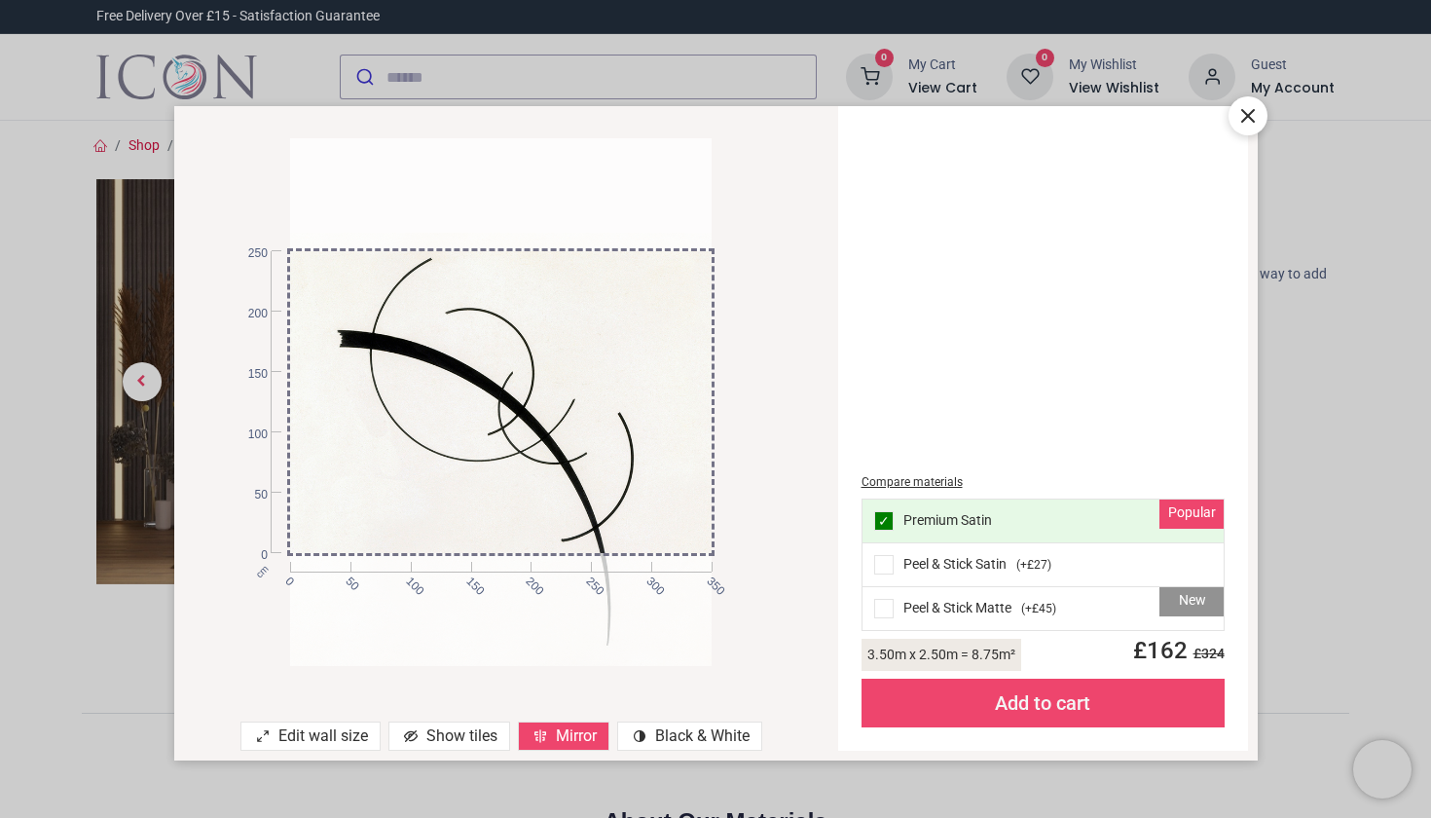
click at [551, 742] on div "Mirror" at bounding box center [563, 735] width 91 height 29
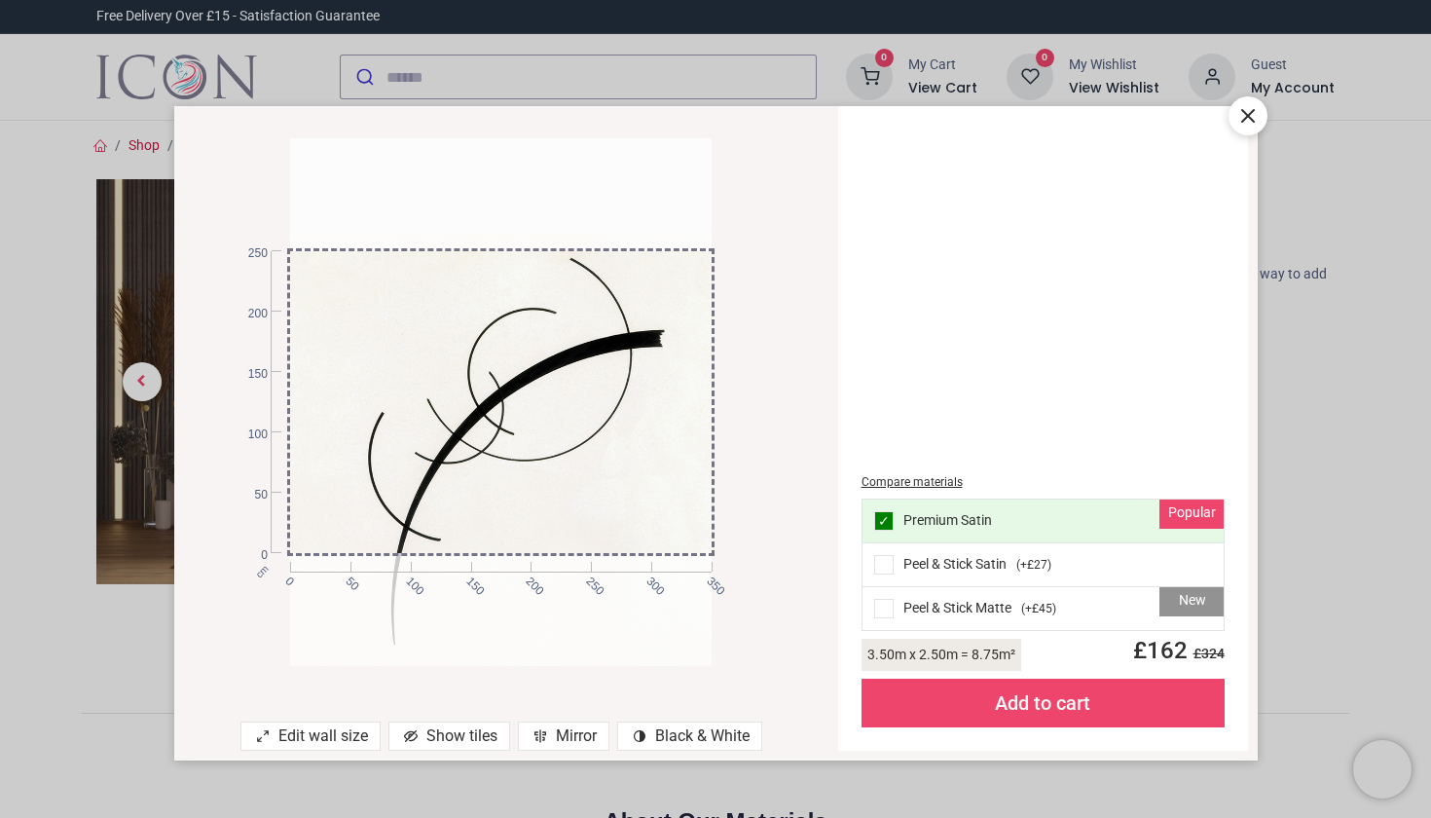
click at [887, 607] on span at bounding box center [883, 608] width 19 height 19
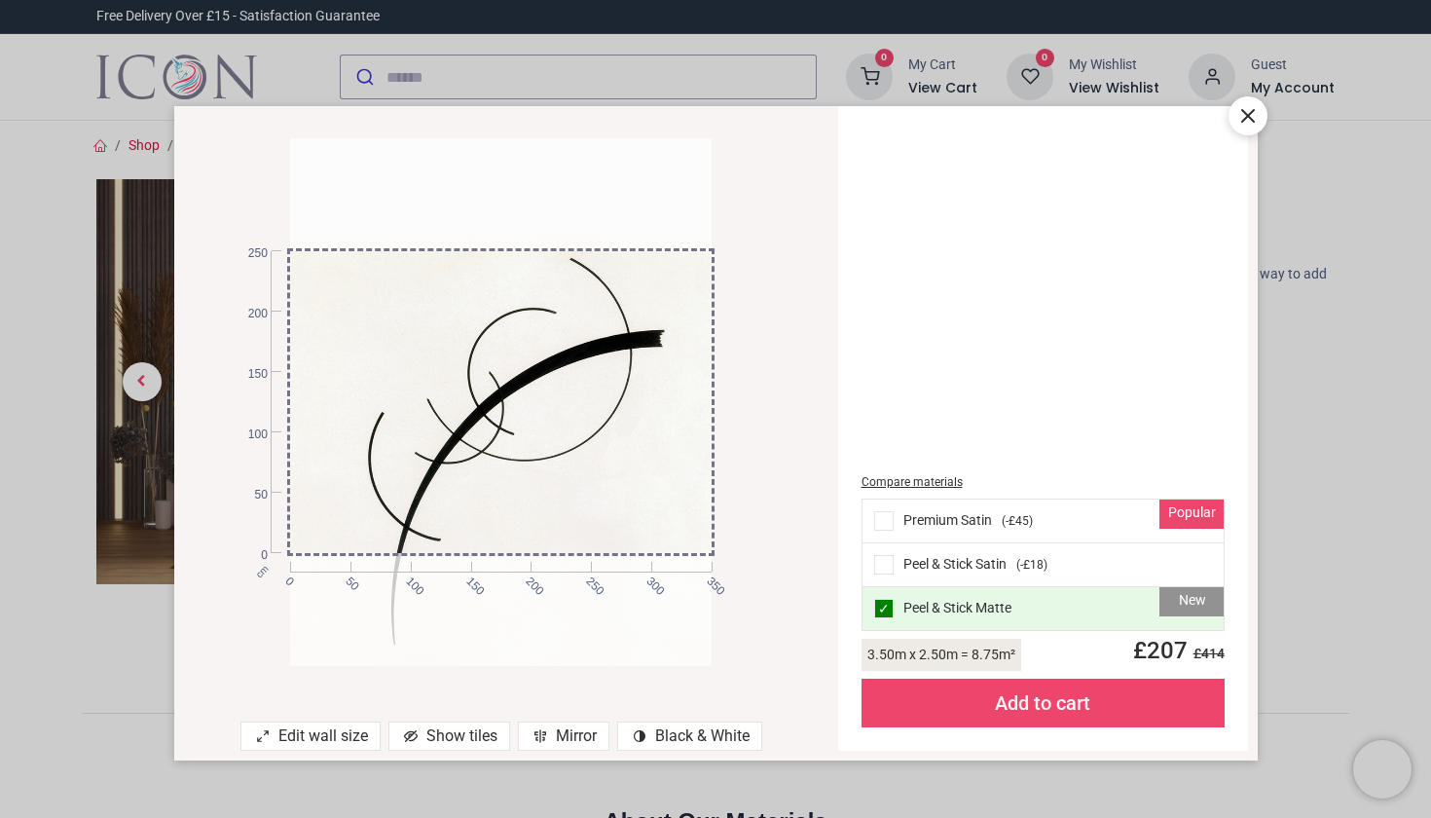
click at [1252, 127] on icon at bounding box center [1247, 115] width 23 height 23
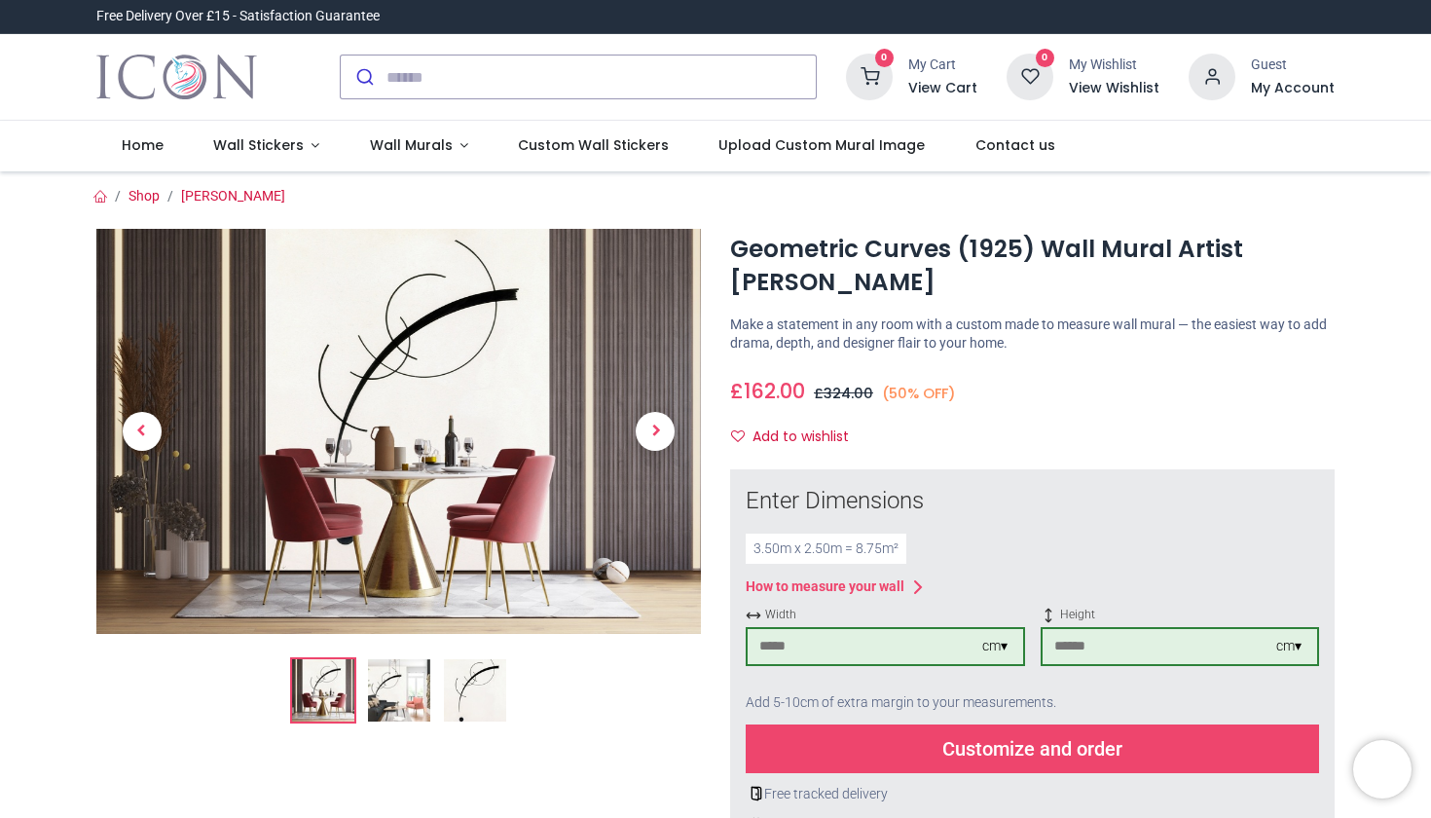
click at [405, 704] on img at bounding box center [399, 690] width 62 height 62
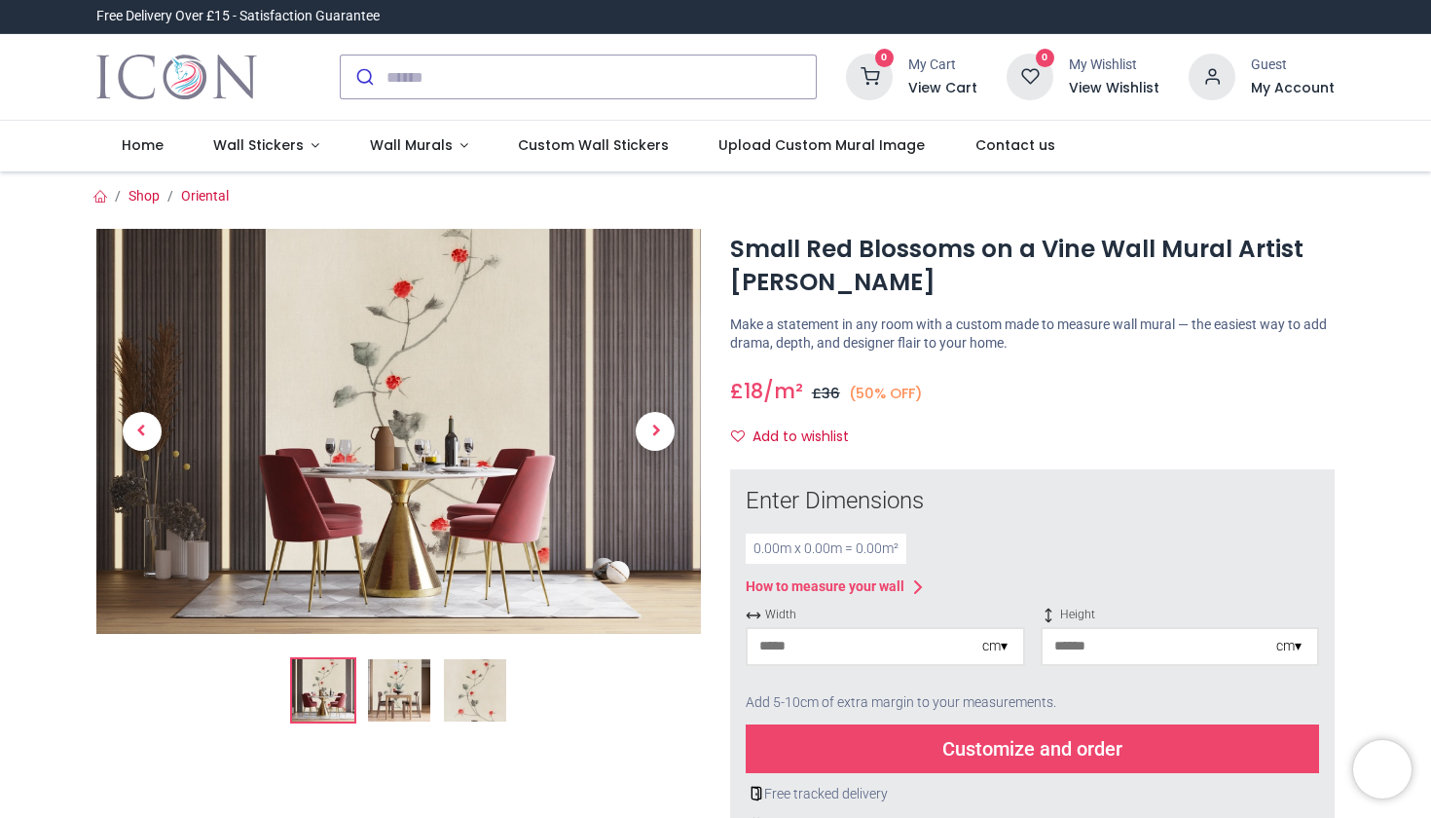
click at [410, 697] on img at bounding box center [399, 690] width 62 height 62
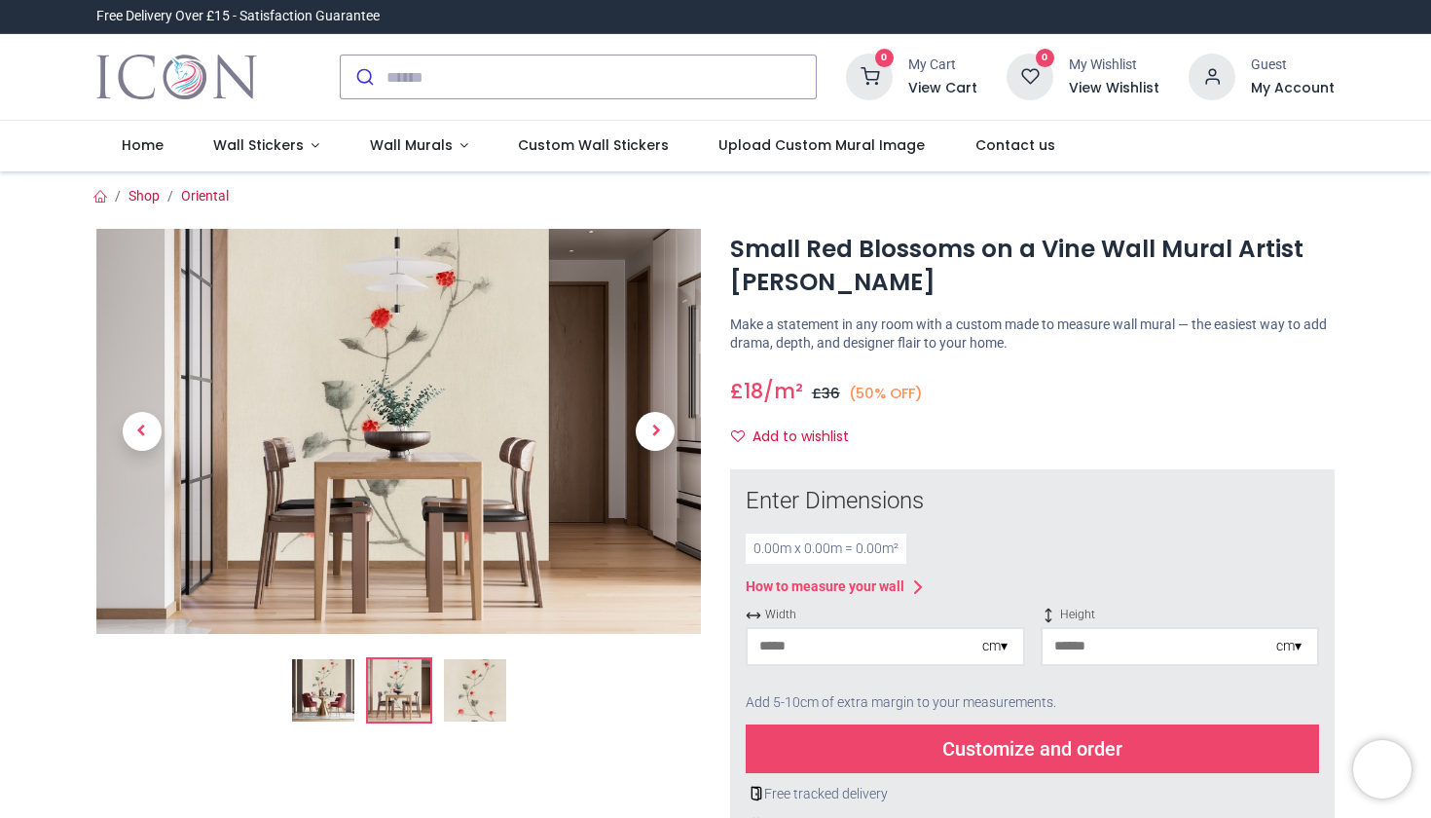
click at [453, 692] on img at bounding box center [475, 690] width 62 height 62
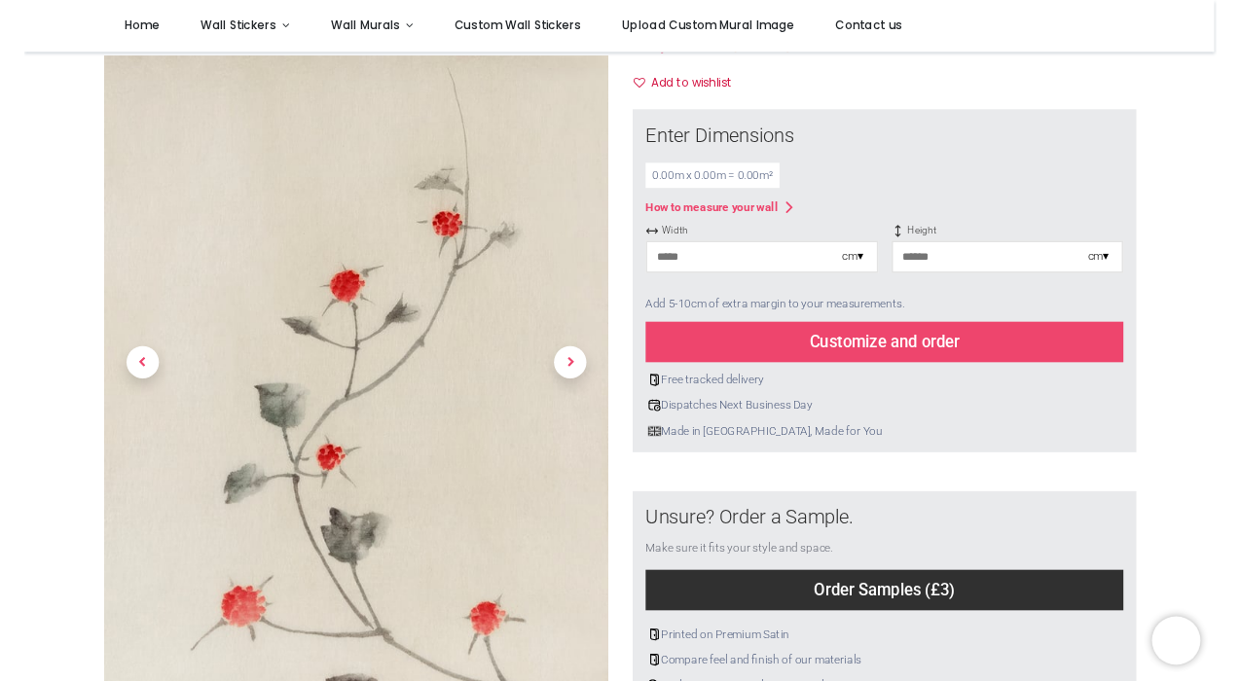
scroll to position [255, 0]
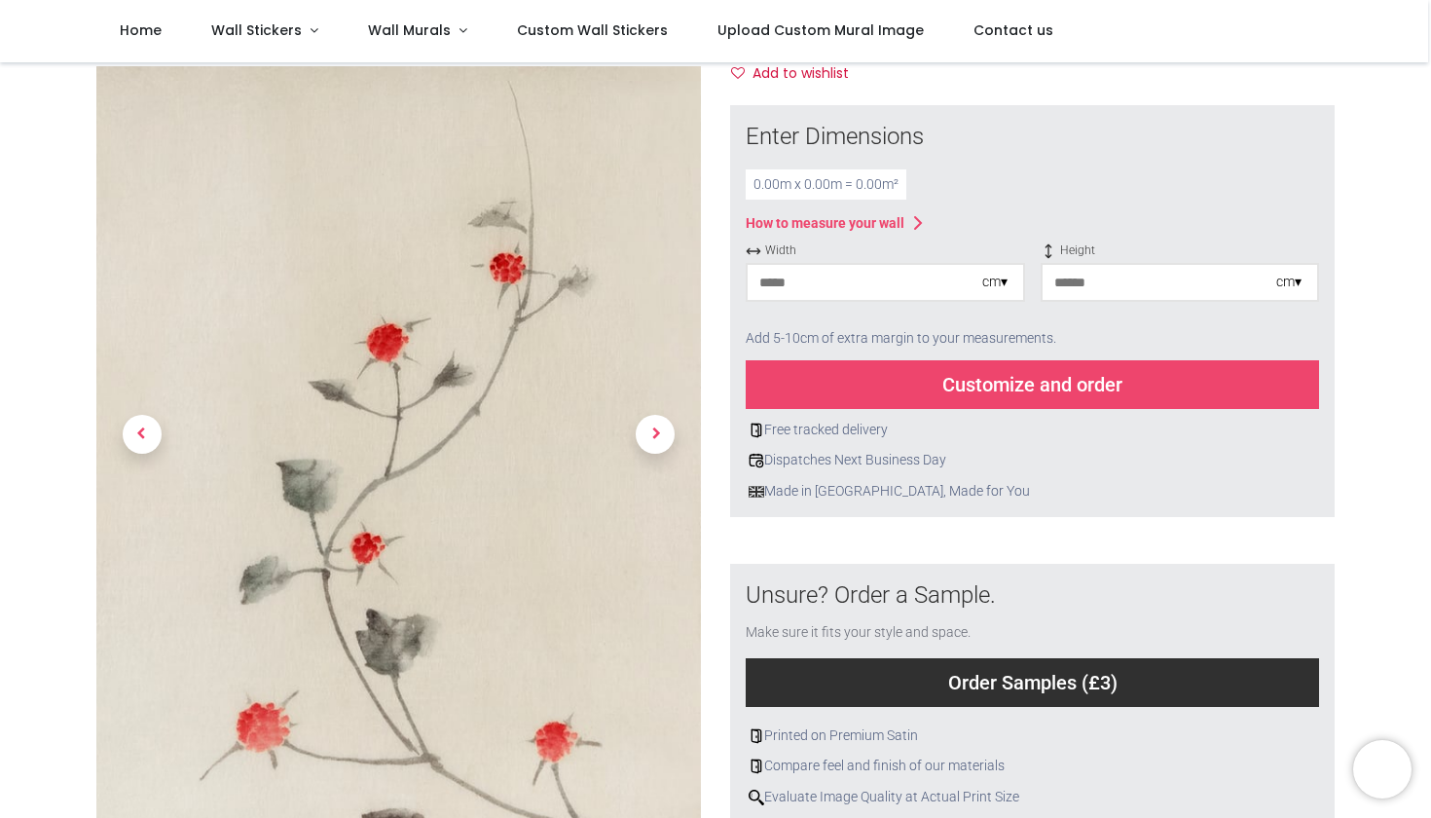
click at [758, 184] on div "0.00 m x 0.00 m = 0.00 m²" at bounding box center [826, 184] width 161 height 31
click at [766, 279] on input "number" at bounding box center [864, 282] width 235 height 35
type input "***"
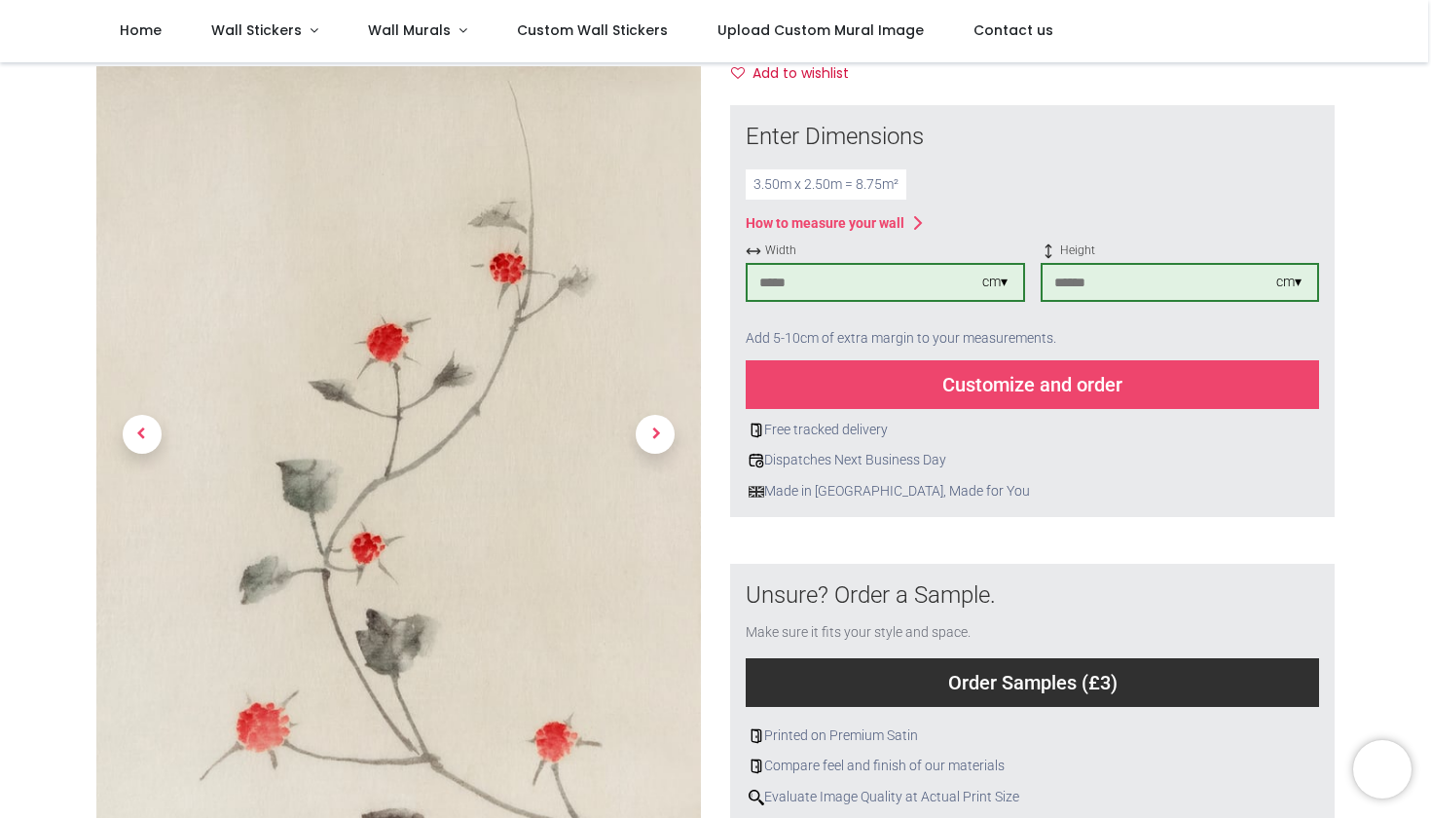
type input "***"
click at [768, 401] on div "Customize and order" at bounding box center [1032, 384] width 573 height 49
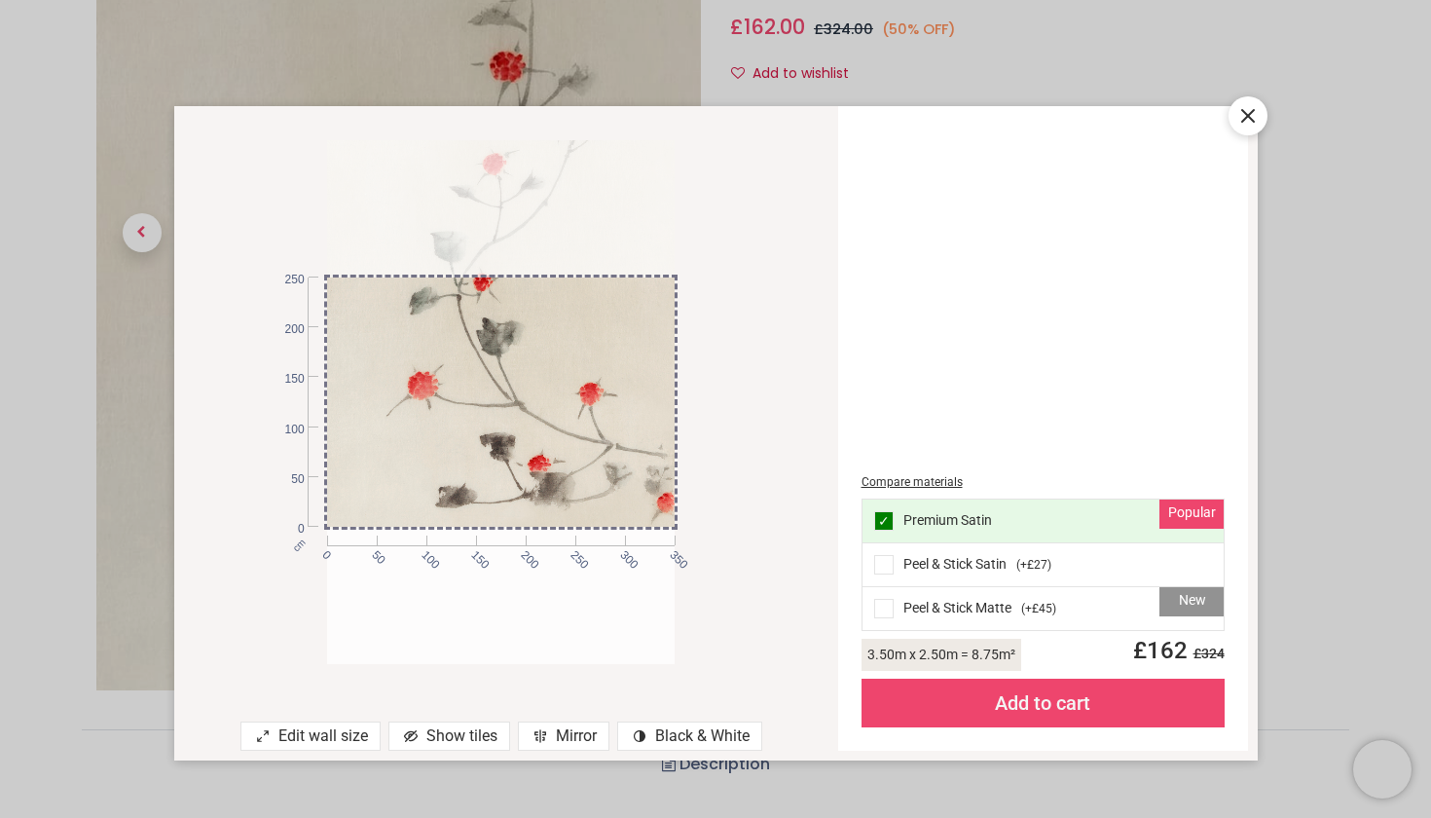
drag, startPoint x: 597, startPoint y: 483, endPoint x: 601, endPoint y: 299, distance: 184.0
click at [601, 299] on div at bounding box center [501, 267] width 348 height 524
click at [542, 738] on icon at bounding box center [542, 738] width 1 height 3
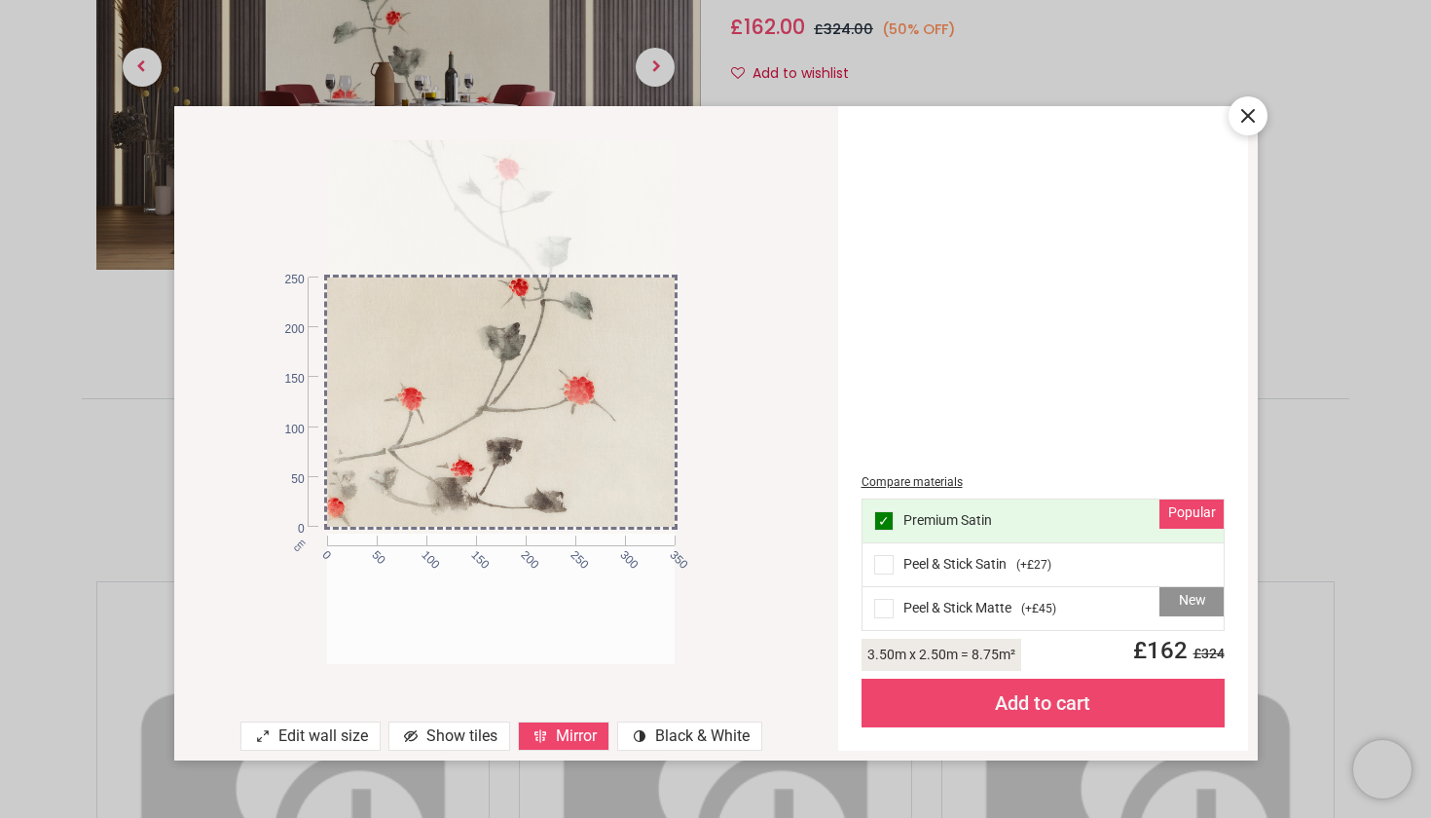
click at [561, 334] on div at bounding box center [501, 272] width 348 height 524
click at [711, 288] on div "cm 0 50 100 150 200 250 300 350 0 50 100 150 200 250" at bounding box center [501, 402] width 654 height 553
click at [1248, 127] on div at bounding box center [1247, 115] width 39 height 39
